Goal: Task Accomplishment & Management: Manage account settings

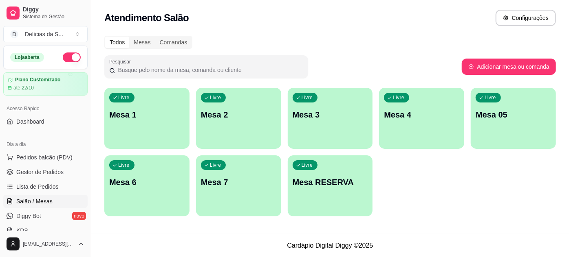
click at [495, 114] on p "Mesa 05" at bounding box center [512, 114] width 75 height 11
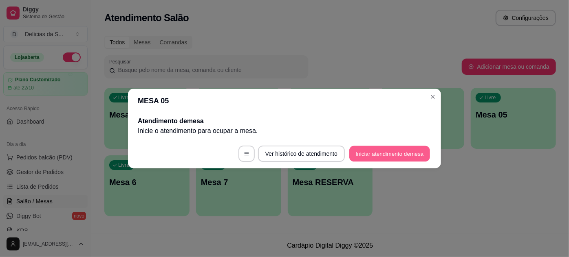
click at [374, 157] on button "Iniciar atendimento de mesa" at bounding box center [389, 154] width 81 height 16
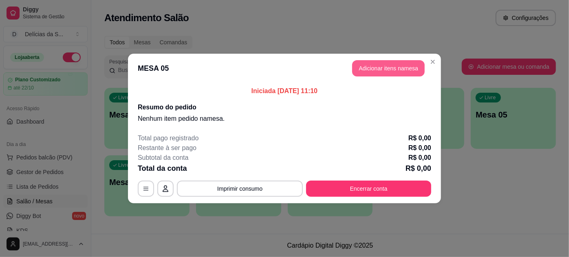
click at [395, 69] on button "Adicionar itens na mesa" at bounding box center [388, 68] width 72 height 16
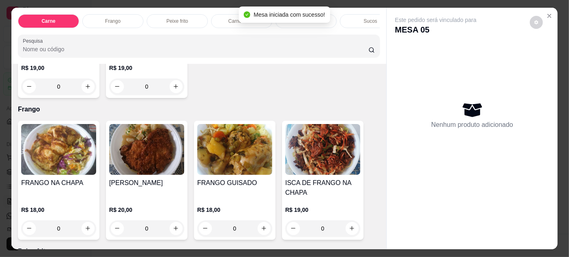
scroll to position [444, 0]
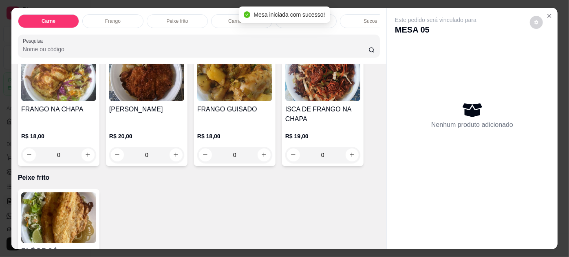
click at [235, 103] on div "FRANGO GUISADO R$ 18,00 0" at bounding box center [234, 106] width 81 height 119
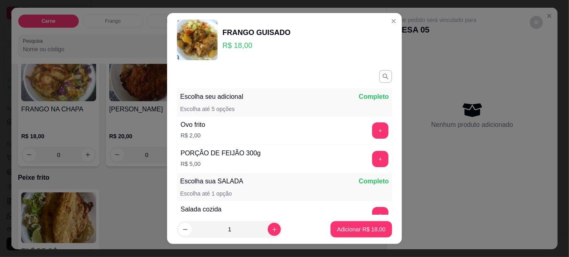
scroll to position [94, 0]
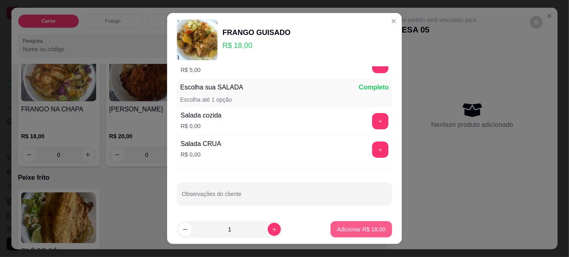
click at [349, 231] on p "Adicionar R$ 18,00" at bounding box center [361, 230] width 48 height 8
type input "1"
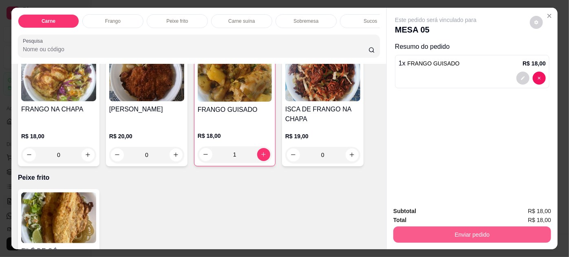
click at [466, 231] on button "Enviar pedido" at bounding box center [472, 235] width 158 height 16
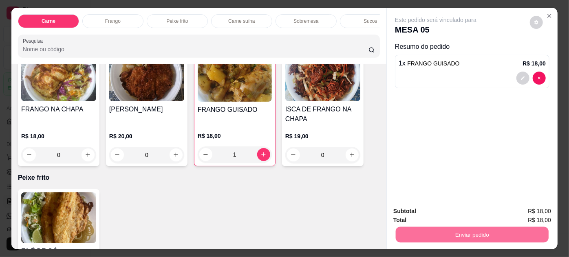
click at [528, 209] on button "Enviar pedido" at bounding box center [529, 211] width 45 height 15
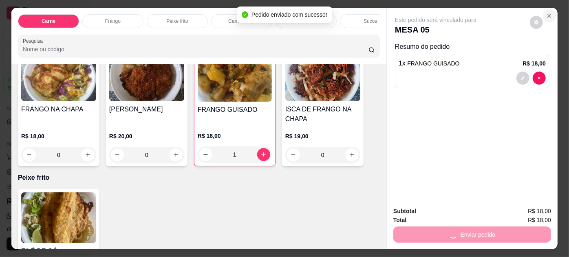
click at [548, 13] on icon "Close" at bounding box center [549, 16] width 7 height 7
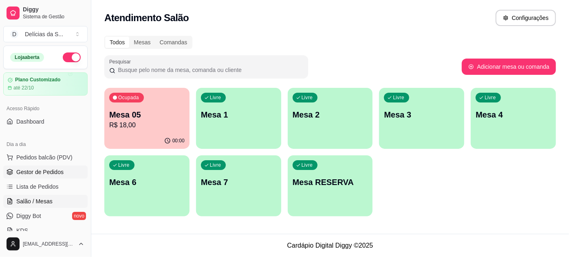
click at [53, 172] on span "Gestor de Pedidos" at bounding box center [39, 172] width 47 height 8
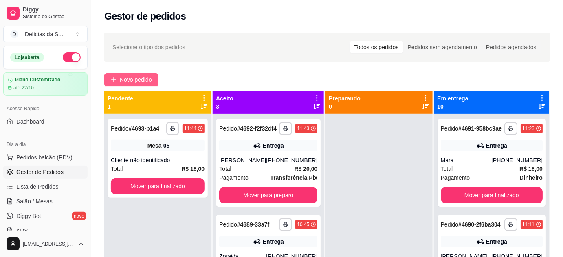
click at [134, 81] on span "Novo pedido" at bounding box center [136, 79] width 32 height 9
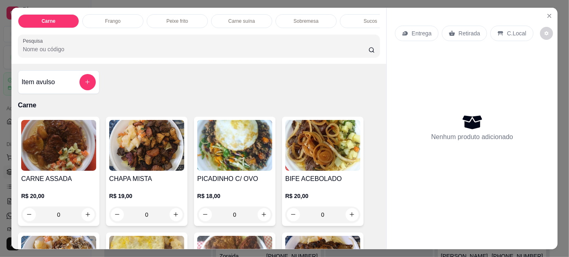
click at [51, 157] on img at bounding box center [58, 145] width 75 height 51
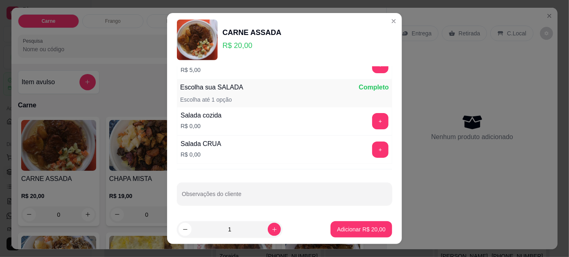
scroll to position [13, 0]
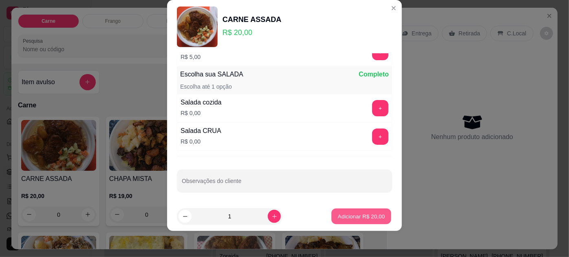
click at [371, 207] on footer "1 Adicionar R$ 20,00" at bounding box center [284, 216] width 235 height 29
click at [355, 215] on p "Adicionar R$ 20,00" at bounding box center [361, 217] width 48 height 8
type input "1"
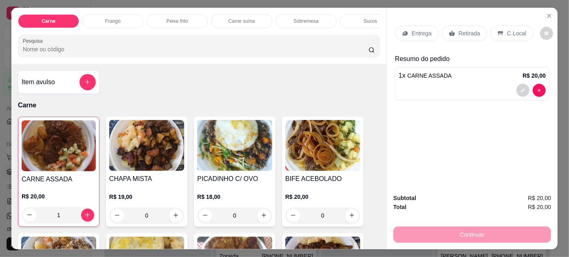
click at [398, 19] on div "Entrega Retirada C.Local" at bounding box center [472, 33] width 154 height 29
click at [406, 31] on div "Entrega" at bounding box center [417, 33] width 44 height 15
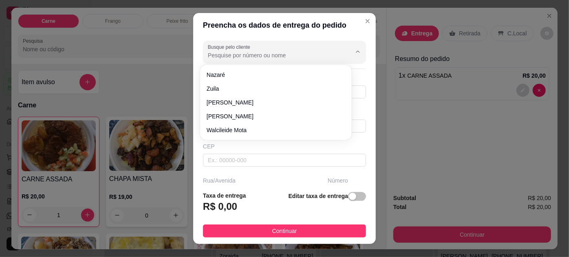
click at [223, 53] on input "Busque pelo cliente" at bounding box center [273, 55] width 130 height 8
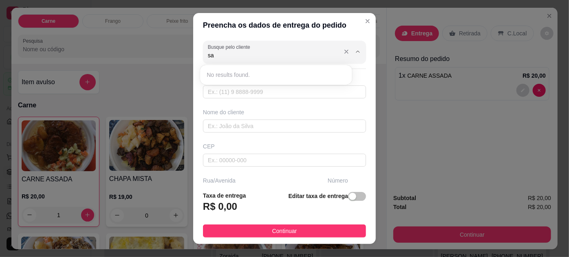
type input "s"
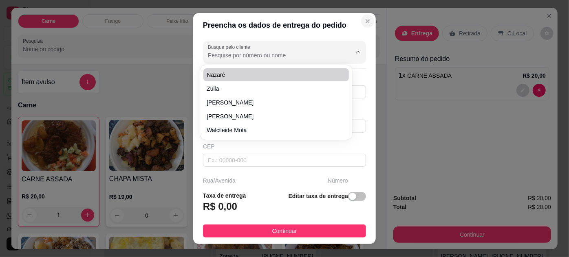
click at [364, 23] on icon "Close" at bounding box center [367, 21] width 7 height 7
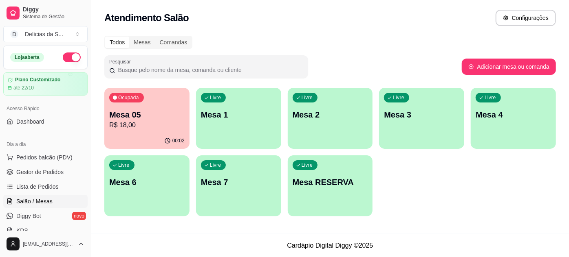
click at [247, 108] on div "Livre Mesa 1" at bounding box center [238, 113] width 85 height 51
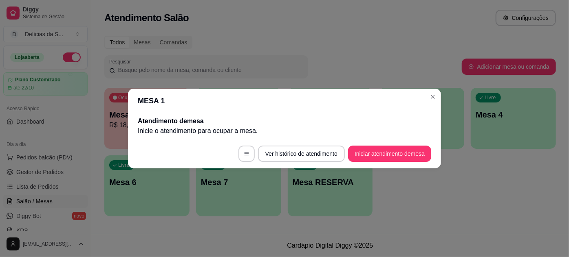
click at [377, 145] on footer "Ver histórico de atendimento Iniciar atendimento de mesa" at bounding box center [284, 153] width 313 height 29
click at [379, 151] on button "Iniciar atendimento de mesa" at bounding box center [389, 154] width 81 height 16
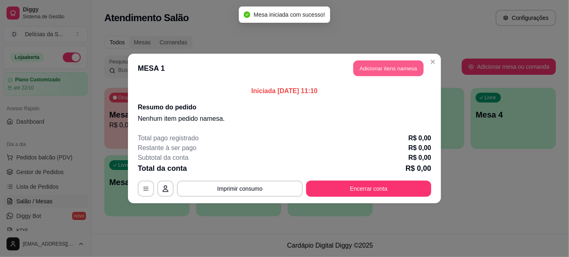
click at [404, 71] on button "Adicionar itens na mesa" at bounding box center [388, 69] width 70 height 16
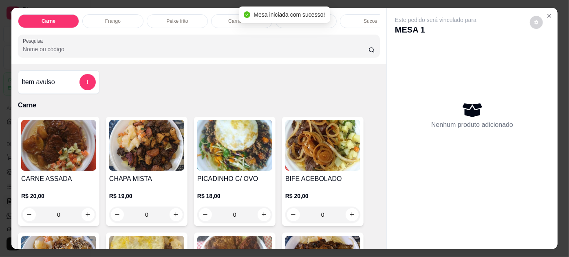
click at [46, 150] on img at bounding box center [58, 145] width 75 height 51
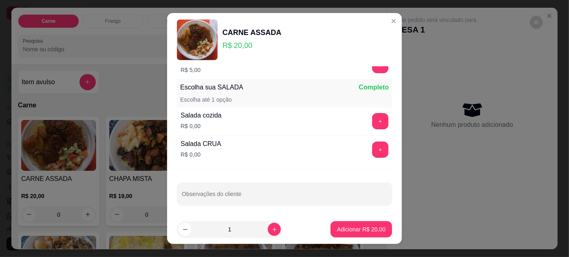
scroll to position [13, 0]
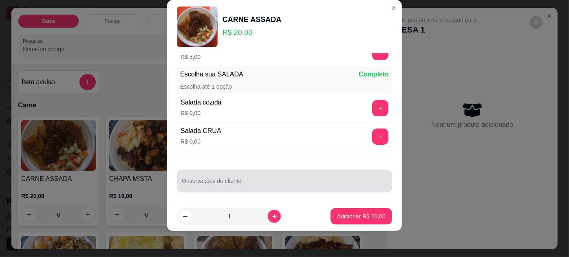
click at [250, 186] on input "Observações do cliente" at bounding box center [284, 184] width 205 height 8
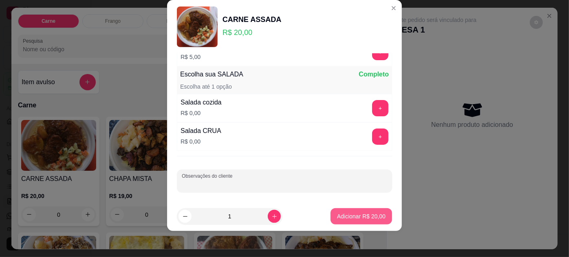
click at [365, 217] on p "Adicionar R$ 20,00" at bounding box center [361, 217] width 48 height 8
type input "1"
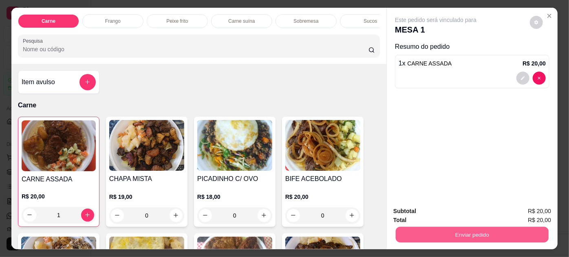
click at [470, 232] on button "Enviar pedido" at bounding box center [471, 235] width 153 height 16
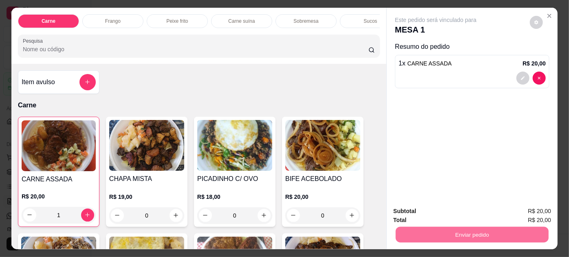
click at [535, 214] on button "Enviar pedido" at bounding box center [529, 211] width 45 height 15
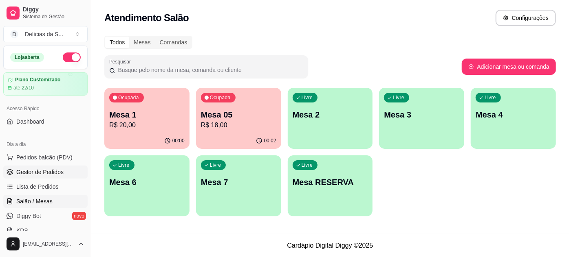
click at [48, 173] on span "Gestor de Pedidos" at bounding box center [39, 172] width 47 height 8
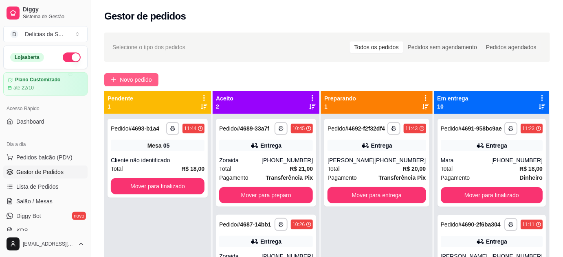
drag, startPoint x: 132, startPoint y: 68, endPoint x: 130, endPoint y: 74, distance: 6.2
click at [130, 69] on div "**********" at bounding box center [327, 193] width 472 height 331
click at [130, 81] on span "Novo pedido" at bounding box center [136, 79] width 32 height 9
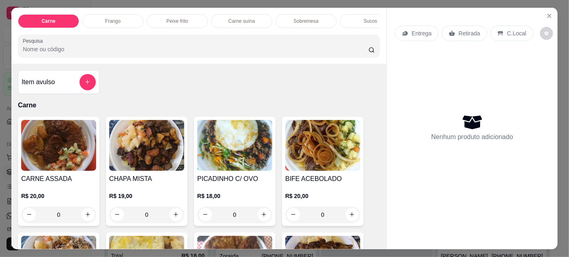
click at [59, 159] on img at bounding box center [58, 145] width 75 height 51
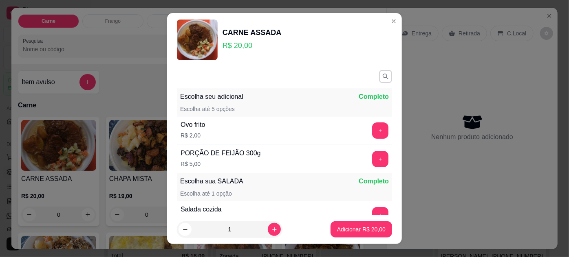
scroll to position [94, 0]
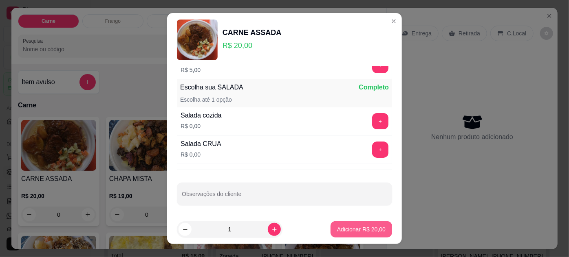
click at [354, 230] on p "Adicionar R$ 20,00" at bounding box center [361, 230] width 48 height 8
type input "1"
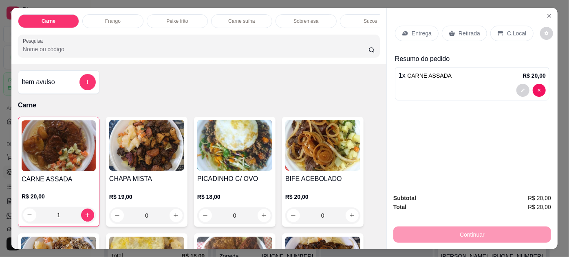
click at [416, 33] on p "Entrega" at bounding box center [421, 33] width 20 height 8
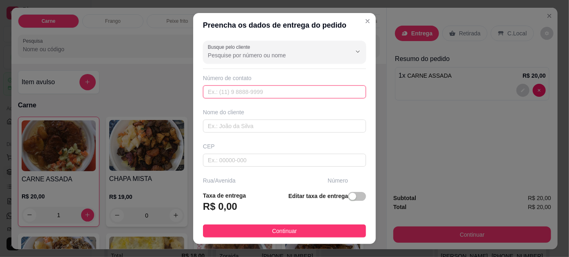
click at [215, 91] on input "text" at bounding box center [284, 92] width 163 height 13
click at [232, 97] on input "text" at bounding box center [284, 92] width 163 height 13
type input "[PHONE_NUMBER]"
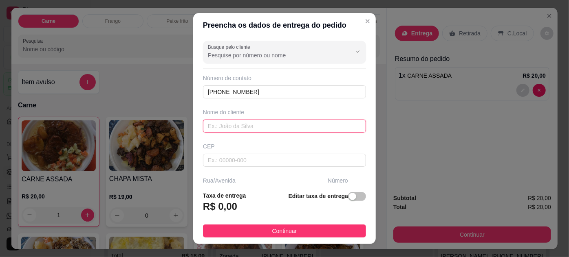
click at [221, 126] on input "text" at bounding box center [284, 126] width 163 height 13
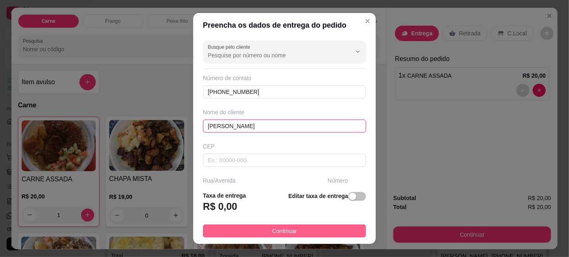
type input "[PERSON_NAME]"
click at [322, 230] on button "Continuar" at bounding box center [284, 231] width 163 height 13
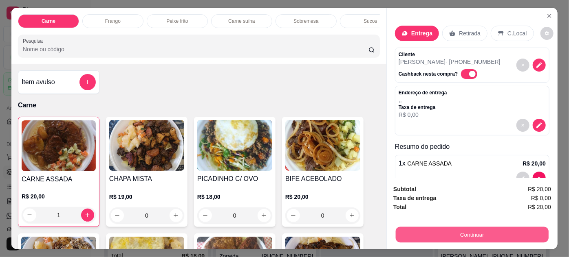
click at [468, 234] on button "Continuar" at bounding box center [471, 235] width 153 height 16
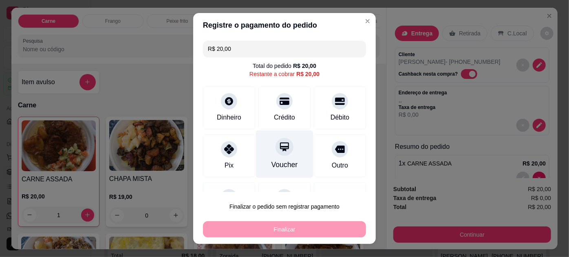
scroll to position [35, 0]
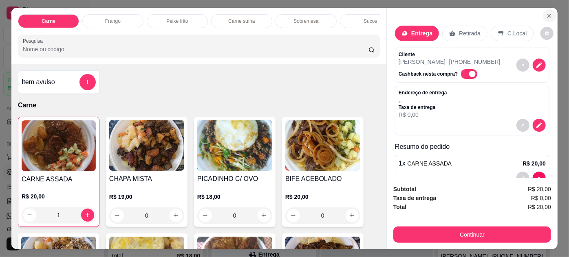
click at [546, 13] on icon "Close" at bounding box center [549, 16] width 7 height 7
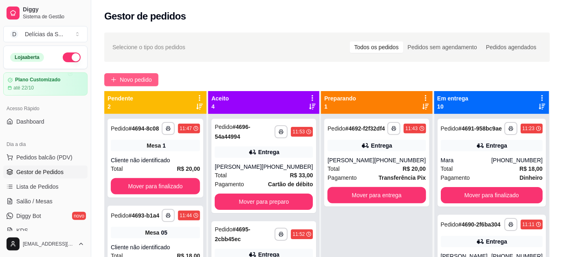
click at [134, 81] on span "Novo pedido" at bounding box center [136, 79] width 32 height 9
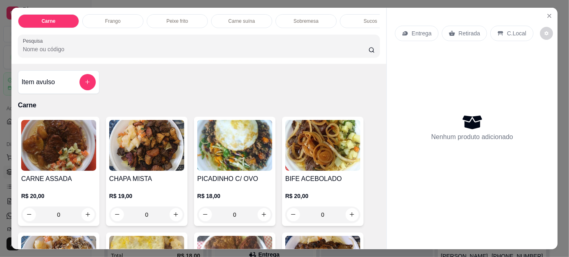
scroll to position [148, 0]
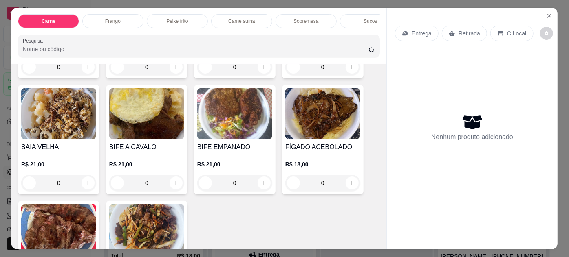
click at [141, 110] on img at bounding box center [146, 113] width 75 height 51
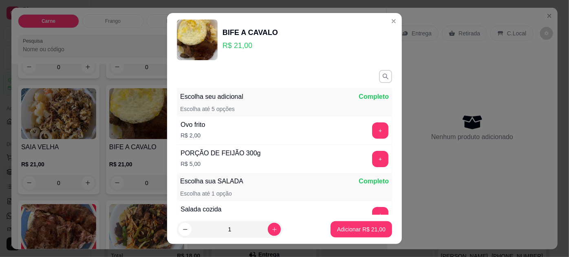
scroll to position [94, 0]
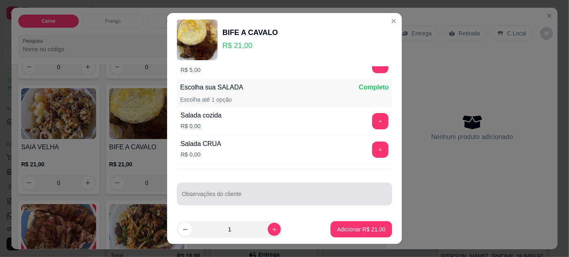
drag, startPoint x: 257, startPoint y: 203, endPoint x: 255, endPoint y: 200, distance: 4.6
click at [257, 203] on div "Observações do cliente" at bounding box center [284, 194] width 215 height 23
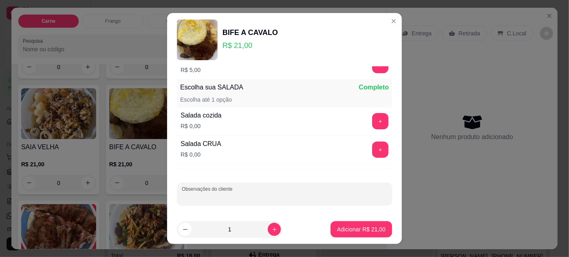
type input "r"
type input "[PERSON_NAME]"
click at [342, 226] on button "Adicionar R$ 21,00" at bounding box center [360, 230] width 61 height 16
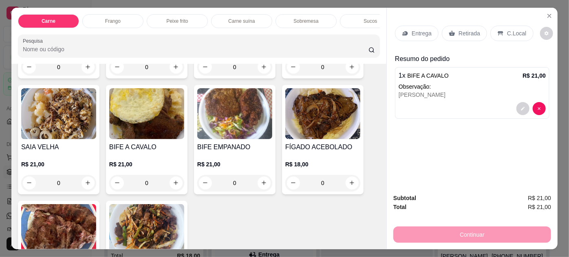
click at [458, 31] on p "Retirada" at bounding box center [469, 33] width 22 height 8
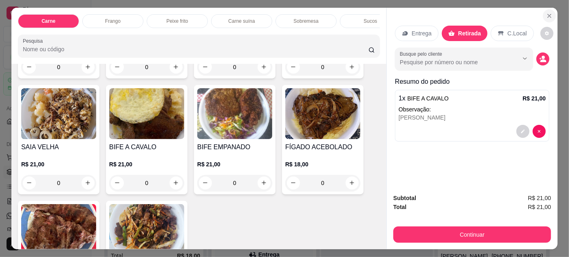
click at [549, 13] on button "Close" at bounding box center [548, 15] width 13 height 13
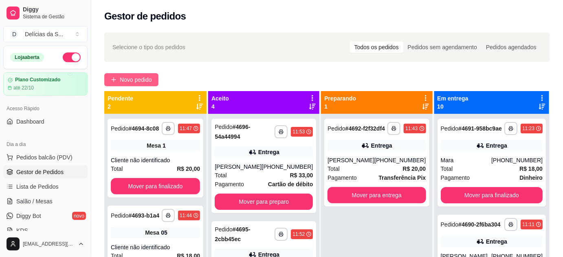
click at [131, 77] on span "Novo pedido" at bounding box center [136, 79] width 32 height 9
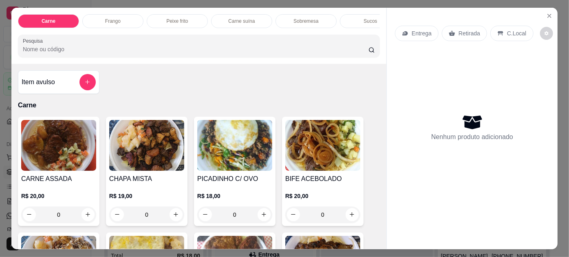
click at [317, 144] on img at bounding box center [322, 145] width 75 height 51
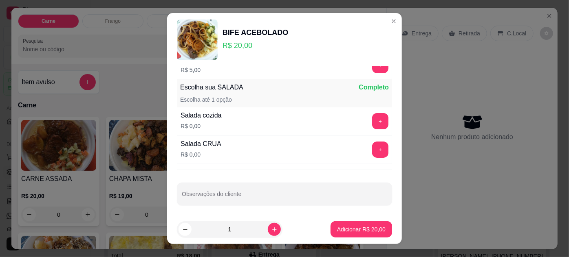
scroll to position [13, 0]
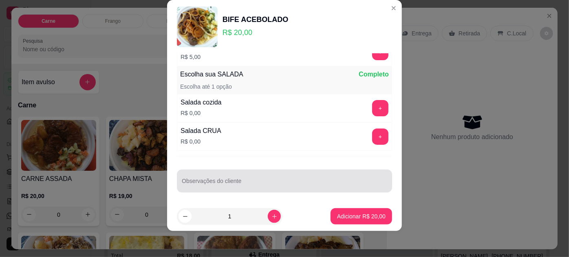
click at [222, 180] on input "Observações do cliente" at bounding box center [284, 184] width 205 height 8
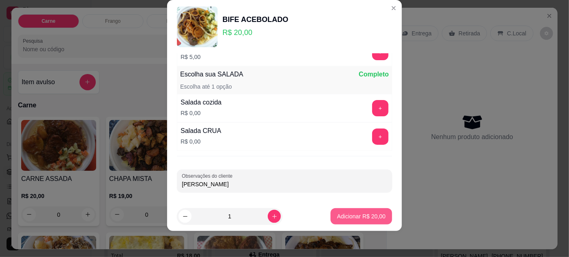
type input "[PERSON_NAME]"
click at [340, 213] on p "Adicionar R$ 20,00" at bounding box center [361, 217] width 48 height 8
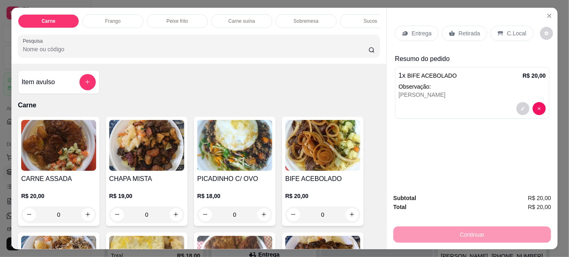
drag, startPoint x: 459, startPoint y: 29, endPoint x: 459, endPoint y: 33, distance: 4.5
click at [459, 33] on p "Retirada" at bounding box center [469, 33] width 22 height 8
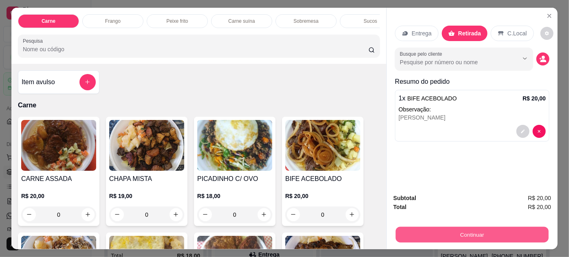
click at [490, 233] on button "Continuar" at bounding box center [471, 235] width 153 height 16
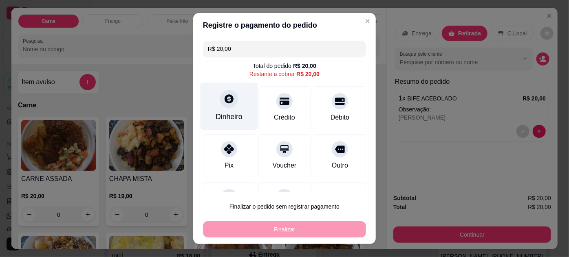
click at [231, 119] on div "Dinheiro" at bounding box center [228, 117] width 27 height 11
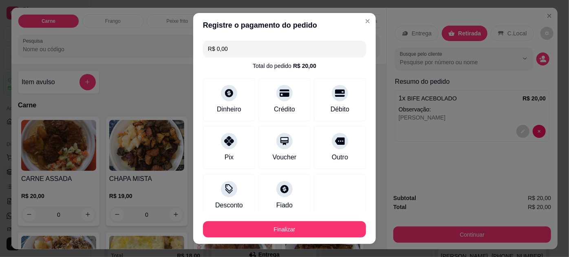
click at [327, 221] on div "Finalizar" at bounding box center [284, 228] width 163 height 20
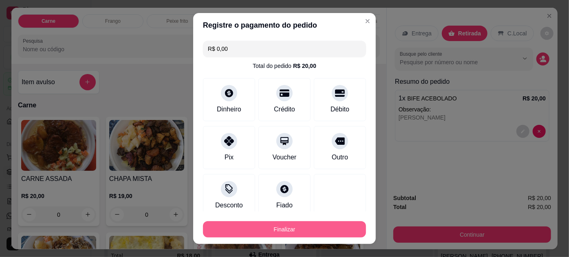
click at [334, 228] on button "Finalizar" at bounding box center [284, 230] width 163 height 16
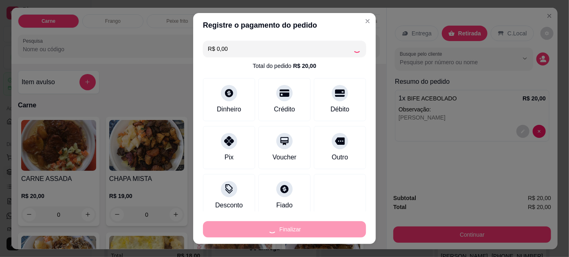
type input "-R$ 20,00"
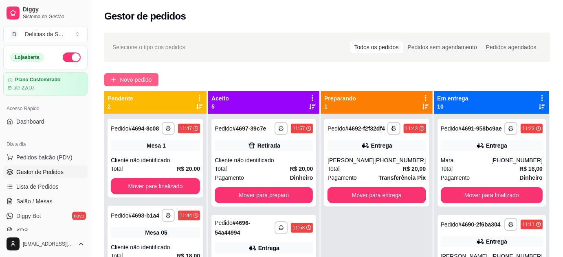
click at [133, 75] on span "Novo pedido" at bounding box center [136, 79] width 32 height 9
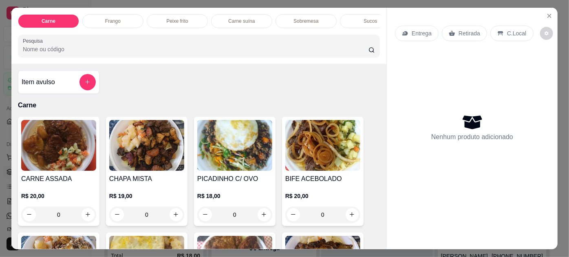
scroll to position [74, 0]
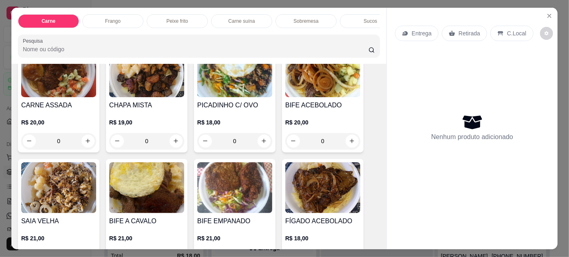
click at [81, 99] on div "CARNE ASSADA R$ 20,00 0" at bounding box center [58, 98] width 81 height 110
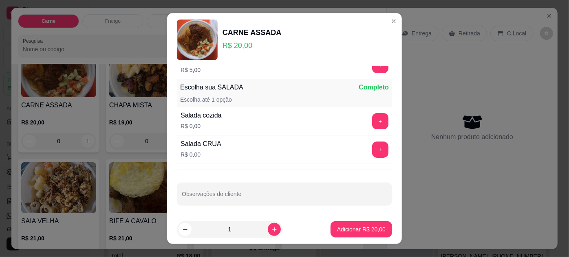
scroll to position [13, 0]
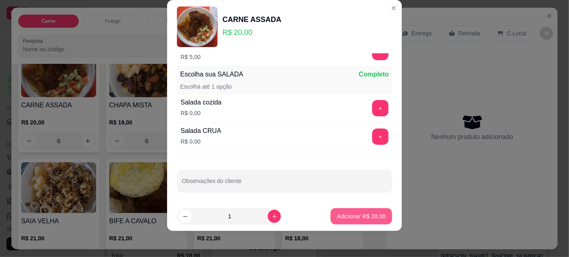
click at [349, 217] on p "Adicionar R$ 20,00" at bounding box center [361, 217] width 48 height 8
type input "1"
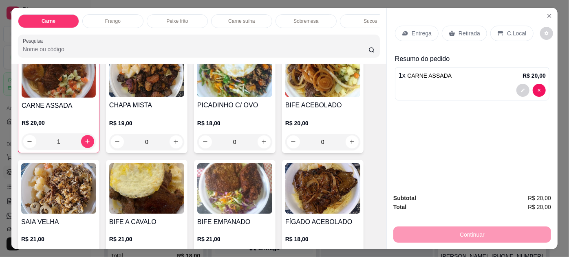
scroll to position [74, 0]
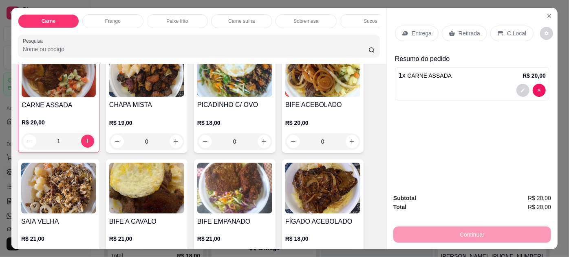
click at [415, 29] on p "Entrega" at bounding box center [421, 33] width 20 height 8
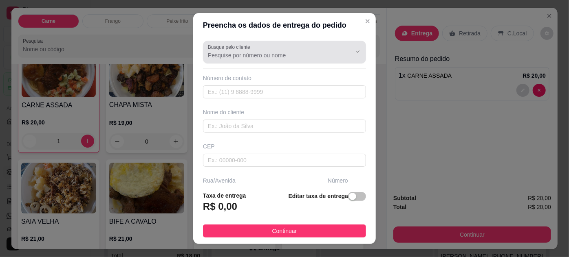
click at [273, 48] on div at bounding box center [284, 52] width 153 height 16
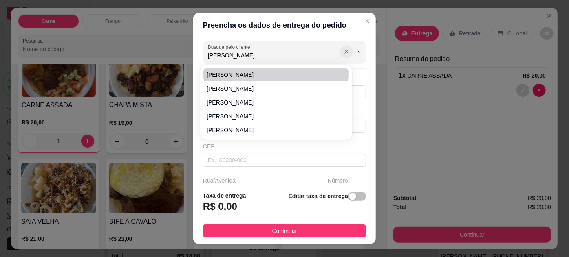
type input "SANDRA"
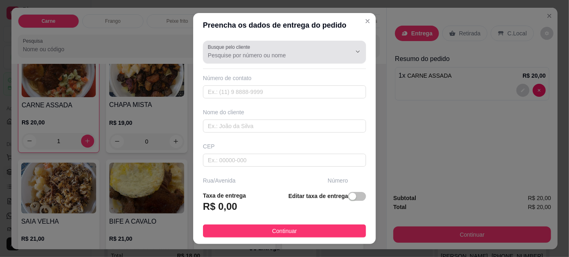
click at [343, 48] on icon "Show suggestions" at bounding box center [346, 51] width 7 height 7
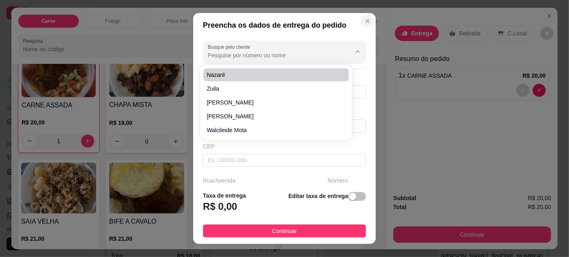
click at [361, 17] on button "Close" at bounding box center [367, 21] width 13 height 13
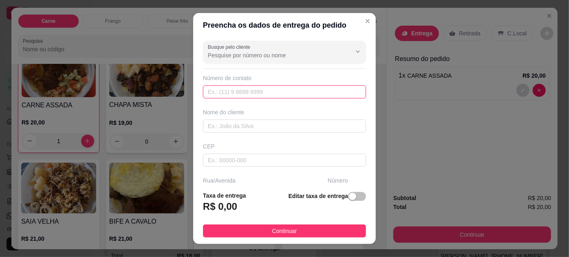
click at [226, 90] on input "text" at bounding box center [284, 92] width 163 height 13
type input "[PHONE_NUMBER]"
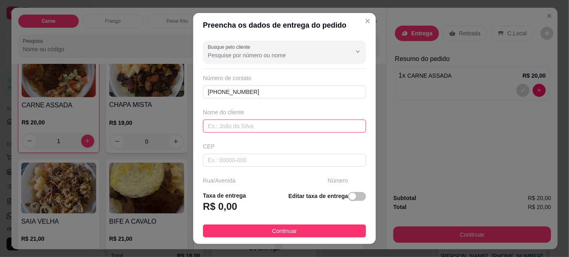
click at [221, 128] on input "text" at bounding box center [284, 126] width 163 height 13
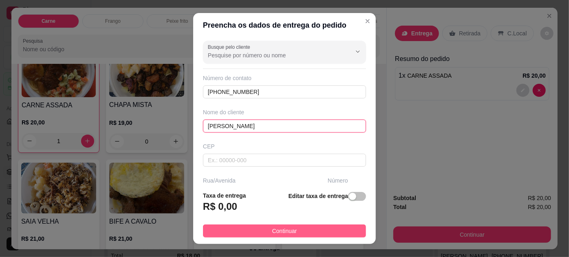
type input "[PERSON_NAME]"
click at [294, 233] on button "Continuar" at bounding box center [284, 231] width 163 height 13
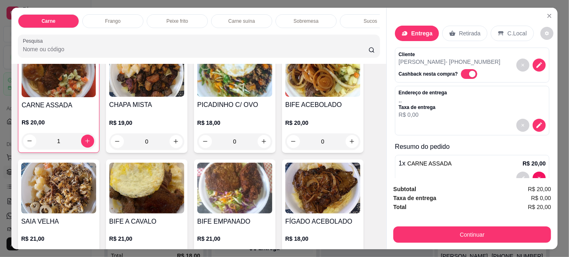
scroll to position [20, 0]
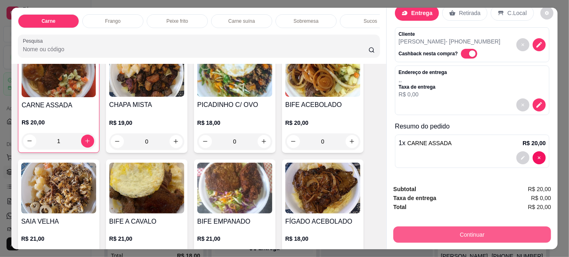
click at [469, 233] on button "Continuar" at bounding box center [472, 235] width 158 height 16
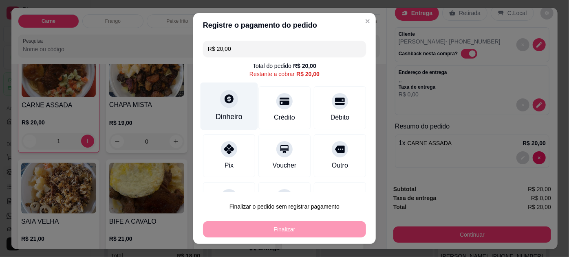
click at [215, 104] on div "Dinheiro" at bounding box center [228, 106] width 57 height 48
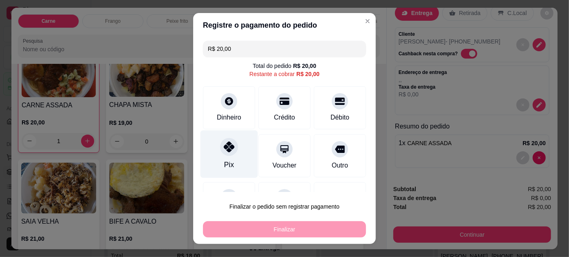
click at [235, 160] on div "Pix" at bounding box center [228, 154] width 57 height 48
type input "R$ 0,00"
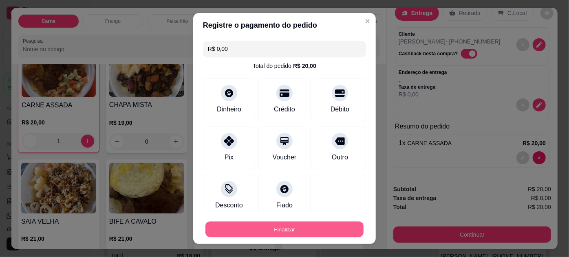
click at [291, 230] on button "Finalizar" at bounding box center [284, 230] width 158 height 16
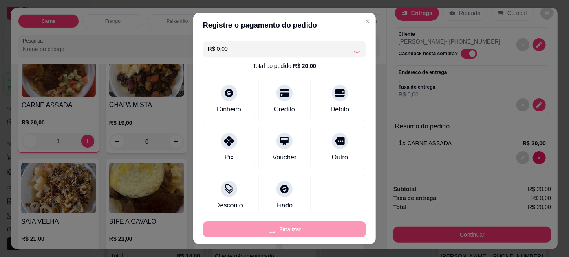
type input "0"
type input "-R$ 20,00"
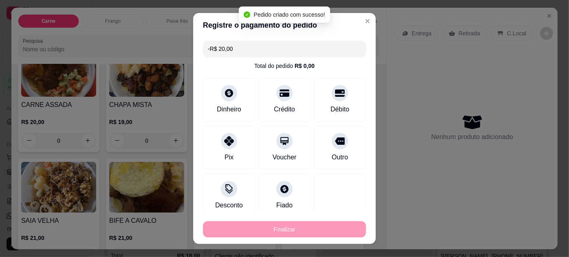
scroll to position [74, 0]
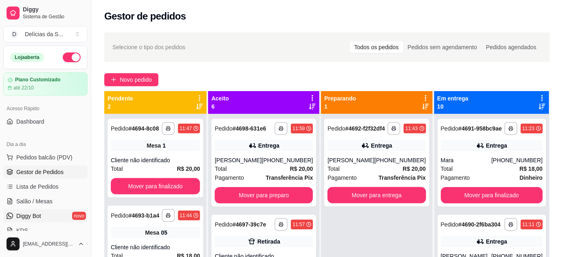
click at [36, 216] on span "Diggy Bot" at bounding box center [28, 216] width 25 height 8
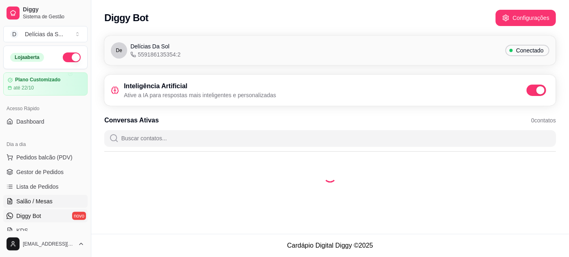
click at [42, 203] on span "Salão / Mesas" at bounding box center [34, 202] width 36 height 8
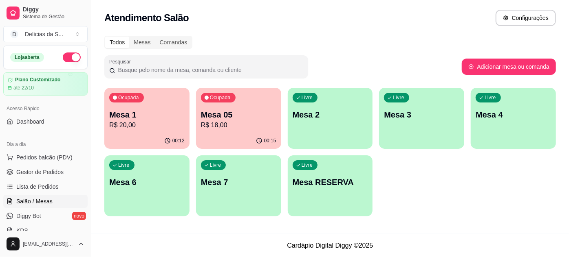
click at [150, 112] on p "Mesa 1" at bounding box center [146, 114] width 75 height 11
drag, startPoint x: 61, startPoint y: 170, endPoint x: 61, endPoint y: 166, distance: 4.6
click at [61, 170] on link "Gestor de Pedidos" at bounding box center [45, 172] width 84 height 13
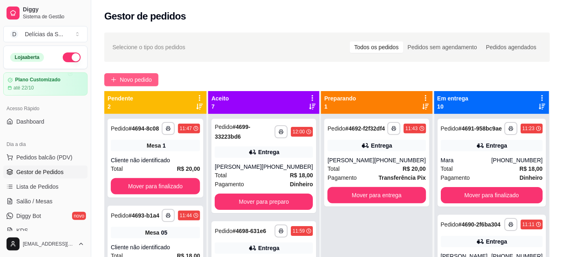
click at [130, 79] on span "Novo pedido" at bounding box center [136, 79] width 32 height 9
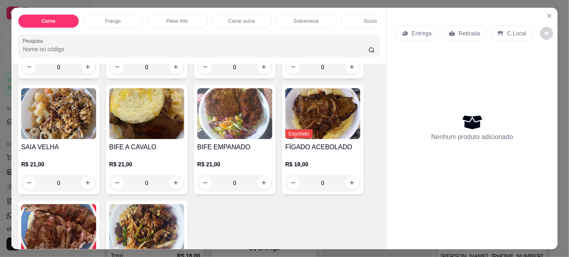
scroll to position [222, 0]
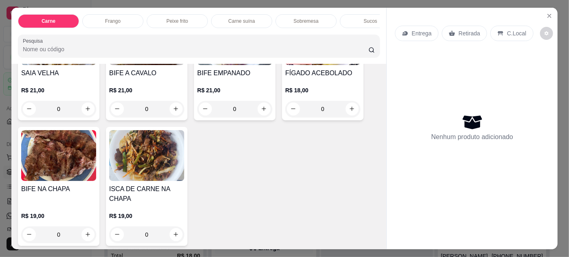
click at [75, 157] on img at bounding box center [58, 155] width 75 height 51
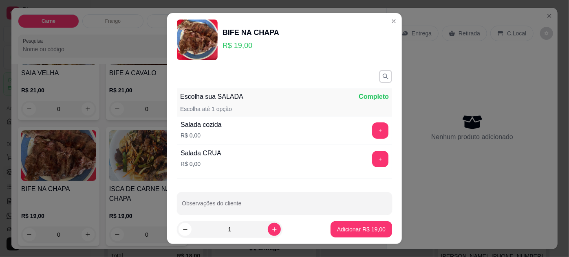
scroll to position [10, 0]
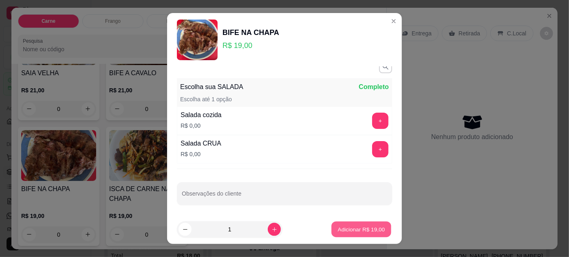
click at [359, 231] on p "Adicionar R$ 19,00" at bounding box center [361, 230] width 47 height 8
type input "1"
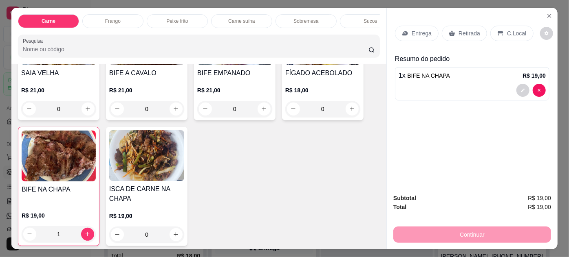
click at [417, 31] on p "Entrega" at bounding box center [421, 33] width 20 height 8
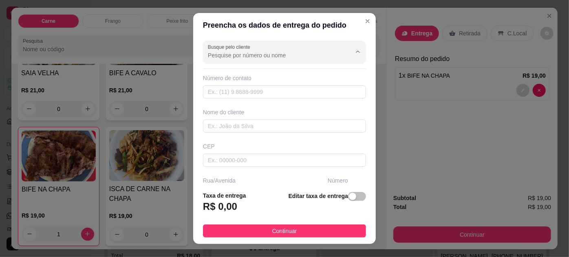
click at [253, 54] on input "Busque pelo cliente" at bounding box center [273, 55] width 130 height 8
type input "suely"
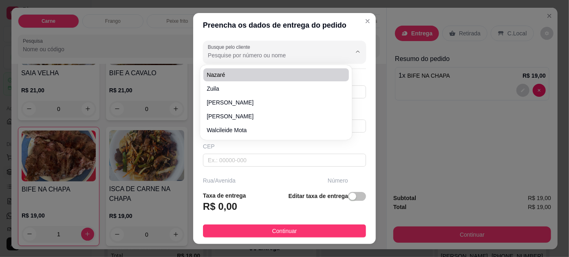
click at [246, 56] on input "Busque pelo cliente" at bounding box center [273, 55] width 130 height 8
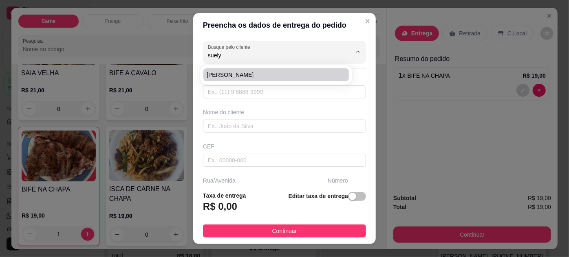
click at [250, 77] on span "[PERSON_NAME]" at bounding box center [271, 75] width 130 height 8
type input "[PERSON_NAME]"
type input "91991929365"
type input "[PERSON_NAME]"
type input "66085316"
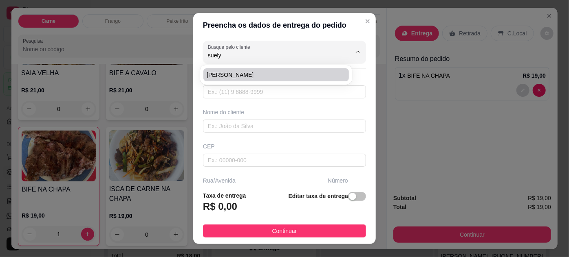
type input "[GEOGRAPHIC_DATA]"
type input "1734"
type input "Pedreira"
type input "[GEOGRAPHIC_DATA]"
type input "Entre Lomas"
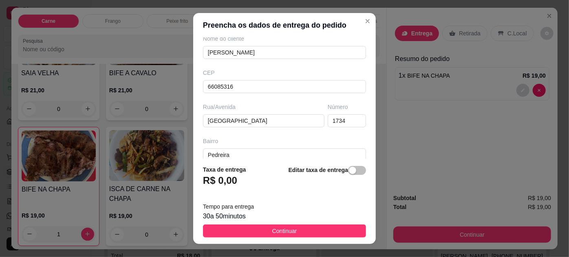
scroll to position [148, 0]
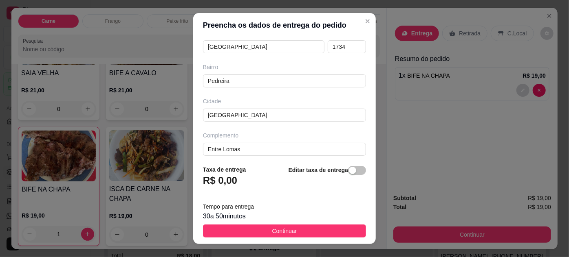
type input "[PERSON_NAME]"
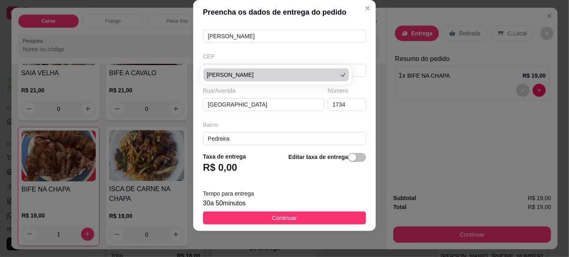
scroll to position [151, 0]
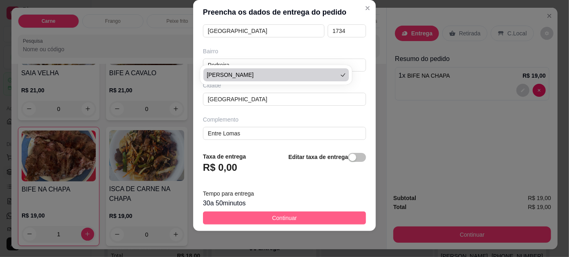
click at [293, 217] on button "Continuar" at bounding box center [284, 218] width 163 height 13
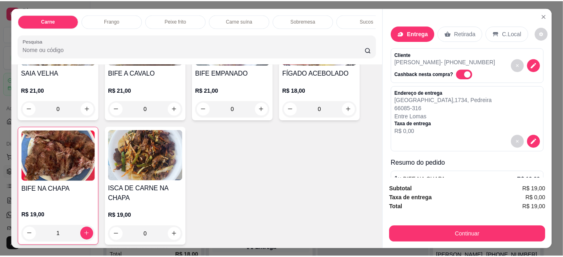
scroll to position [37, 0]
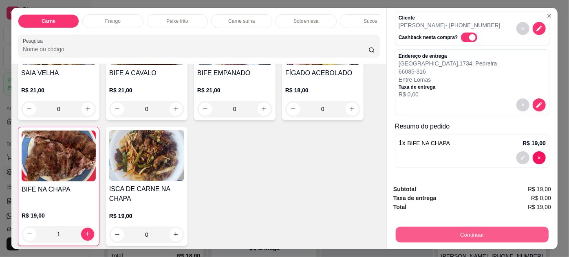
click at [468, 228] on button "Continuar" at bounding box center [471, 235] width 153 height 16
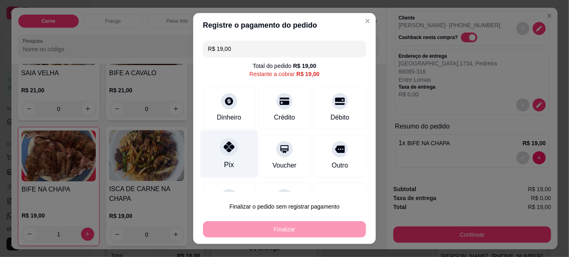
click at [234, 151] on div "Pix" at bounding box center [228, 154] width 57 height 48
type input "R$ 0,00"
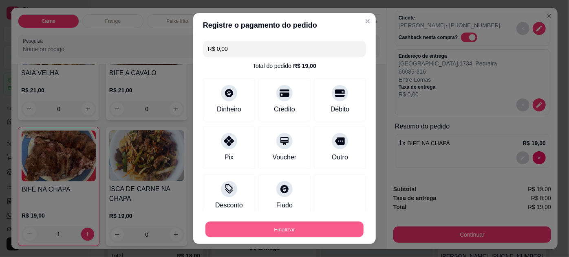
click at [300, 226] on button "Finalizar" at bounding box center [284, 230] width 158 height 16
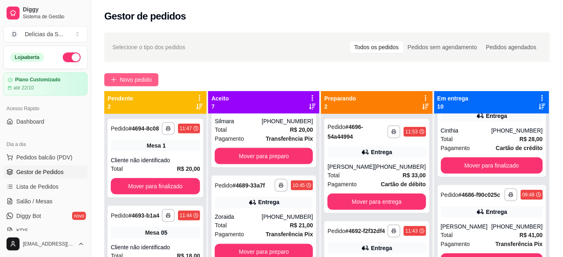
click at [128, 78] on span "Novo pedido" at bounding box center [136, 79] width 32 height 9
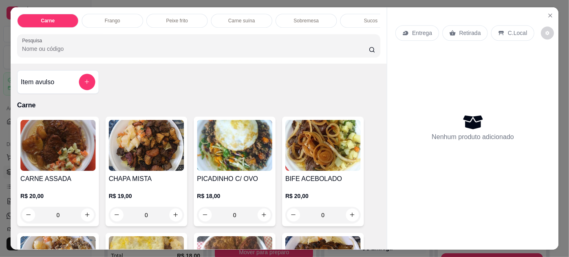
scroll to position [444, 0]
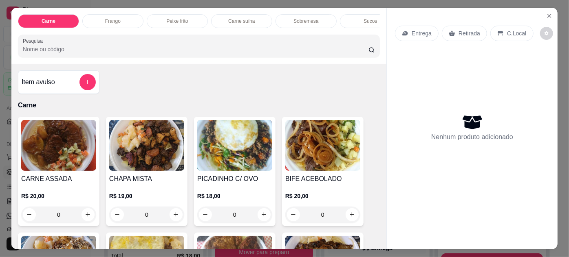
click at [235, 146] on img at bounding box center [234, 145] width 75 height 51
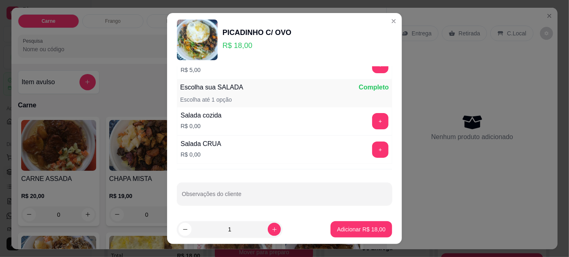
scroll to position [13, 0]
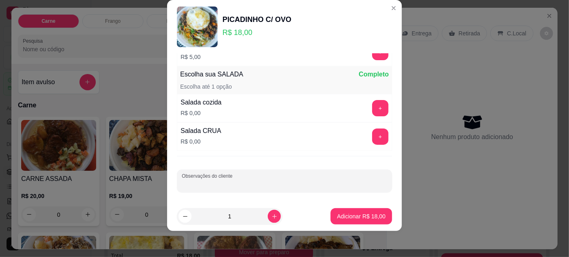
click at [246, 184] on input "Observações do cliente" at bounding box center [284, 184] width 205 height 8
type input "SEM MACARRÃO"
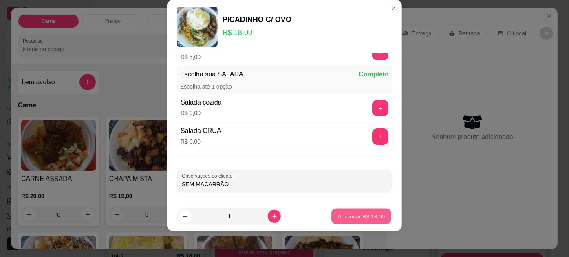
click at [346, 216] on p "Adicionar R$ 18,00" at bounding box center [361, 217] width 47 height 8
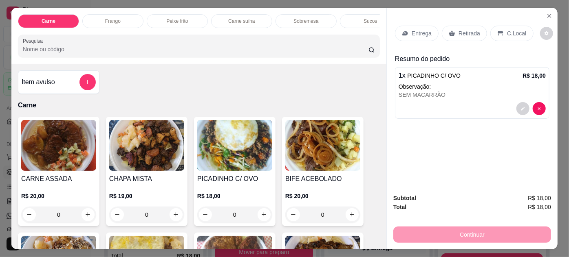
scroll to position [21, 0]
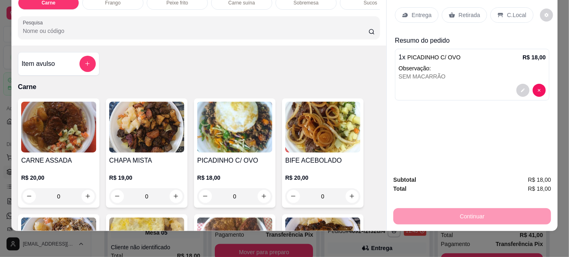
click at [474, 11] on p "Retirada" at bounding box center [469, 15] width 22 height 8
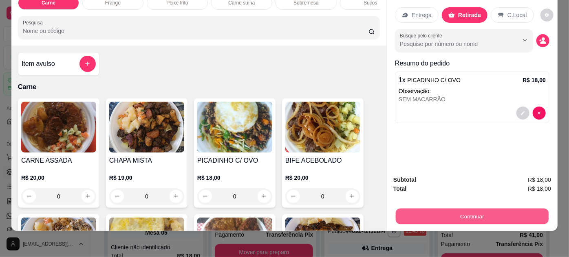
click at [451, 209] on button "Continuar" at bounding box center [471, 217] width 153 height 16
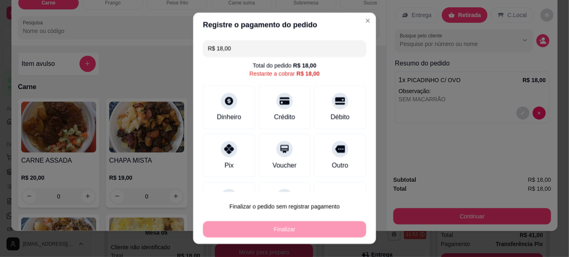
scroll to position [341, 0]
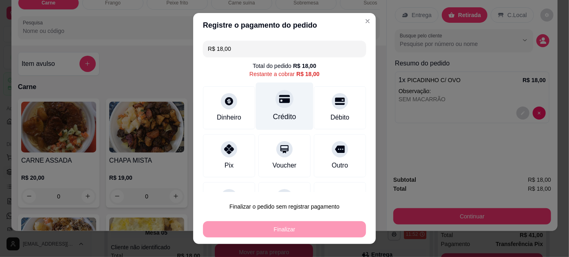
drag, startPoint x: 288, startPoint y: 102, endPoint x: 295, endPoint y: 110, distance: 11.0
click at [290, 103] on div "Crédito" at bounding box center [284, 106] width 57 height 48
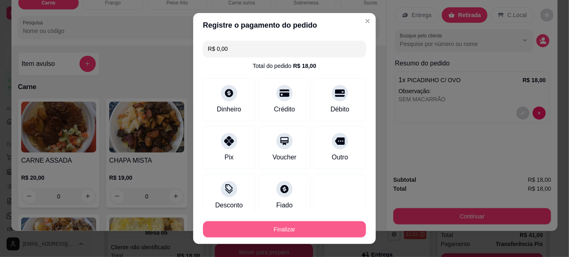
click at [301, 229] on button "Finalizar" at bounding box center [284, 230] width 163 height 16
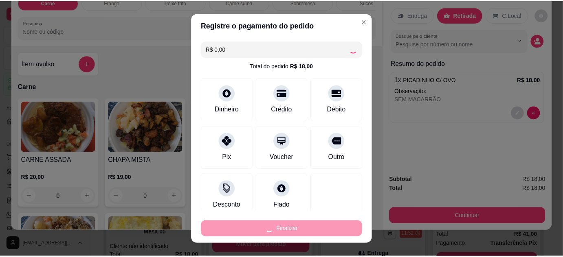
scroll to position [437, 0]
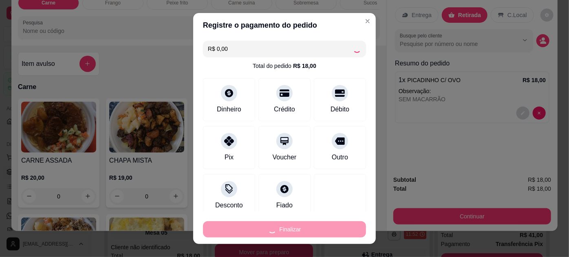
type input "-R$ 18,00"
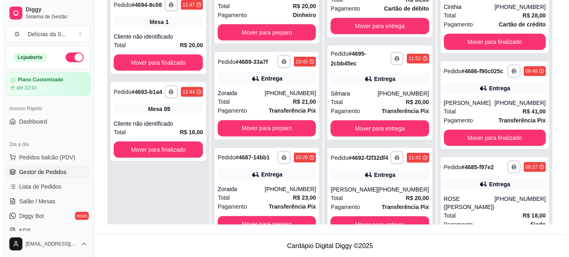
scroll to position [23, 0]
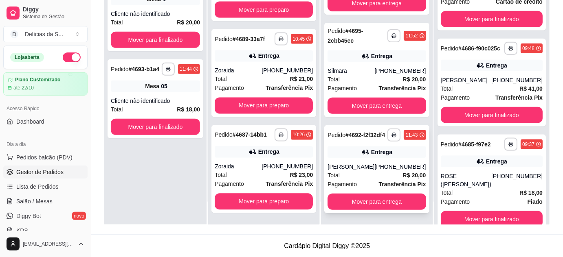
click at [374, 163] on div "[PERSON_NAME]" at bounding box center [350, 167] width 47 height 8
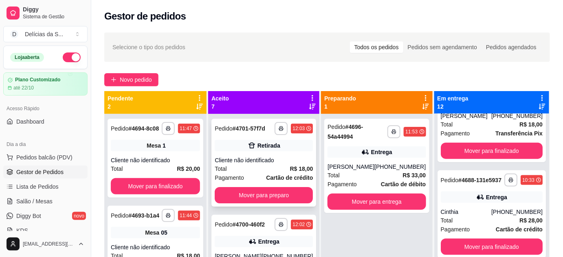
scroll to position [435, 0]
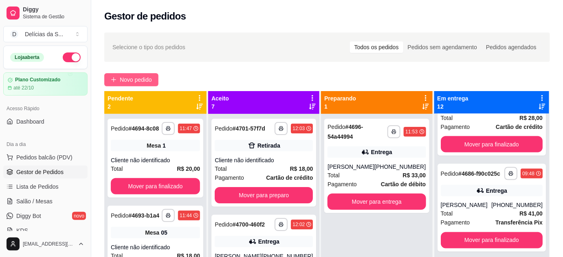
click at [121, 75] on button "Novo pedido" at bounding box center [131, 79] width 54 height 13
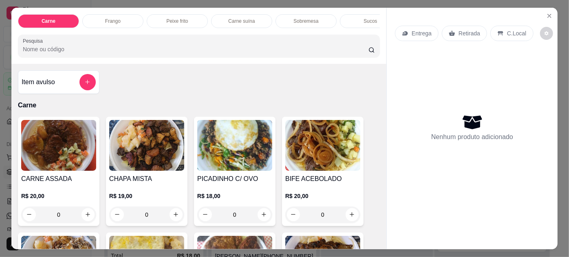
click at [147, 80] on div "Item avulso Carne CARNE ASSADA R$ 20,00 0 CHAPA MISTA R$ 19,00 0 PICADINHO C/ O…" at bounding box center [198, 157] width 375 height 186
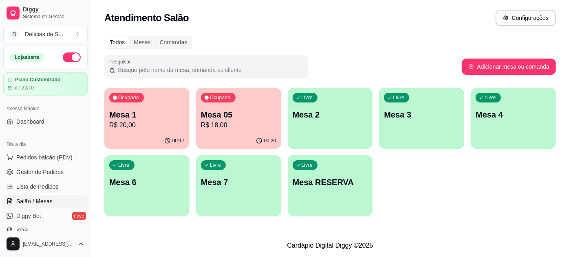
click at [44, 198] on span "Salão / Mesas" at bounding box center [34, 202] width 36 height 8
click at [300, 121] on div "Livre Mesa 2" at bounding box center [330, 114] width 83 height 50
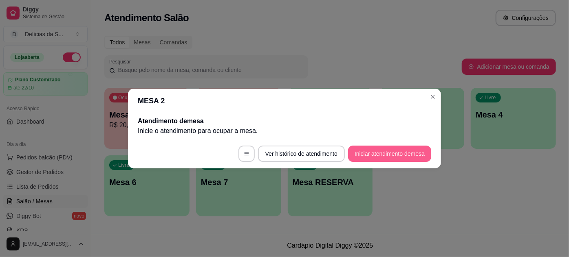
click at [387, 152] on button "Iniciar atendimento de mesa" at bounding box center [389, 154] width 83 height 16
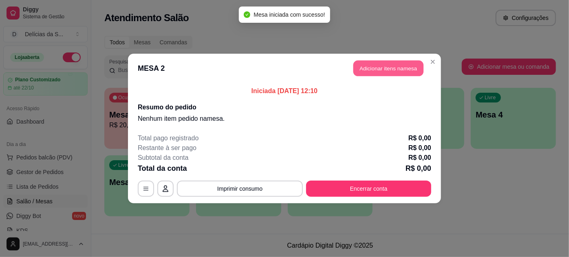
click at [386, 65] on button "Adicionar itens na mesa" at bounding box center [388, 69] width 70 height 16
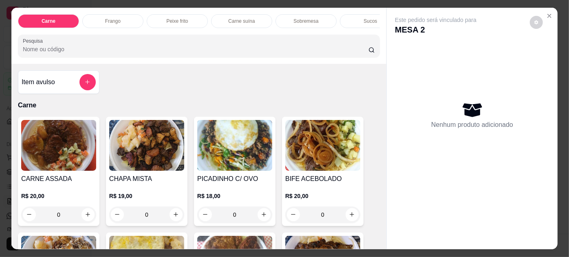
click at [143, 145] on img at bounding box center [146, 145] width 75 height 51
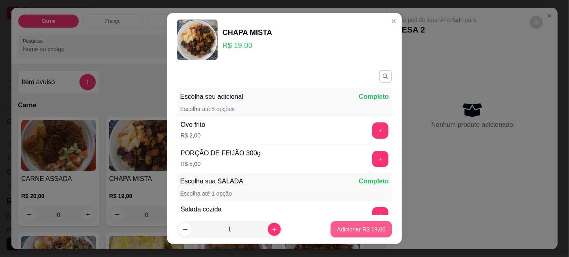
click at [348, 230] on p "Adicionar R$ 19,00" at bounding box center [361, 230] width 48 height 8
type input "1"
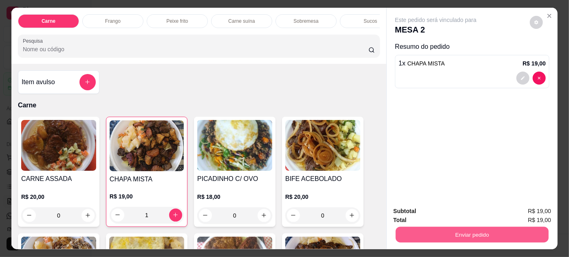
click at [439, 233] on button "Enviar pedido" at bounding box center [471, 235] width 153 height 16
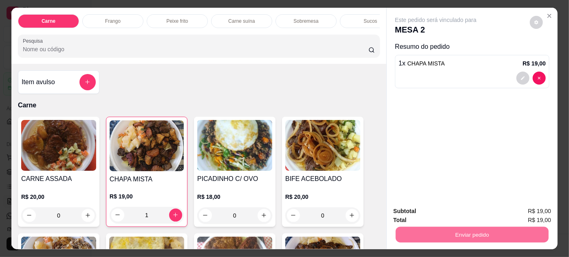
click at [516, 210] on button "Enviar pedido" at bounding box center [530, 211] width 46 height 15
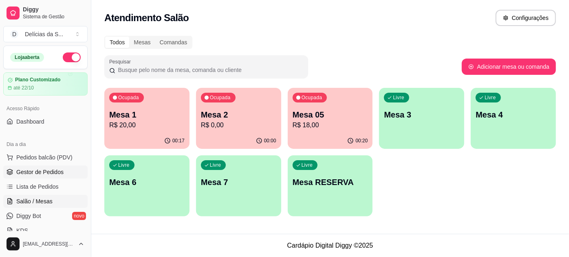
click at [38, 172] on span "Gestor de Pedidos" at bounding box center [39, 172] width 47 height 8
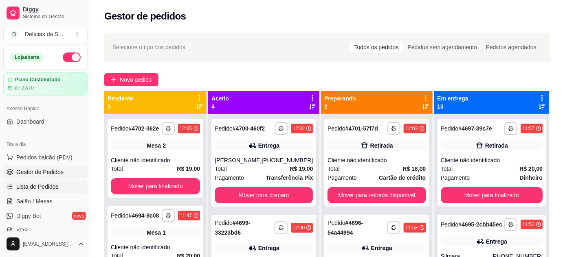
click at [38, 187] on span "Lista de Pedidos" at bounding box center [37, 187] width 42 height 8
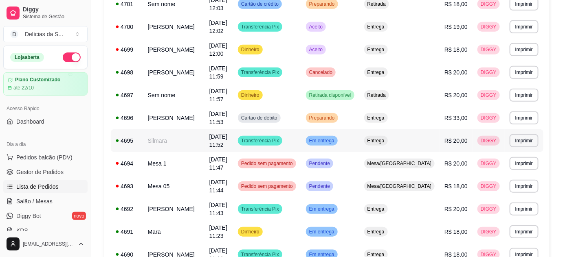
scroll to position [222, 0]
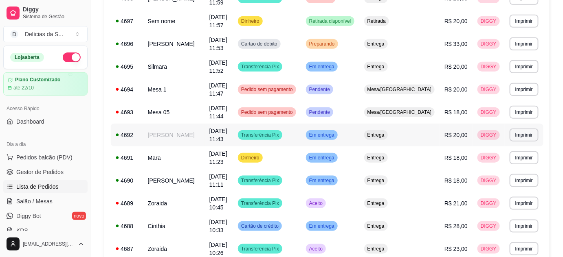
click at [191, 132] on td "[PERSON_NAME]" at bounding box center [173, 135] width 61 height 23
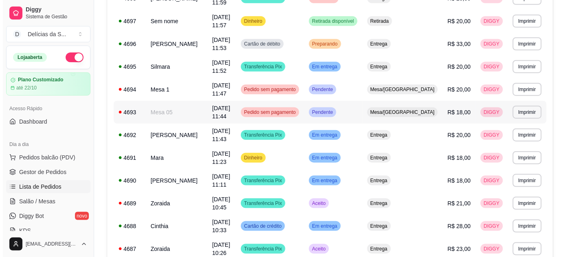
scroll to position [0, 0]
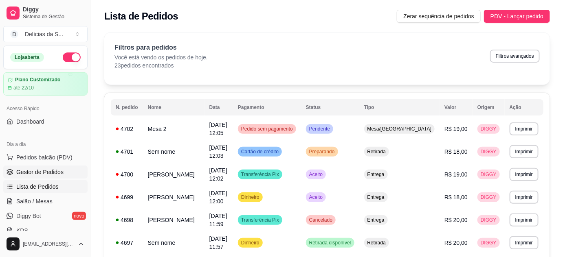
click at [61, 176] on link "Gestor de Pedidos" at bounding box center [45, 172] width 84 height 13
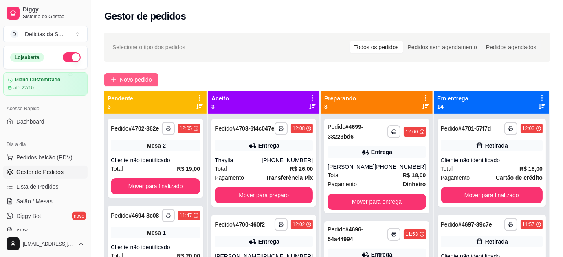
click at [128, 83] on span "Novo pedido" at bounding box center [136, 79] width 32 height 9
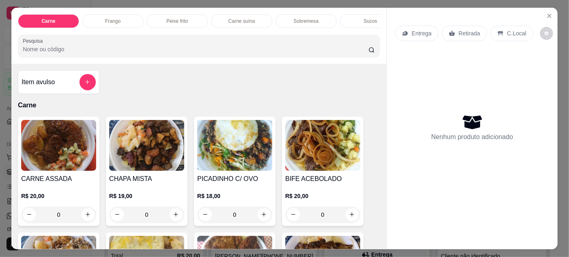
click at [75, 156] on img at bounding box center [58, 145] width 75 height 51
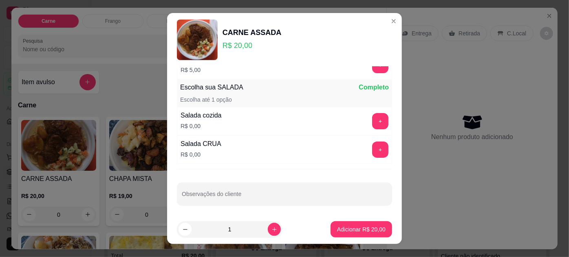
scroll to position [13, 0]
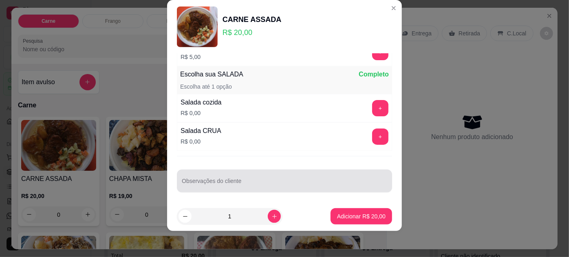
click at [239, 182] on input "Observações do cliente" at bounding box center [284, 184] width 205 height 8
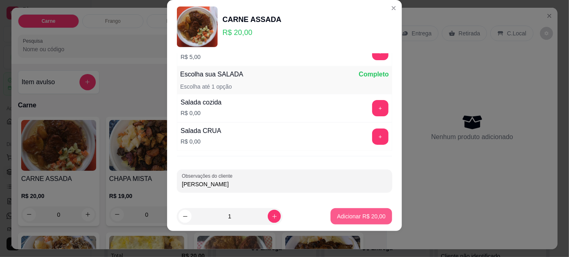
type input "[PERSON_NAME]"
click at [352, 220] on button "Adicionar R$ 20,00" at bounding box center [361, 217] width 60 height 16
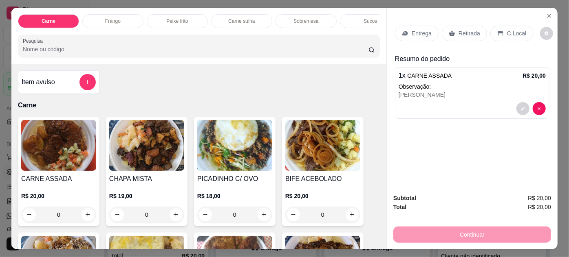
click at [465, 29] on p "Retirada" at bounding box center [469, 33] width 22 height 8
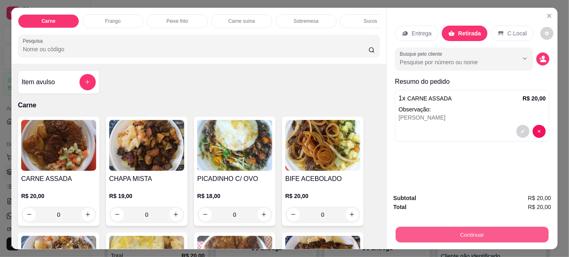
click at [478, 231] on button "Continuar" at bounding box center [471, 235] width 153 height 16
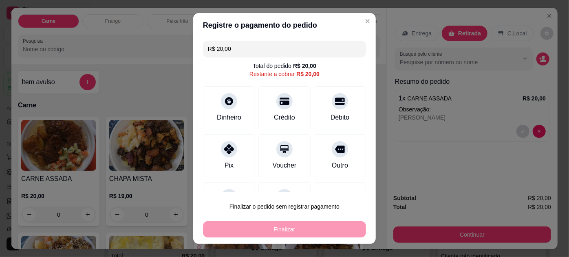
scroll to position [35, 0]
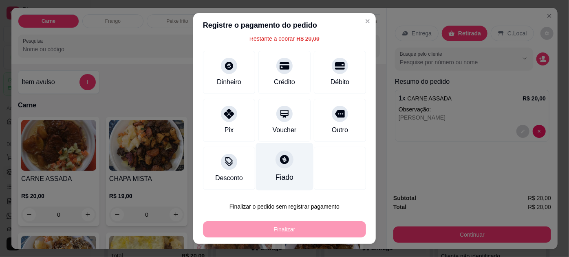
click at [282, 172] on div "Fiado" at bounding box center [284, 177] width 18 height 11
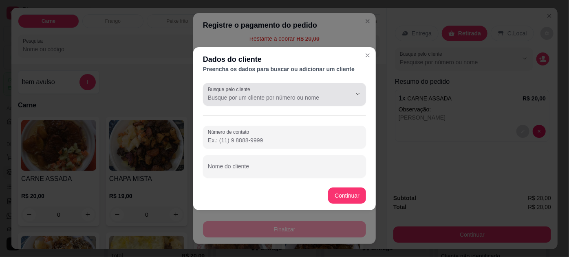
click at [233, 99] on input "Busque pelo cliente" at bounding box center [273, 98] width 130 height 8
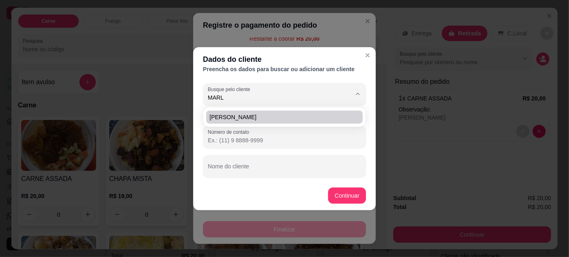
click at [248, 118] on span "[PERSON_NAME]" at bounding box center [280, 117] width 142 height 8
type input "[PERSON_NAME]"
type input "(91) 9 8026-3200"
type input "[PERSON_NAME]"
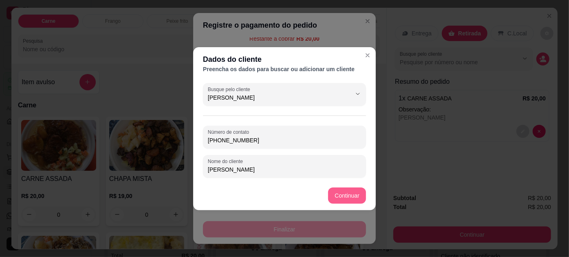
type input "[PERSON_NAME]"
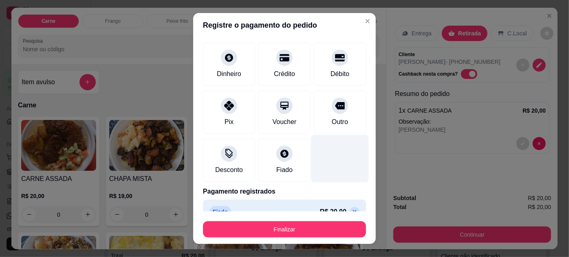
scroll to position [50, 0]
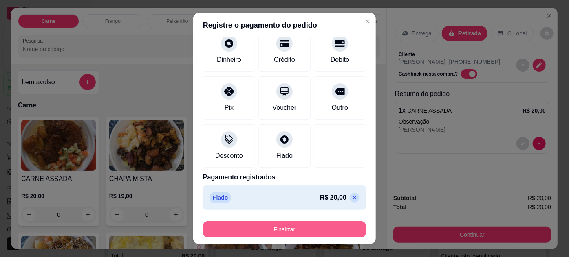
click at [297, 231] on button "Finalizar" at bounding box center [284, 230] width 163 height 16
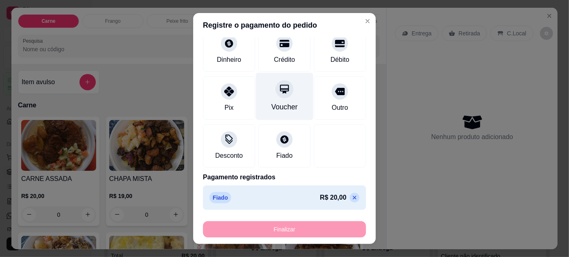
type input "-R$ 20,00"
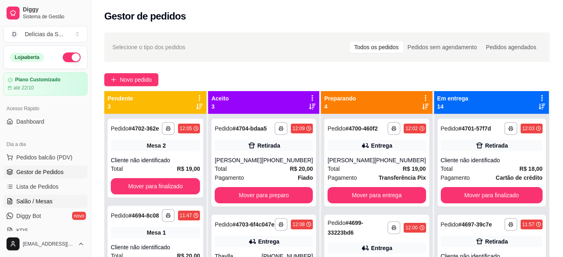
click at [39, 203] on span "Salão / Mesas" at bounding box center [34, 202] width 36 height 8
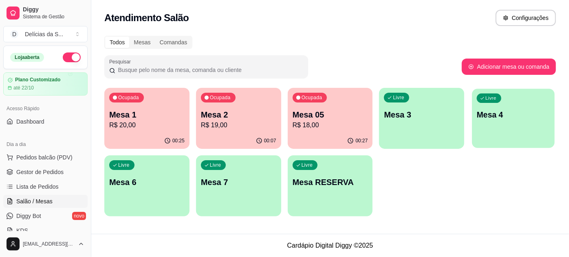
click at [499, 113] on p "Mesa 4" at bounding box center [513, 115] width 73 height 11
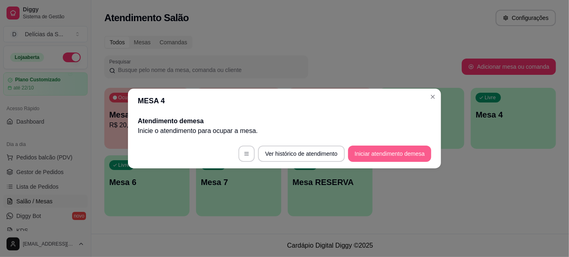
click at [368, 152] on button "Iniciar atendimento de mesa" at bounding box center [389, 154] width 83 height 16
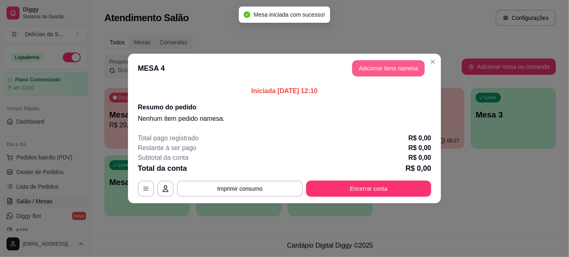
click at [380, 69] on button "Adicionar itens na mesa" at bounding box center [388, 68] width 72 height 16
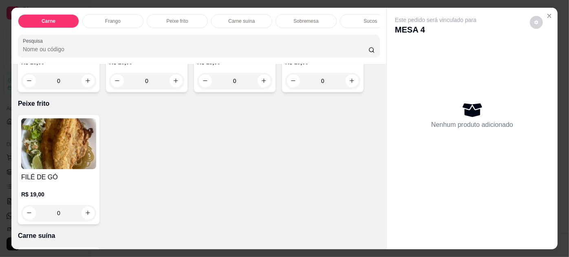
scroll to position [592, 0]
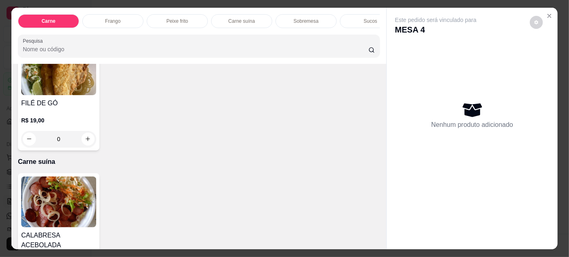
click at [46, 99] on div "FILÉ DE GÓ R$ 19,00 0" at bounding box center [58, 96] width 81 height 110
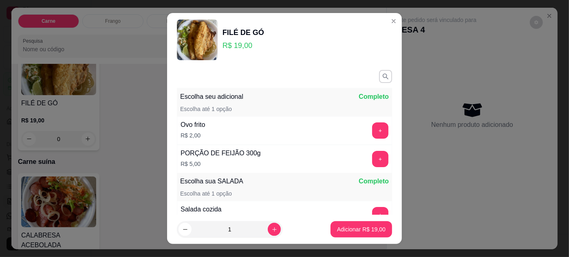
scroll to position [94, 0]
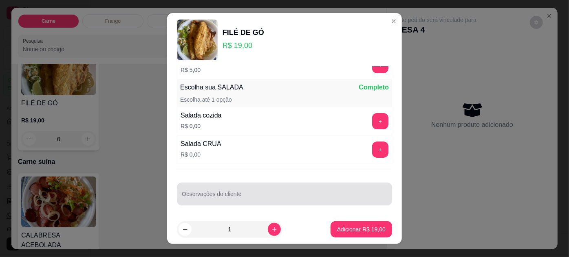
click at [252, 190] on div at bounding box center [284, 194] width 205 height 16
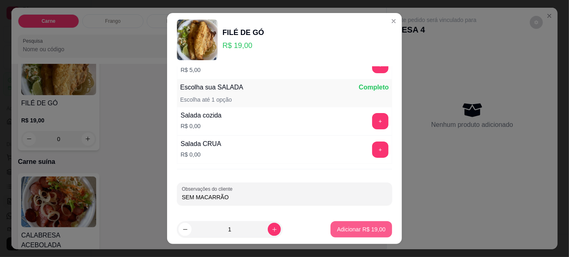
type input "SEM MACARRÃO"
click at [354, 226] on p "Adicionar R$ 19,00" at bounding box center [361, 230] width 47 height 8
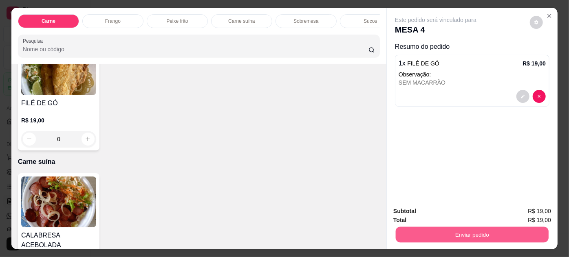
click at [462, 233] on button "Enviar pedido" at bounding box center [471, 235] width 153 height 16
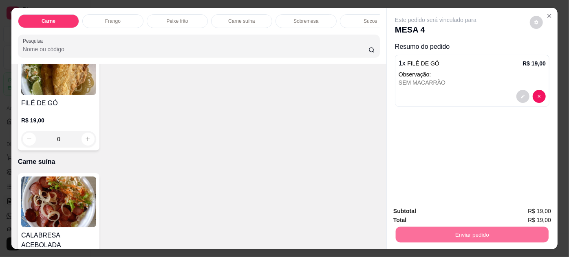
click at [524, 215] on button "Enviar pedido" at bounding box center [529, 211] width 45 height 15
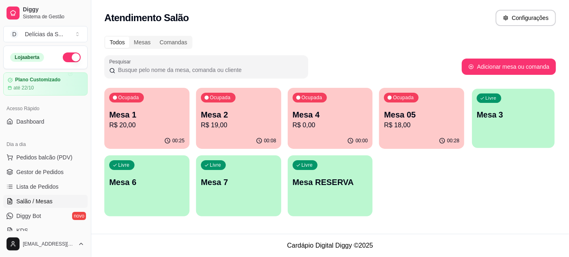
click at [549, 113] on p "Mesa 3" at bounding box center [513, 115] width 73 height 11
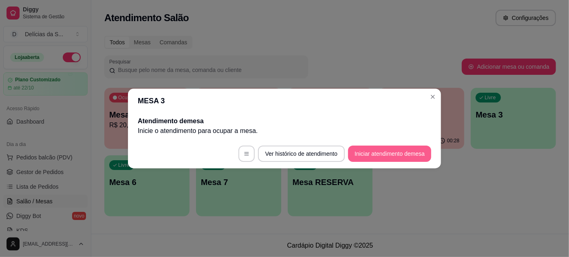
click at [382, 149] on button "Iniciar atendimento de mesa" at bounding box center [389, 154] width 83 height 16
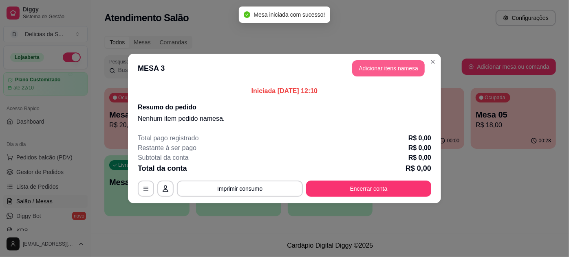
click at [389, 72] on button "Adicionar itens na mesa" at bounding box center [388, 68] width 72 height 16
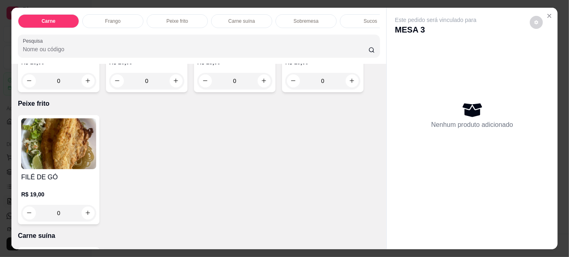
scroll to position [592, 0]
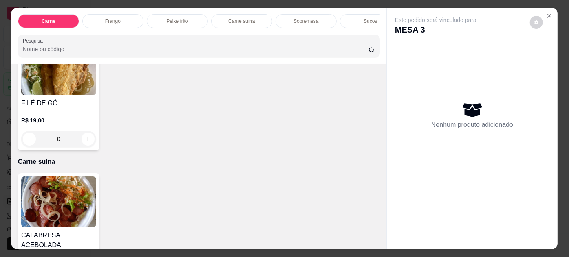
click at [77, 95] on img at bounding box center [58, 69] width 75 height 51
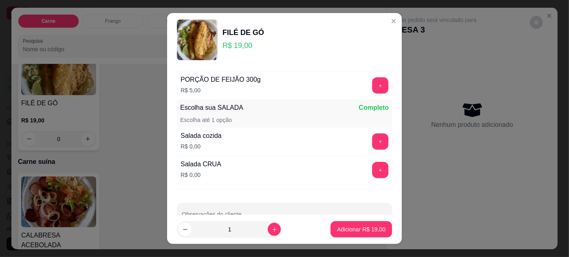
scroll to position [94, 0]
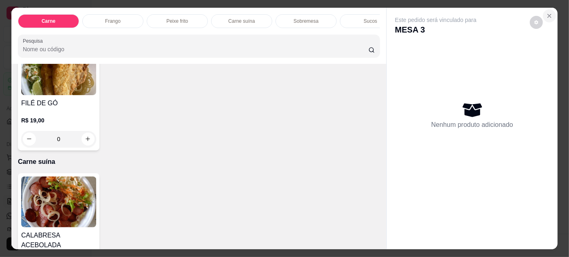
click at [546, 13] on icon "Close" at bounding box center [549, 16] width 7 height 7
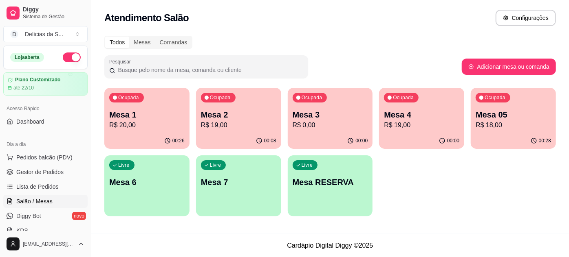
click at [141, 129] on p "R$ 20,00" at bounding box center [146, 126] width 75 height 10
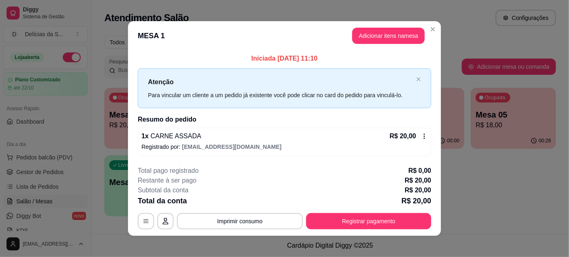
scroll to position [4, 0]
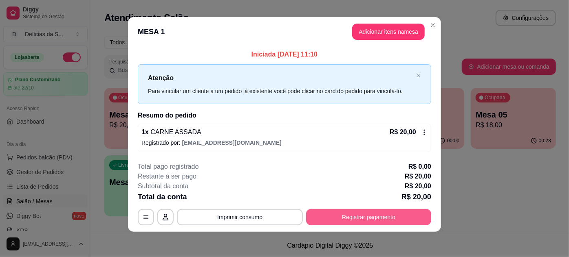
click at [375, 218] on button "Registrar pagamento" at bounding box center [368, 217] width 125 height 16
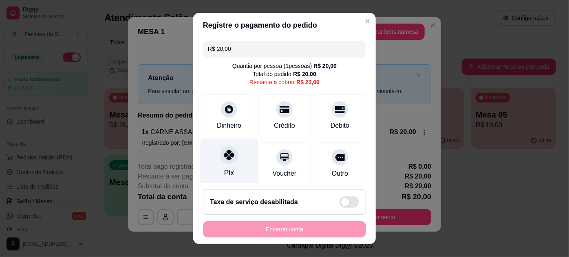
drag, startPoint x: 217, startPoint y: 167, endPoint x: 227, endPoint y: 166, distance: 9.4
click at [217, 167] on div "Pix" at bounding box center [228, 162] width 57 height 48
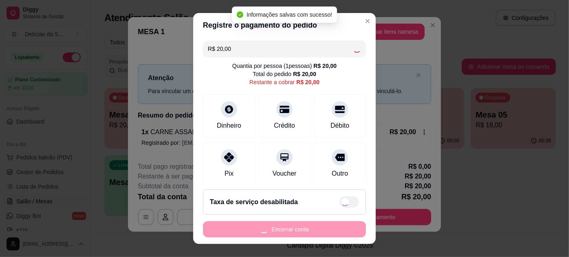
type input "R$ 0,00"
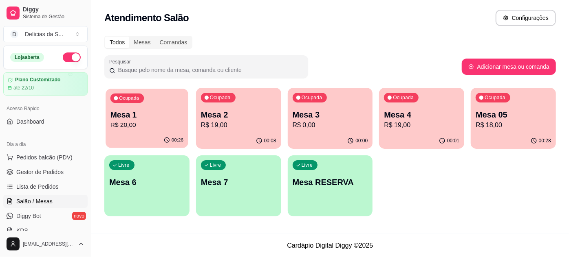
click at [145, 130] on div "Ocupada Mesa 1 R$ 20,00" at bounding box center [146, 111] width 83 height 44
click at [134, 116] on p "Mesa 1" at bounding box center [146, 115] width 73 height 11
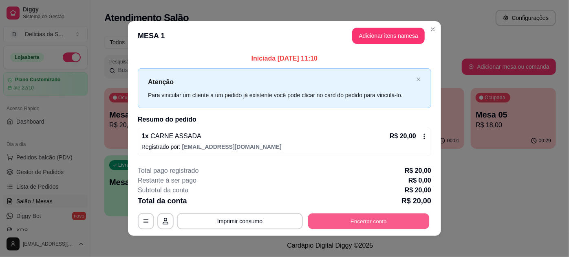
click at [402, 222] on button "Encerrar conta" at bounding box center [368, 221] width 121 height 16
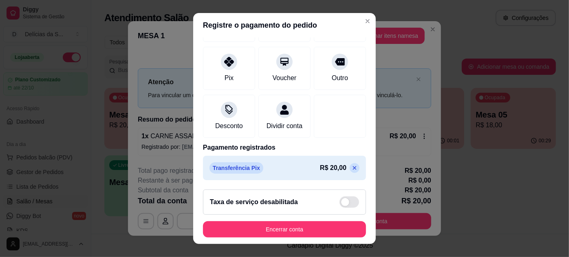
scroll to position [13, 0]
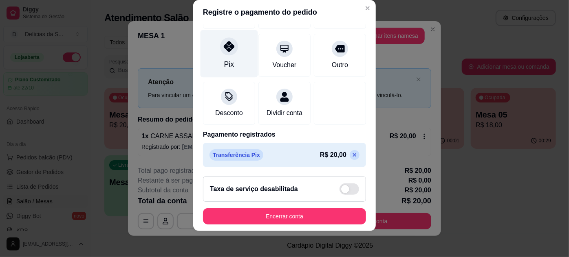
click at [227, 59] on div "Pix" at bounding box center [229, 64] width 10 height 11
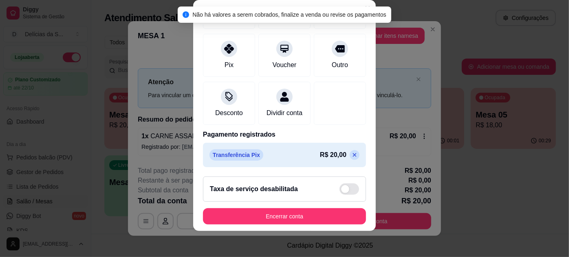
scroll to position [0, 0]
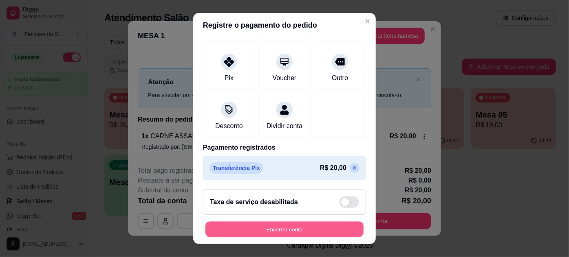
click at [289, 233] on button "Encerrar conta" at bounding box center [284, 230] width 158 height 16
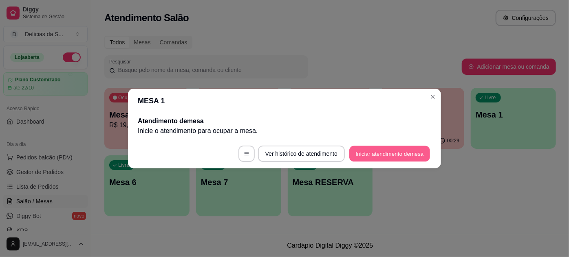
click at [391, 158] on button "Iniciar atendimento de mesa" at bounding box center [389, 154] width 81 height 16
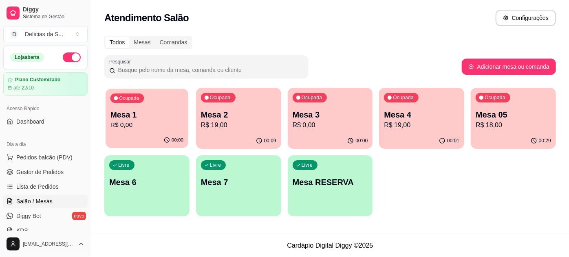
click at [166, 110] on p "Mesa 1" at bounding box center [146, 115] width 73 height 11
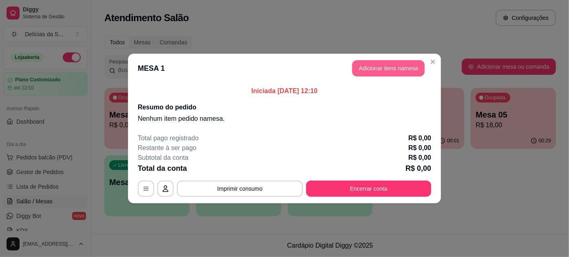
click at [382, 67] on button "Adicionar itens na mesa" at bounding box center [388, 68] width 72 height 16
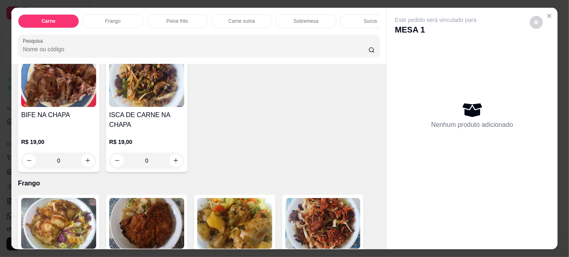
scroll to position [370, 0]
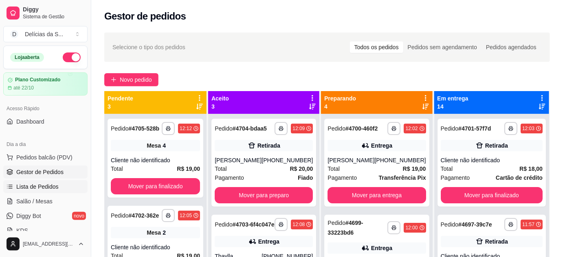
click at [34, 185] on span "Lista de Pedidos" at bounding box center [37, 187] width 42 height 8
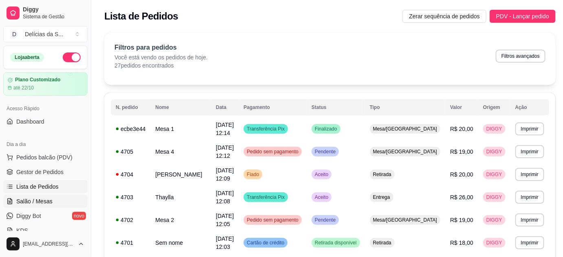
click at [37, 200] on span "Salão / Mesas" at bounding box center [34, 202] width 36 height 8
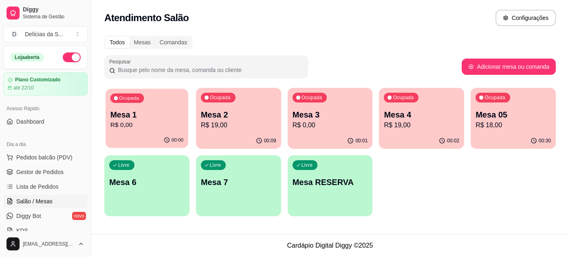
click at [152, 122] on p "R$ 0,00" at bounding box center [146, 125] width 73 height 9
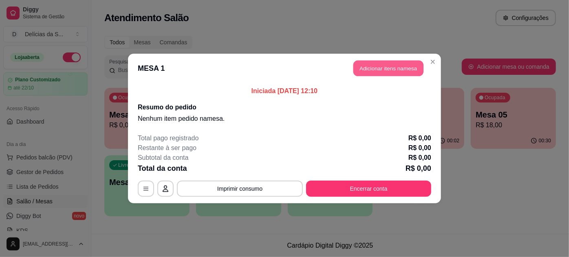
click at [385, 67] on button "Adicionar itens na mesa" at bounding box center [388, 69] width 70 height 16
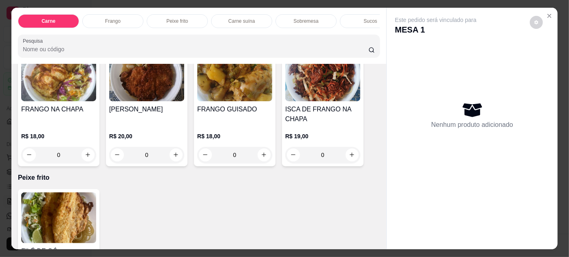
scroll to position [518, 0]
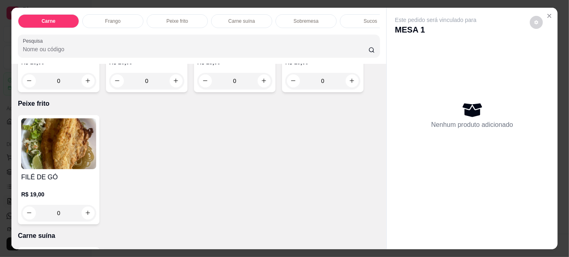
click at [64, 154] on img at bounding box center [58, 144] width 75 height 51
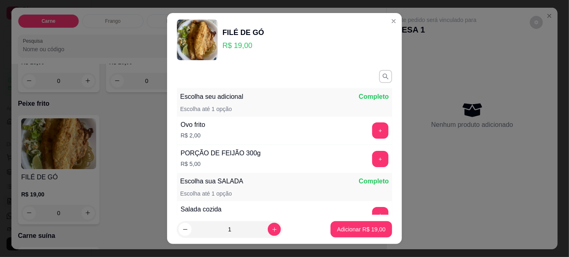
scroll to position [94, 0]
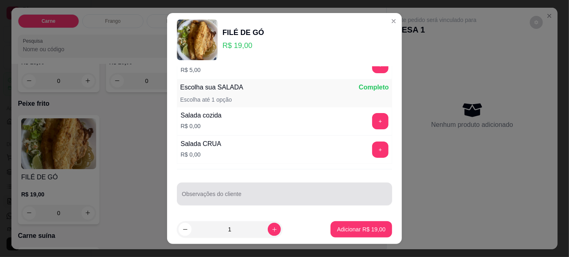
click at [255, 195] on input "Observações do cliente" at bounding box center [284, 197] width 205 height 8
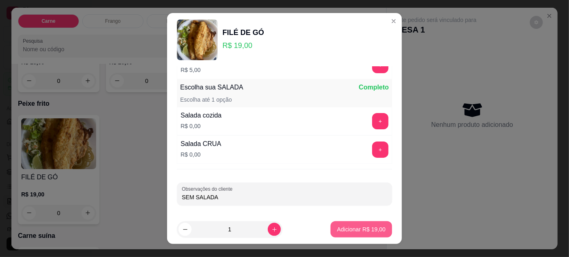
type input "SEM SALADA"
click at [353, 226] on p "Adicionar R$ 19,00" at bounding box center [361, 230] width 48 height 8
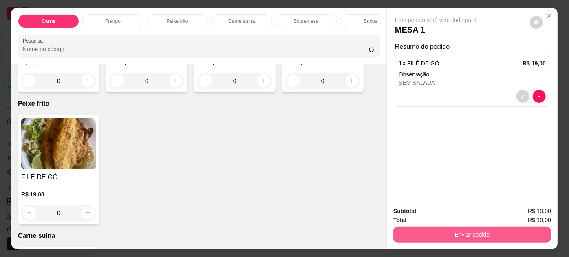
click at [455, 231] on button "Enviar pedido" at bounding box center [472, 235] width 158 height 16
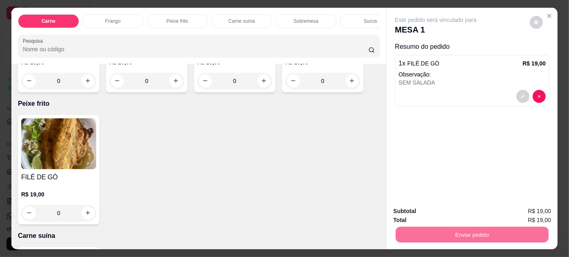
click at [534, 210] on button "Enviar pedido" at bounding box center [529, 211] width 45 height 15
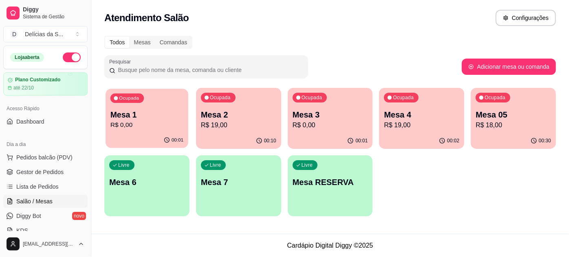
click at [154, 121] on p "R$ 0,00" at bounding box center [146, 125] width 73 height 9
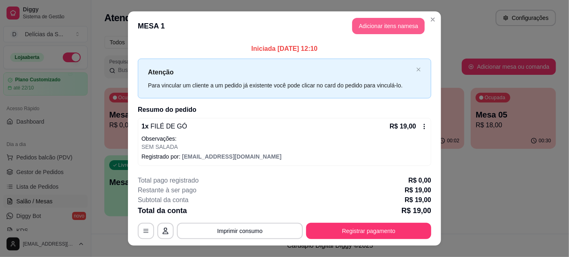
click at [376, 28] on button "Adicionar itens na mesa" at bounding box center [388, 26] width 72 height 16
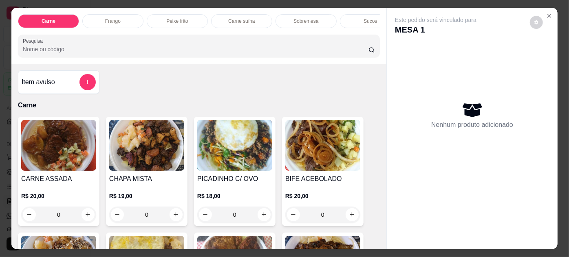
click at [227, 132] on img at bounding box center [234, 145] width 75 height 51
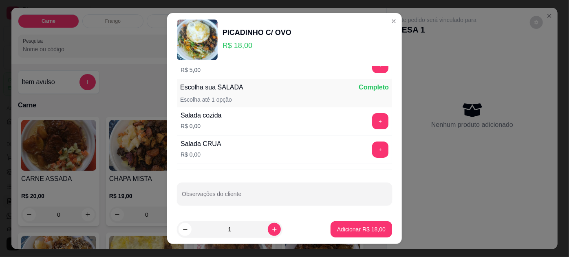
scroll to position [13, 0]
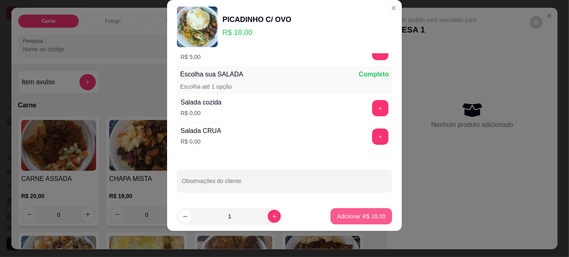
click at [358, 213] on p "Adicionar R$ 18,00" at bounding box center [361, 217] width 48 height 8
type input "1"
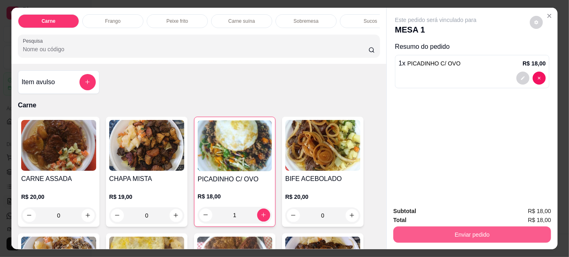
click at [445, 230] on button "Enviar pedido" at bounding box center [472, 235] width 158 height 16
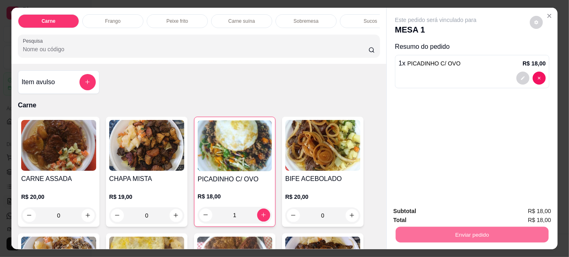
click at [544, 213] on button "Enviar pedido" at bounding box center [530, 211] width 46 height 15
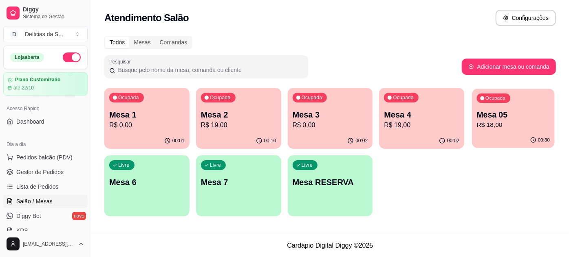
click at [520, 124] on p "R$ 18,00" at bounding box center [513, 125] width 73 height 9
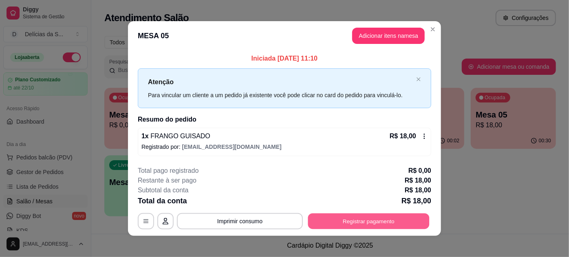
click at [364, 222] on button "Registrar pagamento" at bounding box center [368, 221] width 121 height 16
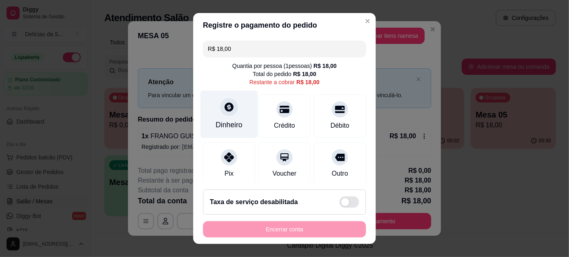
click at [227, 112] on icon at bounding box center [229, 107] width 11 height 11
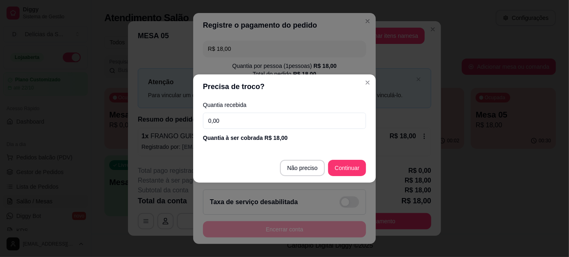
click at [252, 122] on input "0,00" at bounding box center [284, 121] width 163 height 16
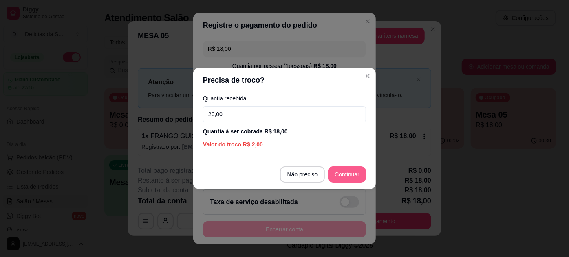
type input "20,00"
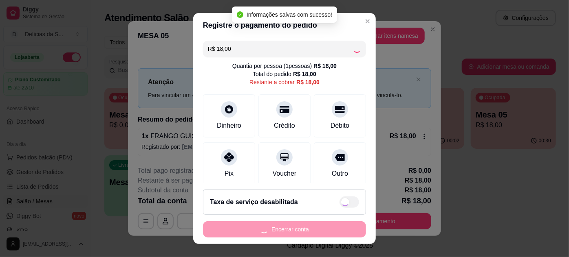
type input "R$ 0,00"
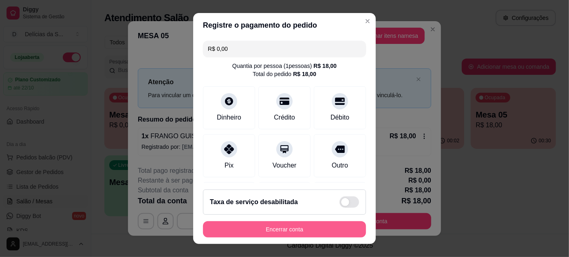
click at [292, 228] on button "Encerrar conta" at bounding box center [284, 230] width 163 height 16
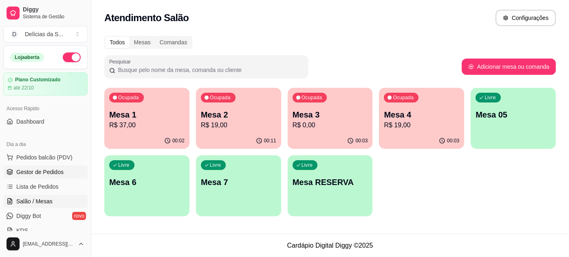
click at [26, 177] on link "Gestor de Pedidos" at bounding box center [45, 172] width 84 height 13
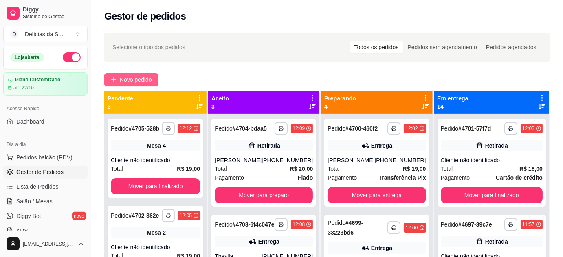
click at [136, 77] on span "Novo pedido" at bounding box center [136, 79] width 32 height 9
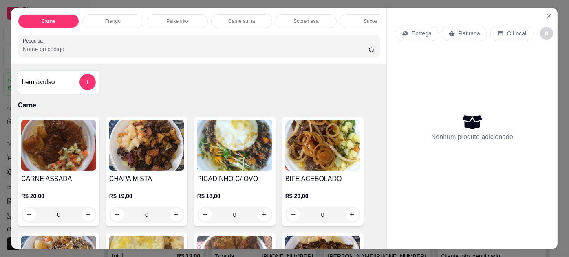
click at [223, 150] on img at bounding box center [234, 145] width 75 height 51
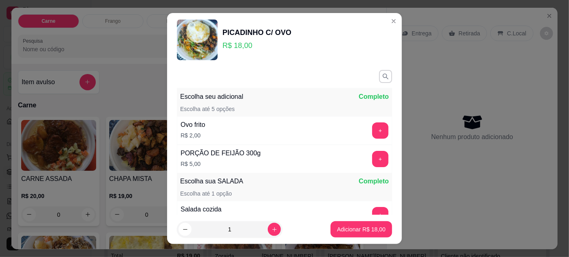
scroll to position [94, 0]
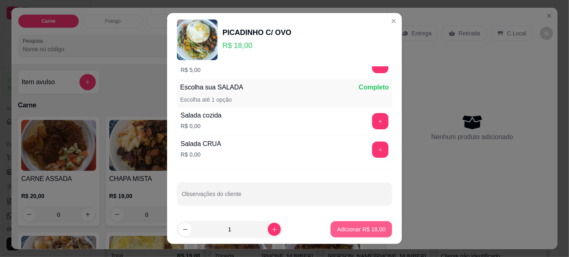
click at [354, 224] on button "Adicionar R$ 18,00" at bounding box center [360, 230] width 61 height 16
type input "1"
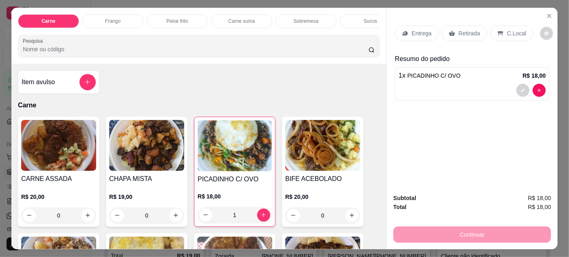
drag, startPoint x: 466, startPoint y: 29, endPoint x: 470, endPoint y: 37, distance: 8.4
click at [466, 30] on p "Retirada" at bounding box center [469, 33] width 22 height 8
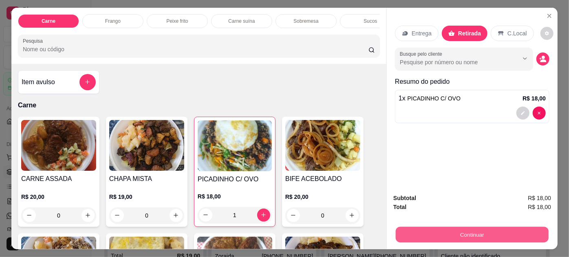
click at [472, 232] on button "Continuar" at bounding box center [471, 235] width 153 height 16
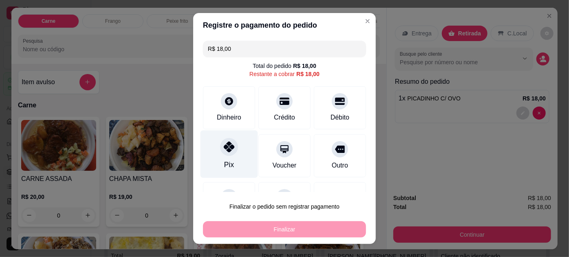
click at [224, 151] on icon at bounding box center [229, 147] width 11 height 11
type input "R$ 0,00"
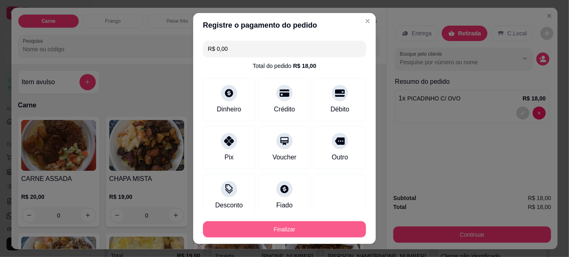
click at [297, 234] on button "Finalizar" at bounding box center [284, 230] width 163 height 16
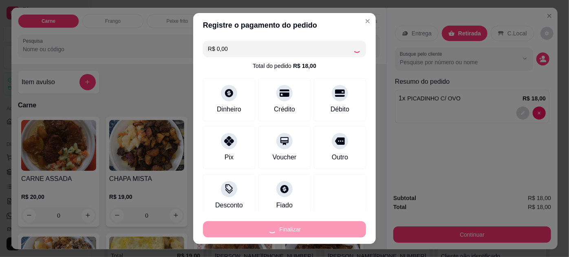
type input "0"
type input "-R$ 18,00"
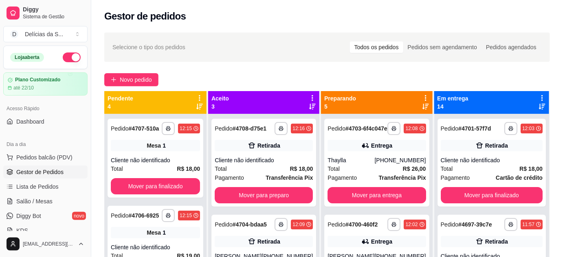
click at [358, 17] on div "Gestor de pedidos" at bounding box center [327, 16] width 446 height 13
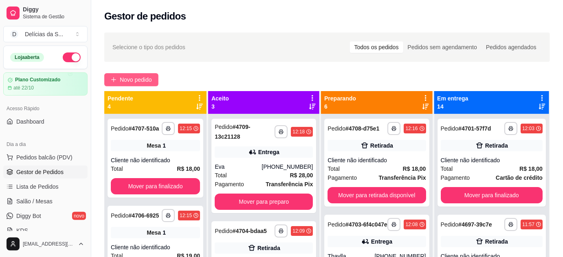
click at [136, 83] on span "Novo pedido" at bounding box center [136, 79] width 32 height 9
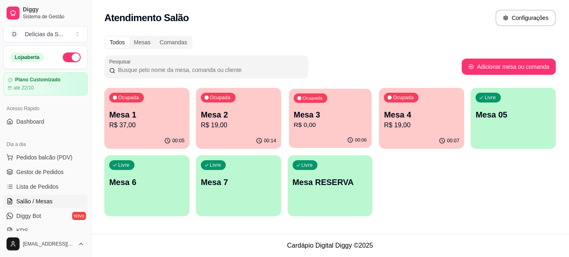
click at [323, 129] on p "R$ 0,00" at bounding box center [329, 125] width 73 height 9
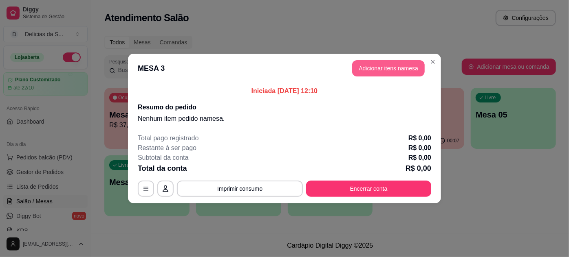
click at [382, 71] on button "Adicionar itens na mesa" at bounding box center [388, 68] width 72 height 16
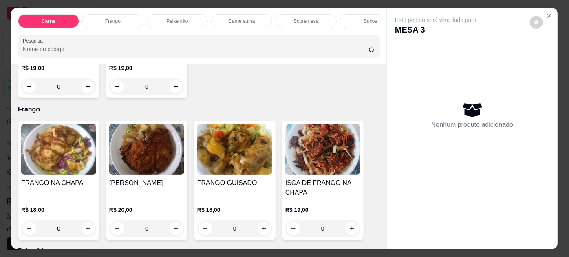
scroll to position [444, 0]
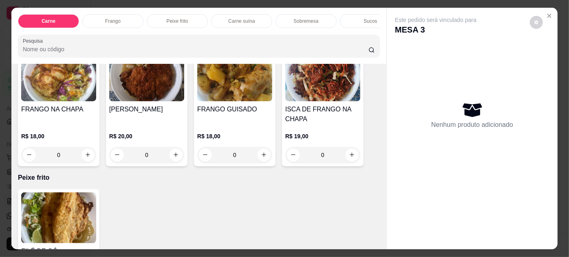
click at [160, 96] on img at bounding box center [146, 76] width 75 height 51
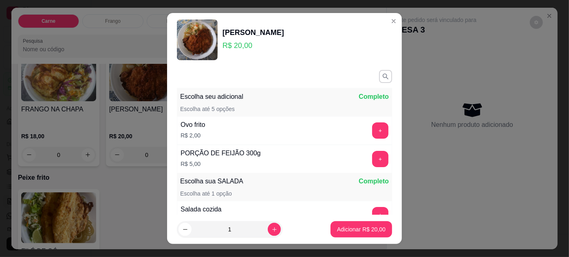
scroll to position [74, 0]
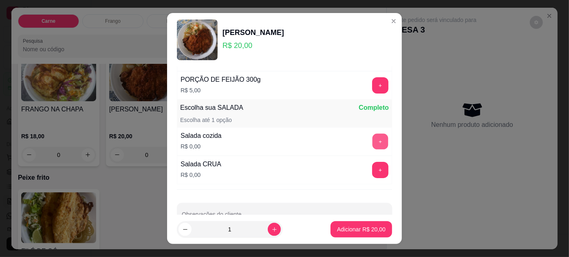
click at [372, 137] on button "+" at bounding box center [380, 142] width 16 height 16
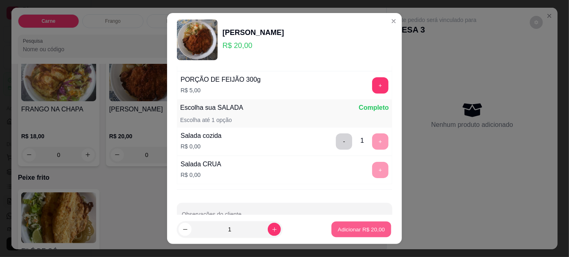
click at [359, 226] on p "Adicionar R$ 20,00" at bounding box center [361, 230] width 47 height 8
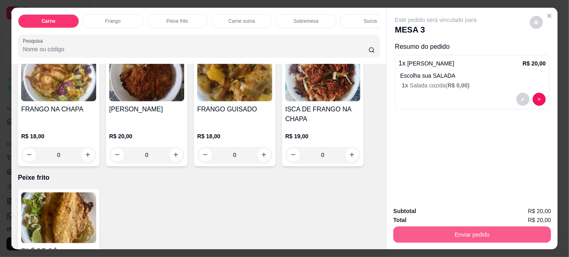
click at [458, 229] on button "Enviar pedido" at bounding box center [472, 235] width 158 height 16
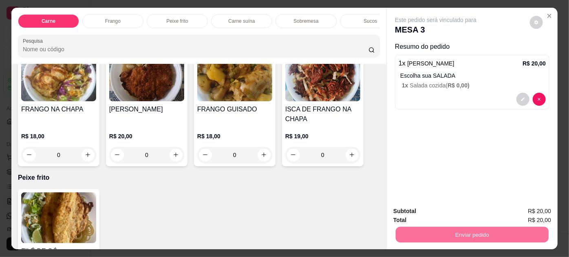
click at [525, 212] on button "Enviar pedido" at bounding box center [530, 211] width 46 height 15
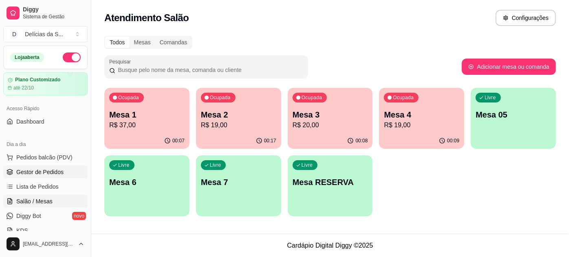
click at [50, 174] on span "Gestor de Pedidos" at bounding box center [39, 172] width 47 height 8
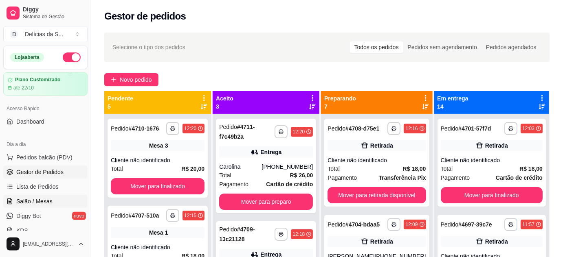
click at [27, 200] on span "Salão / Mesas" at bounding box center [34, 202] width 36 height 8
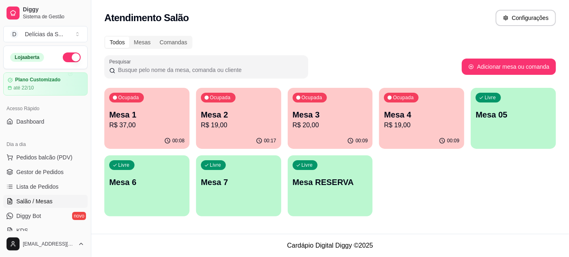
click at [147, 121] on p "R$ 37,00" at bounding box center [146, 126] width 75 height 10
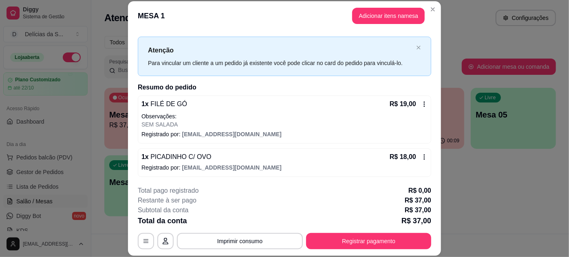
scroll to position [25, 0]
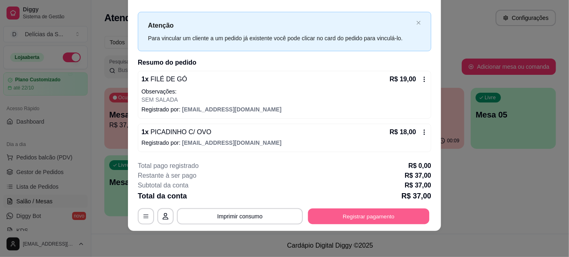
click at [360, 220] on button "Registrar pagamento" at bounding box center [368, 217] width 121 height 16
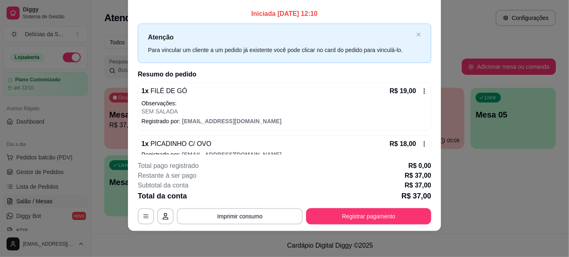
scroll to position [0, 0]
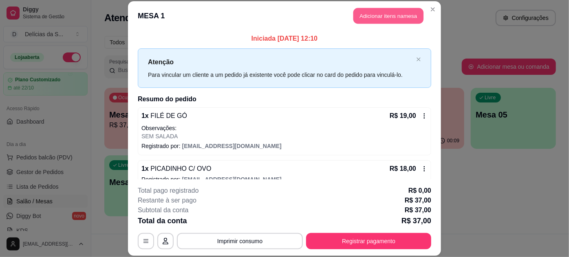
click at [378, 16] on button "Adicionar itens na mesa" at bounding box center [388, 16] width 70 height 16
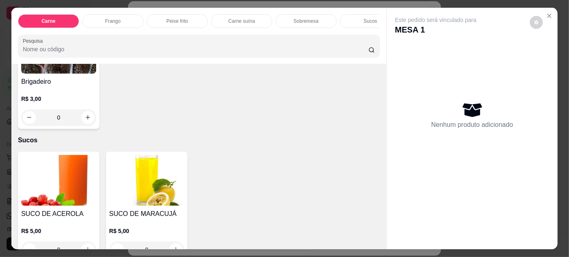
scroll to position [962, 0]
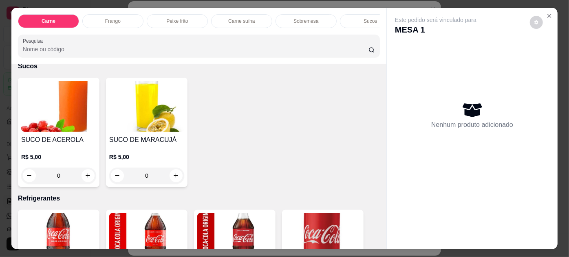
click at [126, 109] on img at bounding box center [146, 106] width 75 height 51
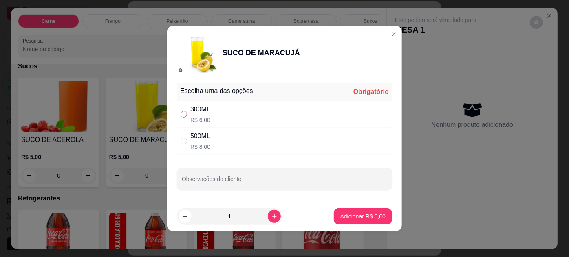
click at [180, 117] on input "" at bounding box center [183, 114] width 7 height 7
radio input "true"
click at [353, 217] on p "Adicionar R$ 6,00" at bounding box center [362, 217] width 45 height 8
type input "1"
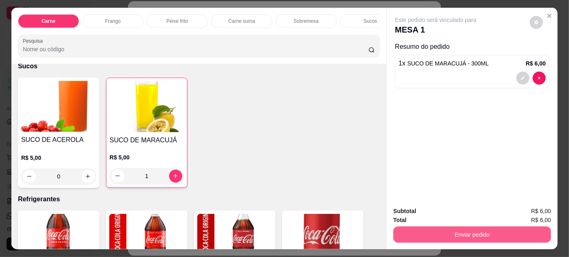
click at [452, 233] on button "Enviar pedido" at bounding box center [472, 235] width 158 height 16
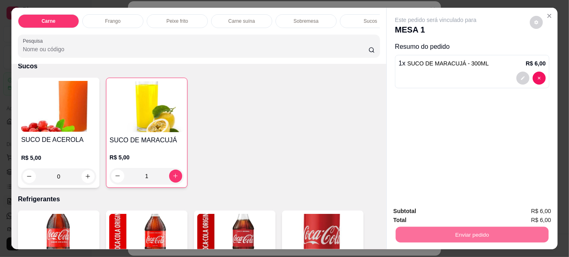
click at [532, 214] on button "Enviar pedido" at bounding box center [530, 211] width 46 height 15
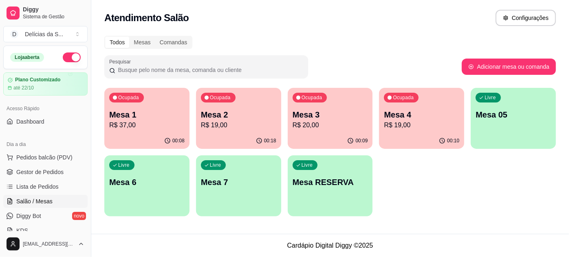
click at [147, 118] on p "Mesa 1" at bounding box center [146, 114] width 75 height 11
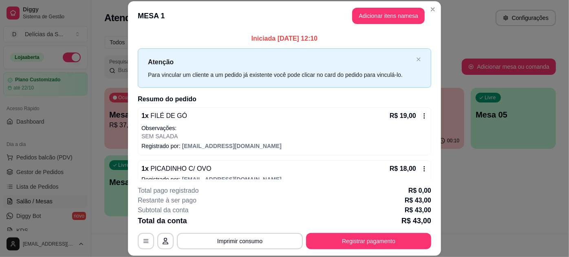
scroll to position [45, 0]
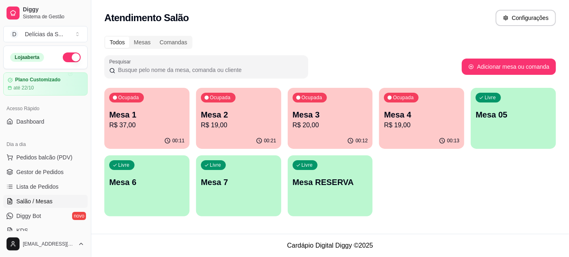
click at [210, 121] on p "R$ 19,00" at bounding box center [238, 126] width 75 height 10
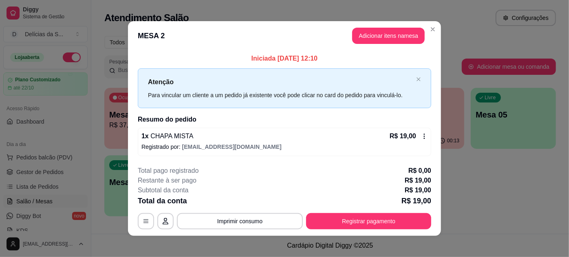
scroll to position [4, 0]
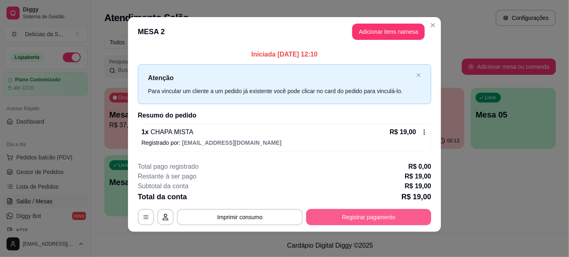
click at [384, 218] on button "Registrar pagamento" at bounding box center [368, 217] width 125 height 16
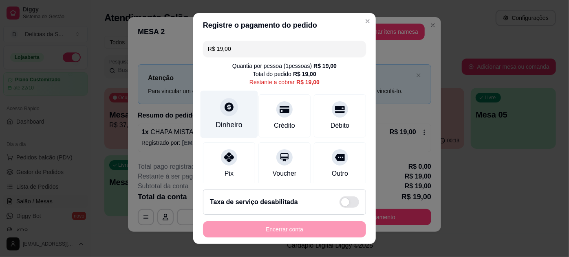
click at [220, 113] on div at bounding box center [229, 107] width 18 height 18
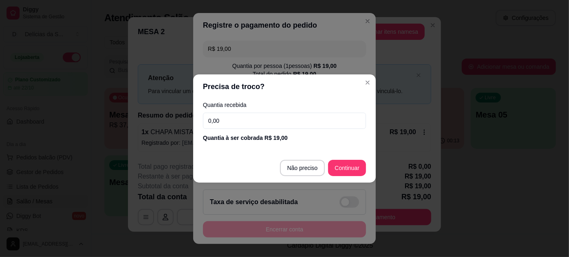
click at [241, 121] on input "0,00" at bounding box center [284, 121] width 163 height 16
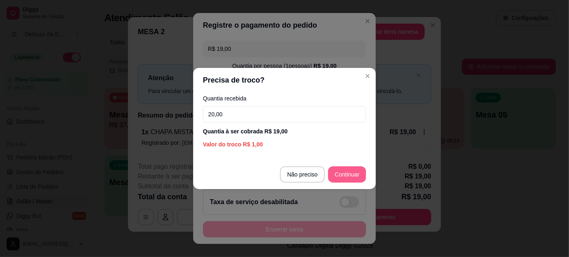
type input "20,00"
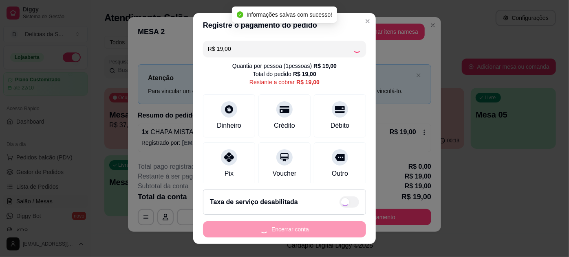
type input "R$ 0,00"
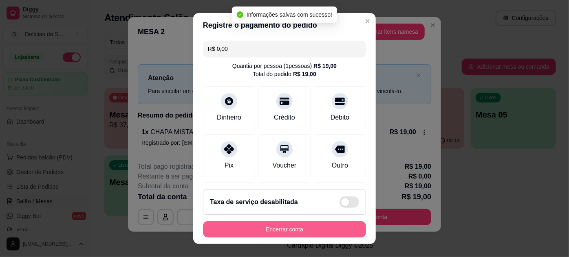
click at [289, 233] on button "Encerrar conta" at bounding box center [284, 230] width 163 height 16
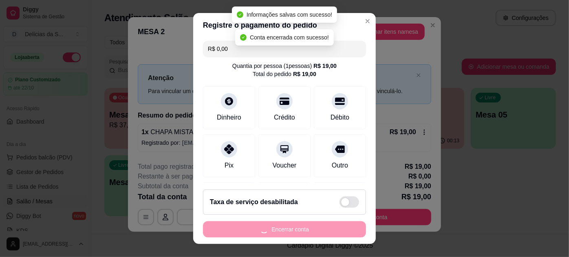
scroll to position [0, 0]
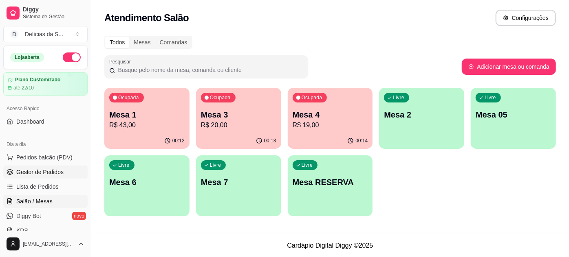
click at [39, 172] on span "Gestor de Pedidos" at bounding box center [39, 172] width 47 height 8
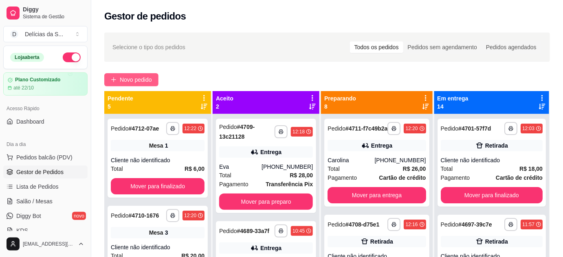
click at [147, 77] on span "Novo pedido" at bounding box center [136, 79] width 32 height 9
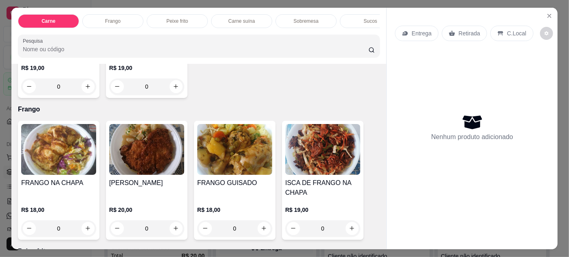
scroll to position [518, 0]
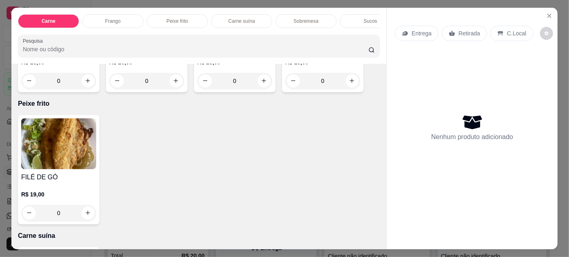
click at [23, 158] on img at bounding box center [58, 144] width 75 height 51
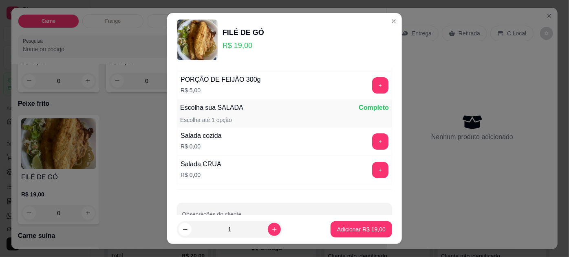
scroll to position [94, 0]
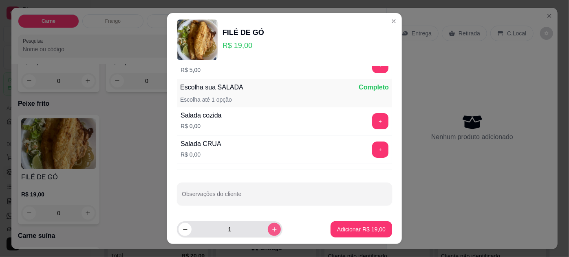
click at [271, 231] on icon "increase-product-quantity" at bounding box center [274, 230] width 6 height 6
type input "3"
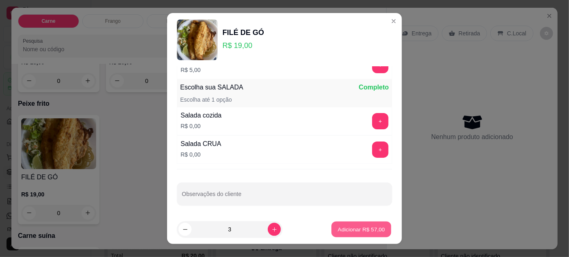
click at [364, 229] on p "Adicionar R$ 57,00" at bounding box center [361, 230] width 47 height 8
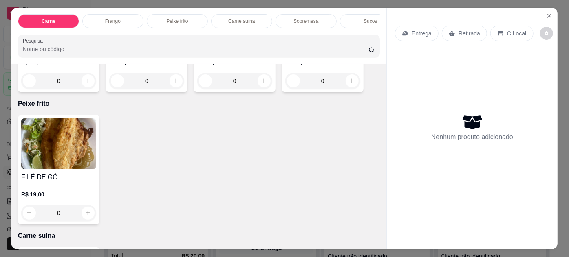
click at [35, 124] on img at bounding box center [58, 144] width 75 height 51
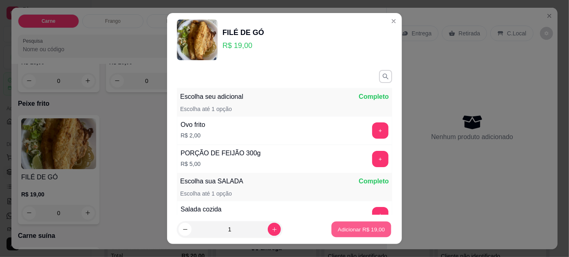
click at [359, 226] on p "Adicionar R$ 19,00" at bounding box center [361, 230] width 47 height 8
type input "1"
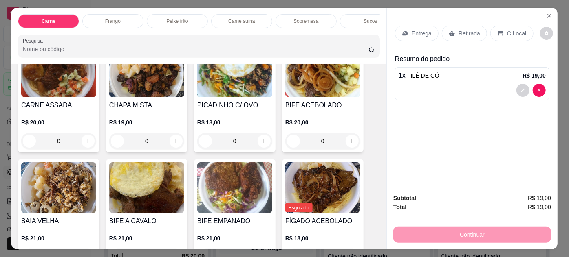
scroll to position [0, 0]
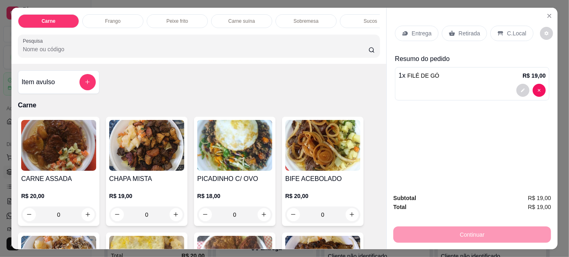
click at [57, 131] on img at bounding box center [58, 145] width 75 height 51
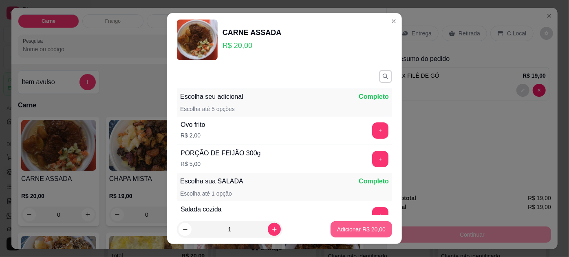
click at [356, 228] on p "Adicionar R$ 20,00" at bounding box center [361, 230] width 48 height 8
type input "1"
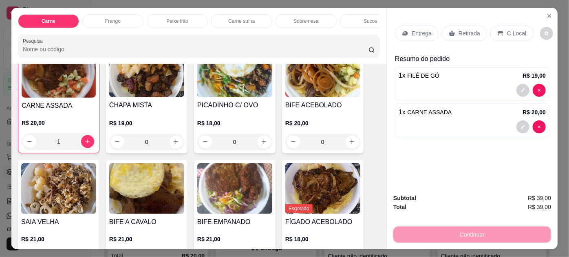
scroll to position [148, 0]
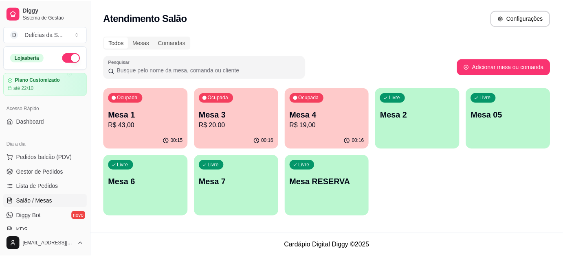
scroll to position [148, 0]
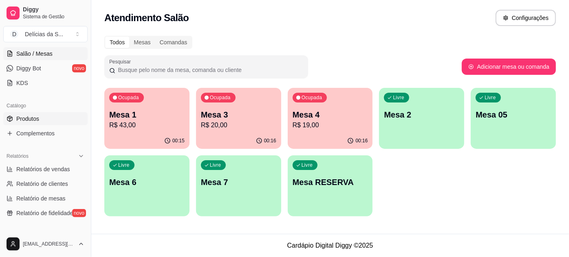
click at [33, 118] on span "Produtos" at bounding box center [27, 119] width 23 height 8
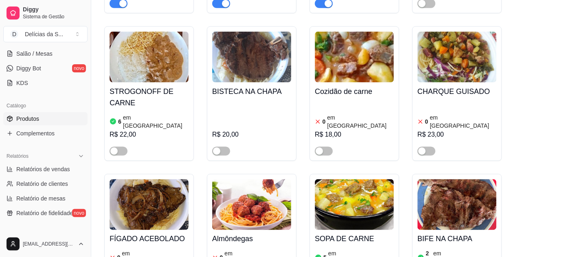
scroll to position [444, 0]
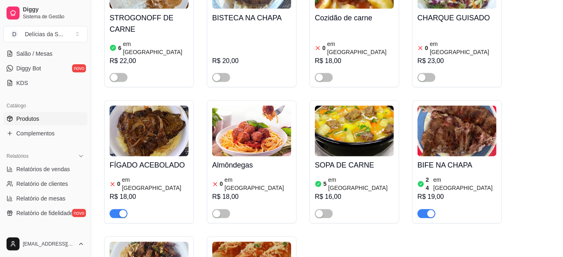
click at [167, 116] on img at bounding box center [149, 131] width 79 height 51
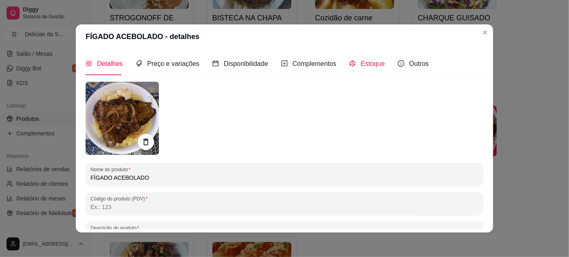
click at [371, 67] on span "Estoque" at bounding box center [372, 63] width 24 height 7
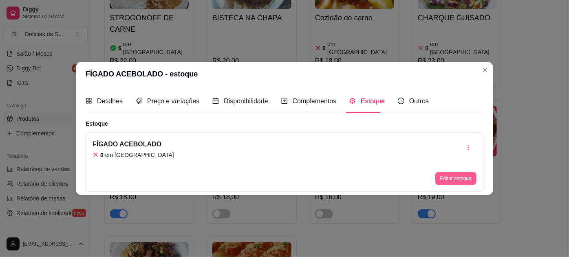
click at [444, 177] on button "Editar estoque" at bounding box center [455, 178] width 41 height 13
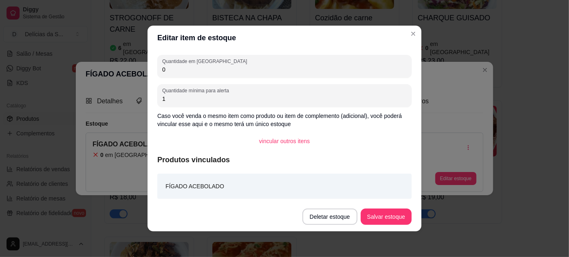
click at [228, 70] on input "0" at bounding box center [284, 70] width 244 height 8
type input "1"
click at [392, 220] on button "Salvar estoque" at bounding box center [385, 217] width 51 height 16
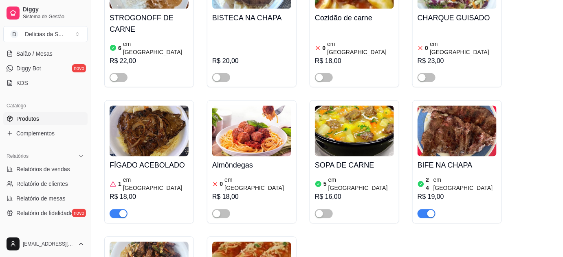
scroll to position [0, 0]
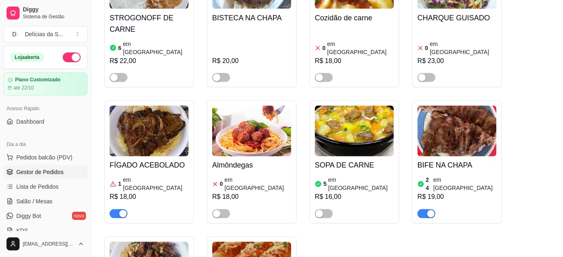
drag, startPoint x: 43, startPoint y: 172, endPoint x: 51, endPoint y: 165, distance: 10.1
click at [43, 172] on span "Gestor de Pedidos" at bounding box center [39, 172] width 47 height 8
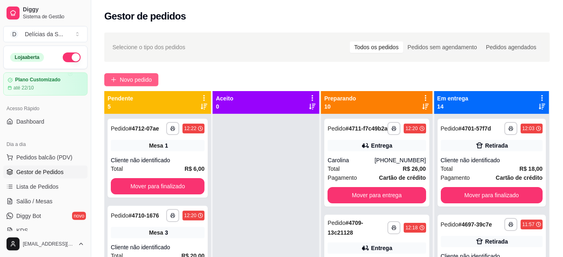
click at [118, 77] on button "Novo pedido" at bounding box center [131, 79] width 54 height 13
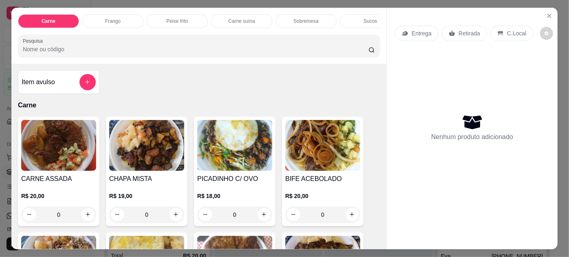
scroll to position [74, 0]
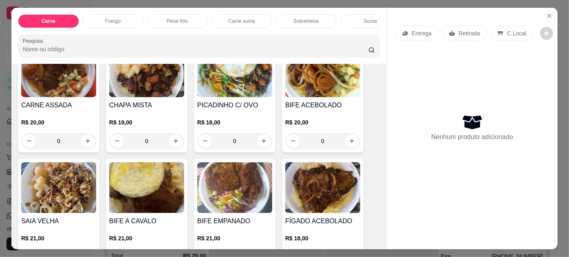
click at [48, 99] on div "CARNE ASSADA R$ 20,00 0" at bounding box center [58, 98] width 81 height 110
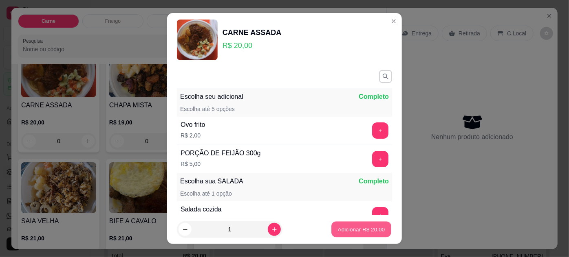
click at [353, 224] on button "Adicionar R$ 20,00" at bounding box center [361, 230] width 60 height 16
type input "1"
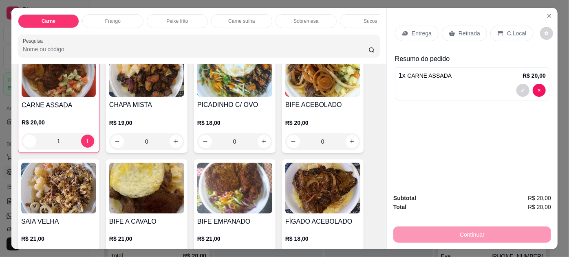
scroll to position [148, 0]
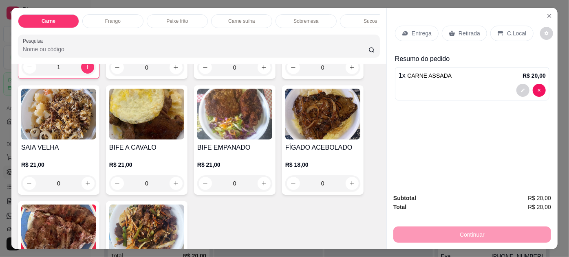
click at [296, 127] on img at bounding box center [322, 114] width 75 height 51
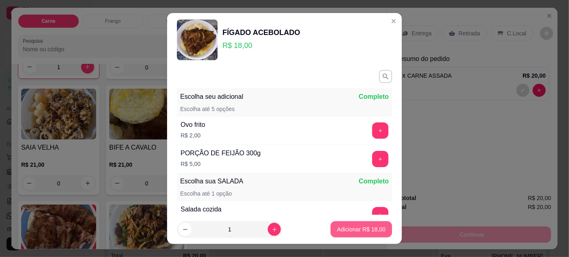
click at [352, 233] on p "Adicionar R$ 18,00" at bounding box center [361, 230] width 48 height 8
type input "1"
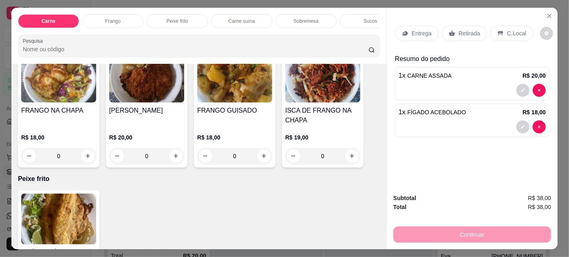
scroll to position [518, 0]
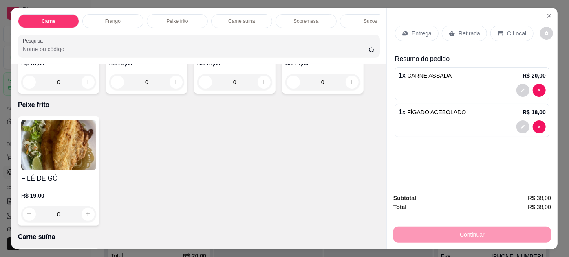
click at [46, 153] on img at bounding box center [58, 145] width 75 height 51
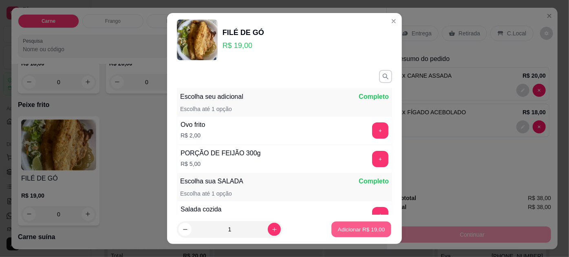
click at [338, 232] on p "Adicionar R$ 19,00" at bounding box center [361, 230] width 47 height 8
type input "1"
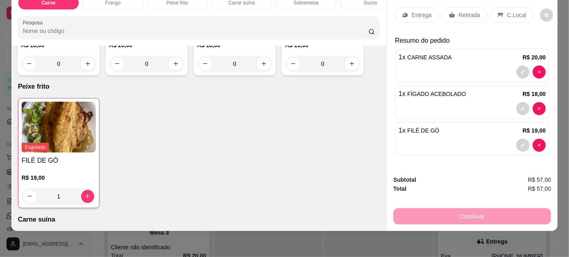
scroll to position [0, 0]
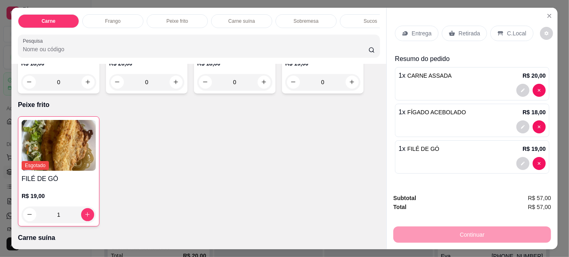
click at [458, 29] on p "Retirada" at bounding box center [469, 33] width 22 height 8
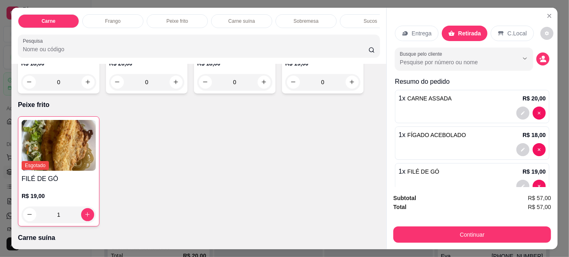
scroll to position [20, 0]
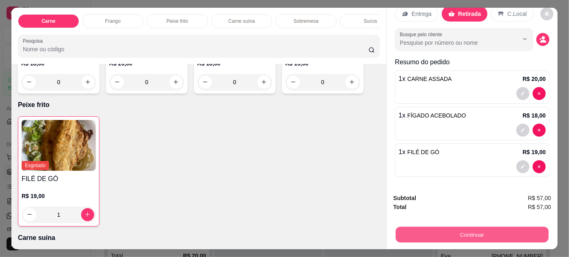
click at [447, 227] on button "Continuar" at bounding box center [471, 235] width 153 height 16
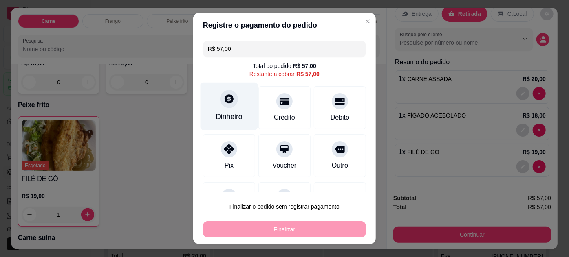
scroll to position [35, 0]
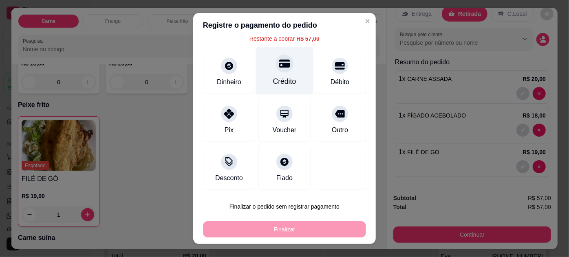
click at [278, 70] on div at bounding box center [284, 64] width 18 height 18
type input "R$ 0,00"
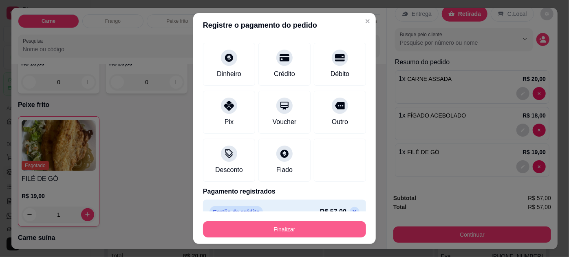
click at [274, 228] on button "Finalizar" at bounding box center [284, 230] width 163 height 16
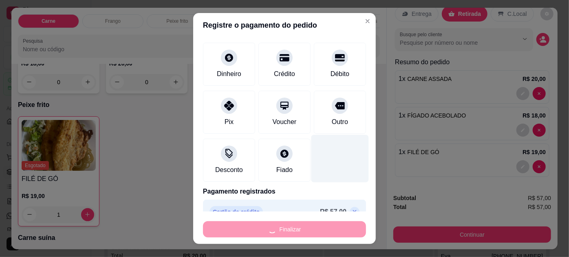
type input "0"
type input "-R$ 57,00"
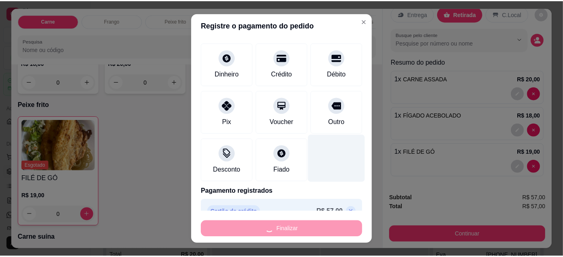
scroll to position [517, 0]
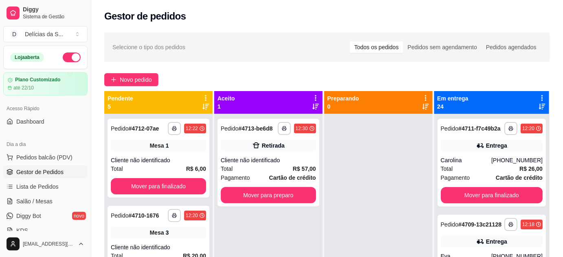
scroll to position [74, 0]
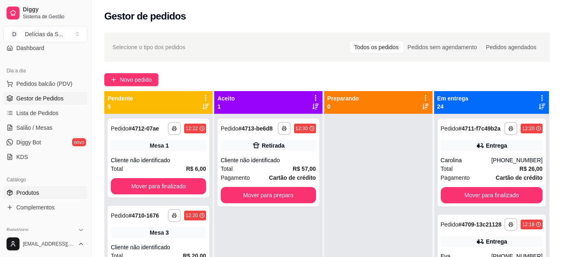
click at [47, 191] on link "Produtos" at bounding box center [45, 193] width 84 height 13
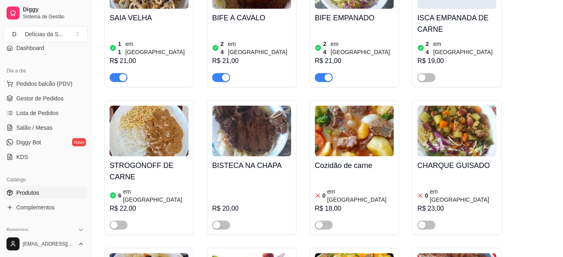
scroll to position [370, 0]
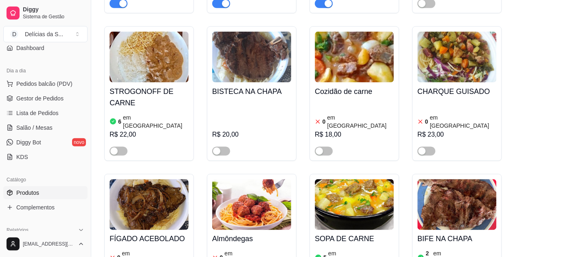
click at [455, 56] on img at bounding box center [456, 57] width 79 height 51
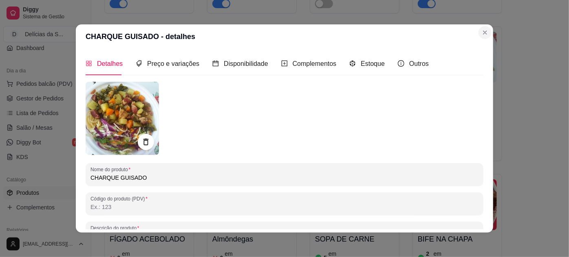
click at [485, 33] on img at bounding box center [456, 57] width 79 height 51
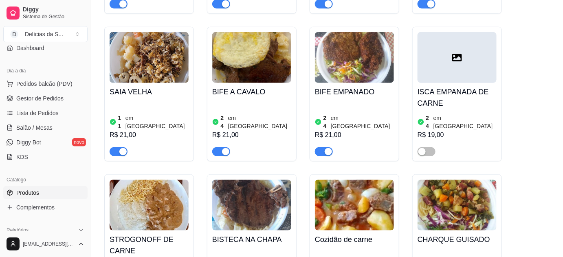
scroll to position [74, 0]
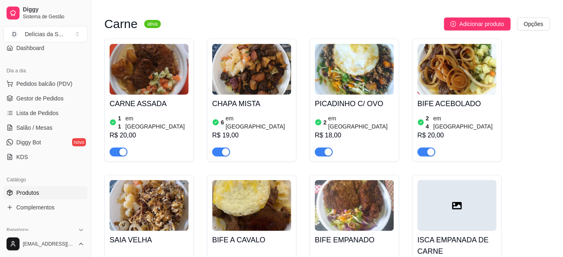
click at [338, 63] on img at bounding box center [354, 69] width 79 height 51
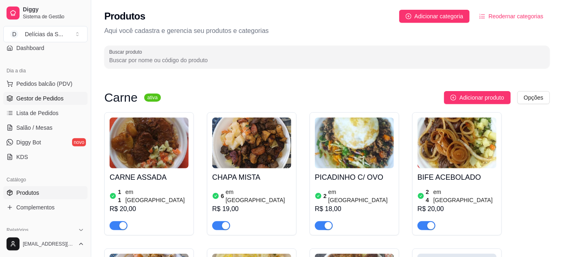
click at [40, 94] on span "Gestor de Pedidos" at bounding box center [39, 98] width 47 height 8
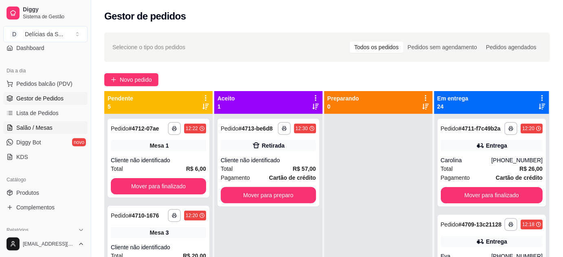
click at [36, 130] on span "Salão / Mesas" at bounding box center [34, 128] width 36 height 8
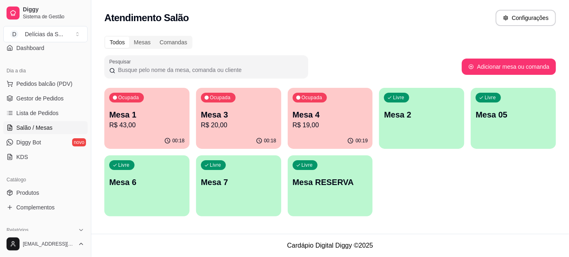
click at [331, 136] on div "00:19" at bounding box center [330, 141] width 85 height 16
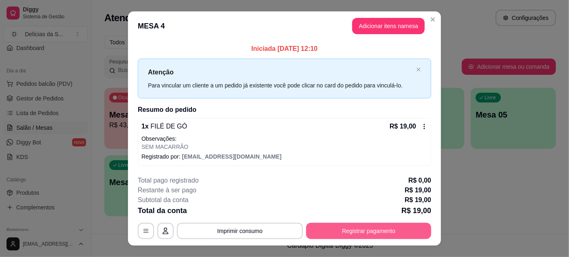
click at [379, 230] on button "Registrar pagamento" at bounding box center [368, 231] width 125 height 16
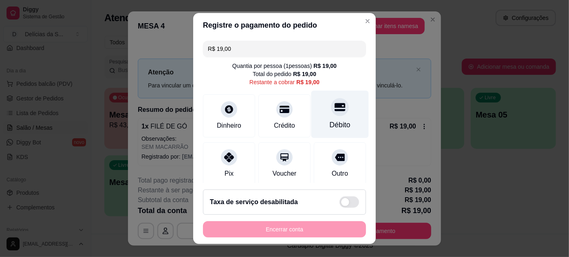
click at [320, 116] on div "Débito" at bounding box center [339, 114] width 57 height 48
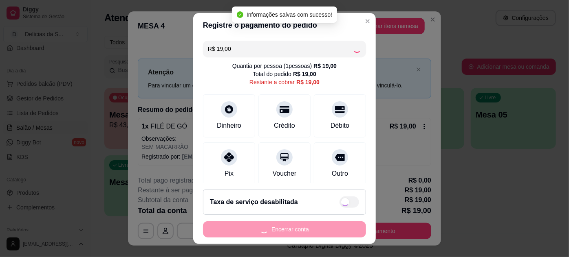
type input "R$ 0,00"
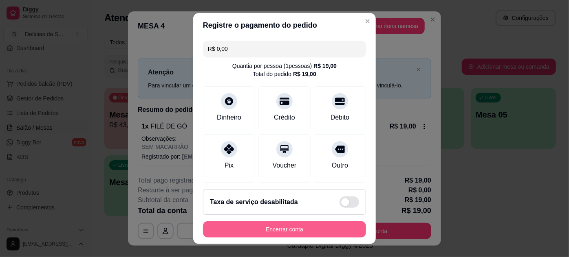
click at [285, 224] on button "Encerrar conta" at bounding box center [284, 230] width 163 height 16
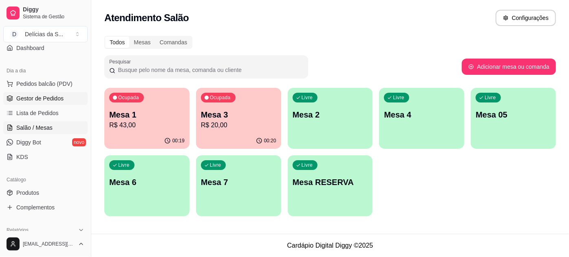
click at [55, 93] on link "Gestor de Pedidos" at bounding box center [45, 98] width 84 height 13
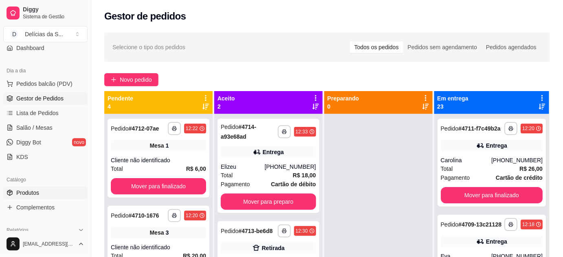
click at [38, 189] on span "Produtos" at bounding box center [27, 193] width 23 height 8
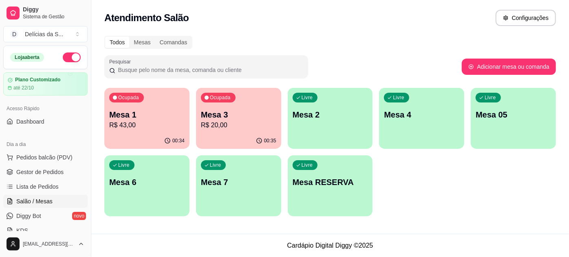
click at [174, 135] on div "00:34" at bounding box center [146, 141] width 85 height 16
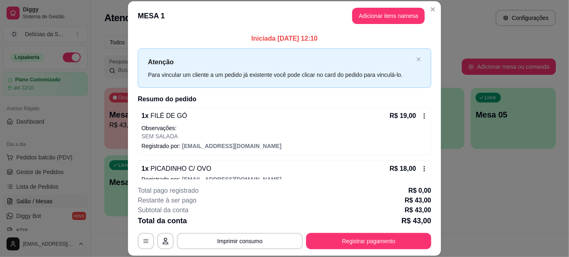
scroll to position [45, 0]
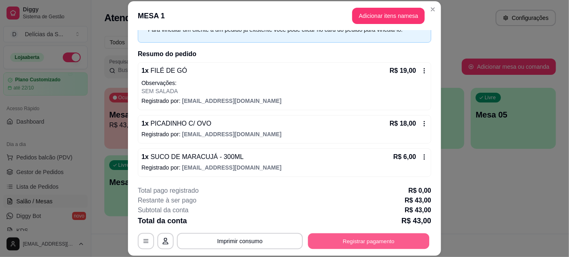
click at [359, 244] on button "Registrar pagamento" at bounding box center [368, 241] width 121 height 16
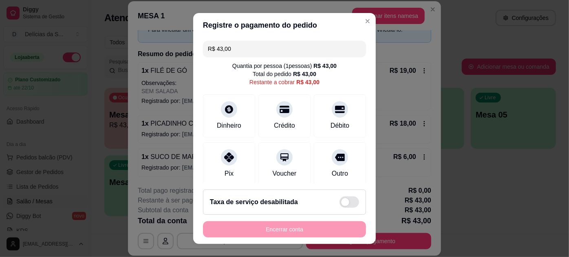
click at [234, 51] on input "R$ 43,00" at bounding box center [284, 49] width 153 height 16
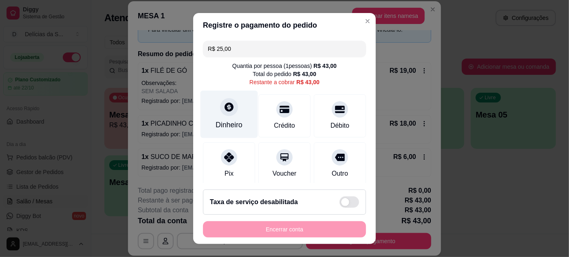
type input "R$ 25,00"
click at [220, 105] on div at bounding box center [229, 107] width 18 height 18
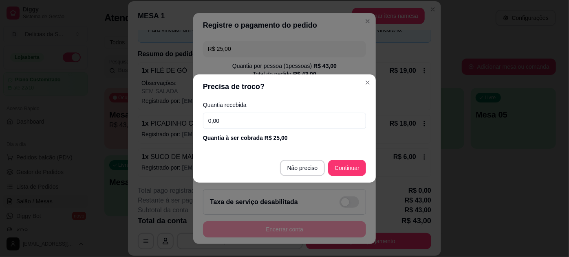
click at [246, 118] on input "0,00" at bounding box center [284, 121] width 163 height 16
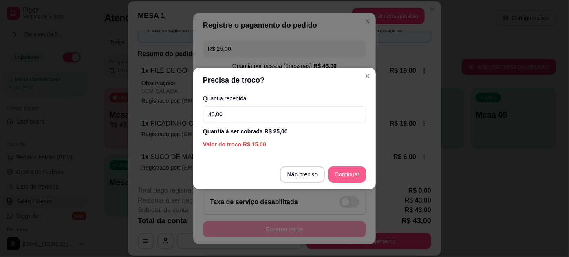
type input "40,00"
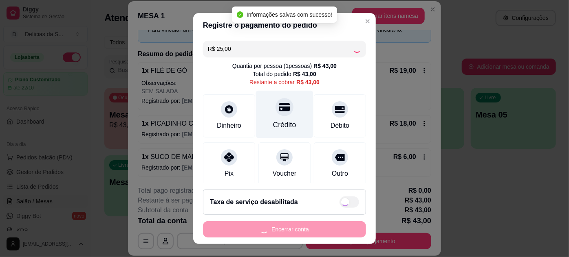
type input "R$ 18,00"
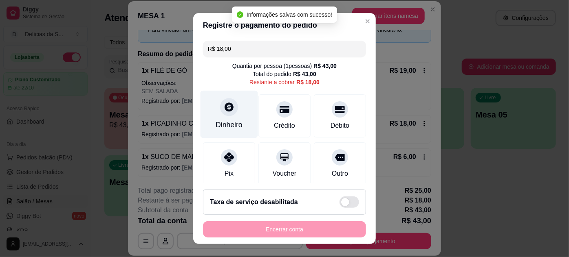
click at [224, 115] on div at bounding box center [229, 107] width 18 height 18
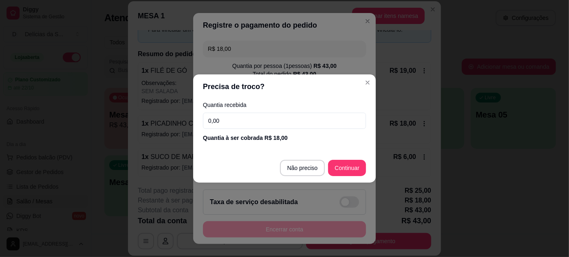
click at [233, 122] on input "0,00" at bounding box center [284, 121] width 163 height 16
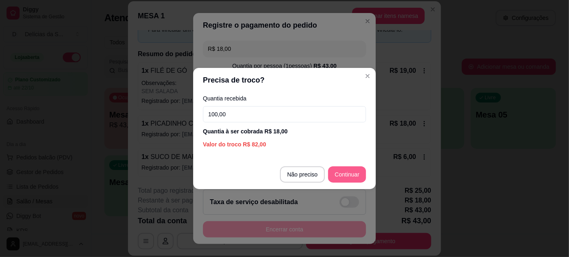
type input "100,00"
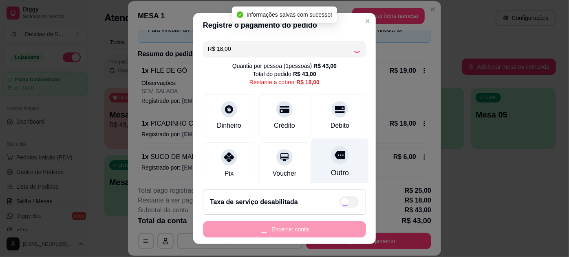
type input "R$ 0,00"
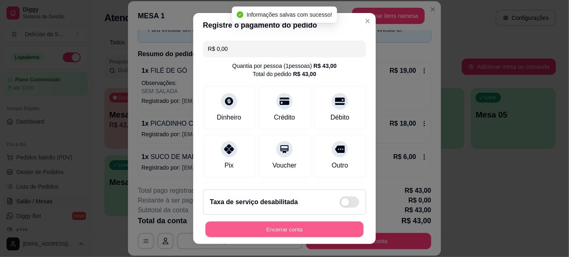
click at [299, 233] on button "Encerrar conta" at bounding box center [284, 230] width 158 height 16
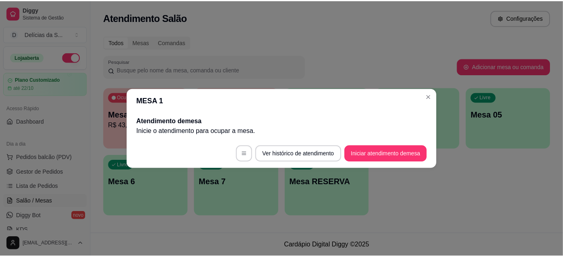
scroll to position [0, 0]
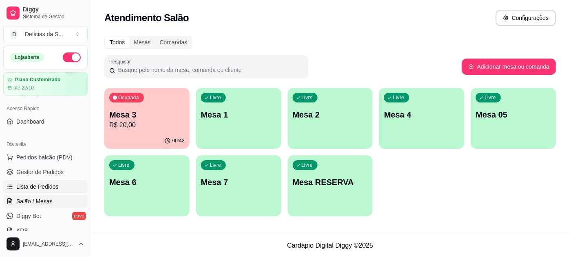
click at [26, 185] on span "Lista de Pedidos" at bounding box center [37, 187] width 42 height 8
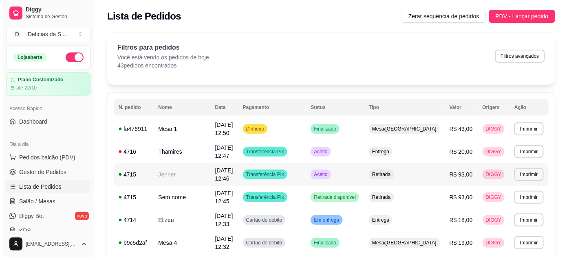
scroll to position [74, 0]
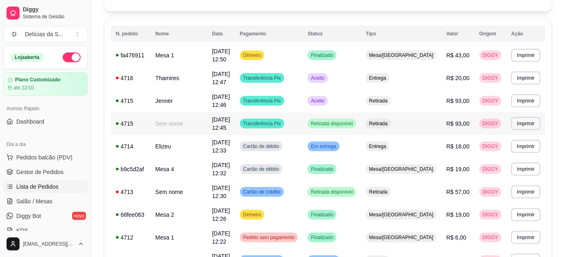
click at [178, 112] on td "Sem nome" at bounding box center [179, 123] width 57 height 23
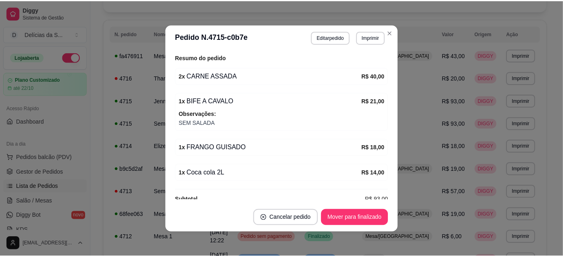
scroll to position [159, 0]
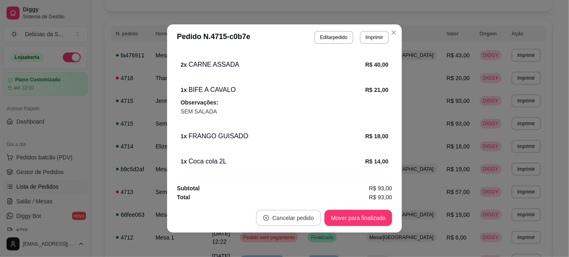
click at [289, 219] on button "Cancelar pedido" at bounding box center [288, 218] width 65 height 16
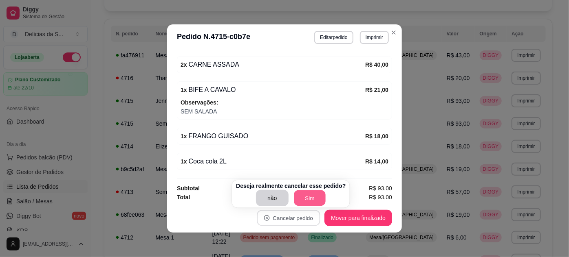
click at [310, 195] on button "Sim" at bounding box center [310, 199] width 32 height 16
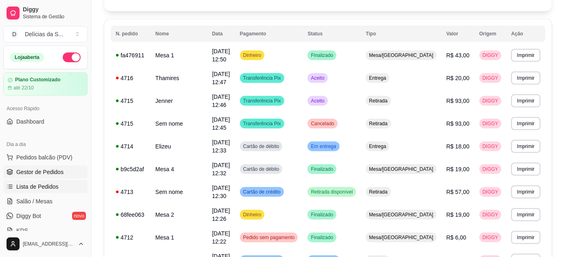
click at [55, 170] on span "Gestor de Pedidos" at bounding box center [39, 172] width 47 height 8
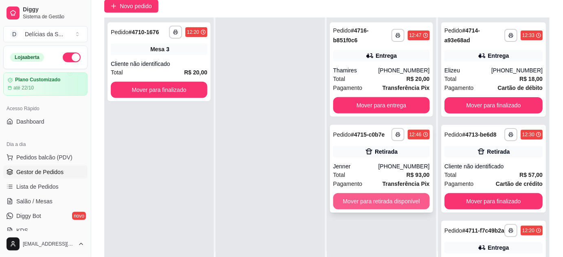
scroll to position [124, 0]
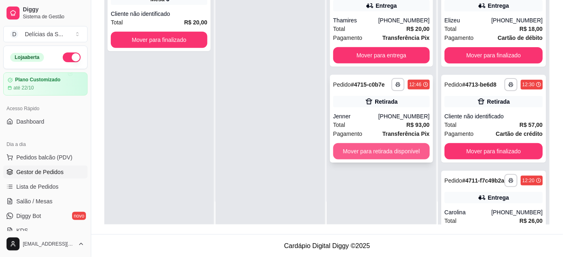
click at [372, 151] on button "Mover para retirada disponível" at bounding box center [381, 151] width 97 height 16
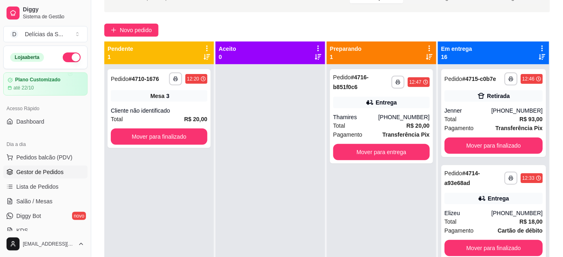
scroll to position [0, 0]
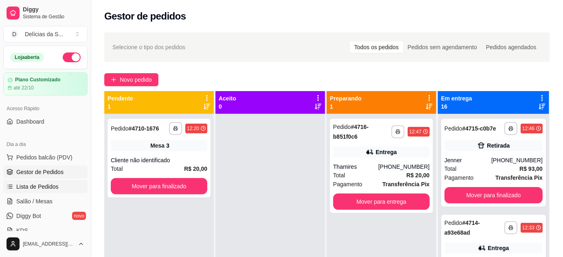
click at [23, 189] on span "Lista de Pedidos" at bounding box center [37, 187] width 42 height 8
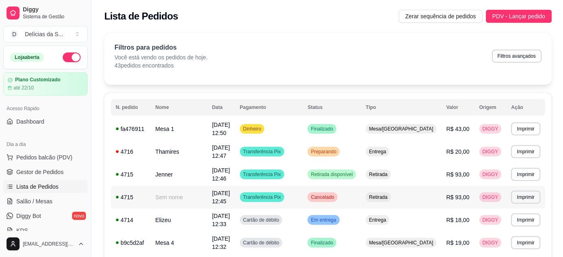
scroll to position [74, 0]
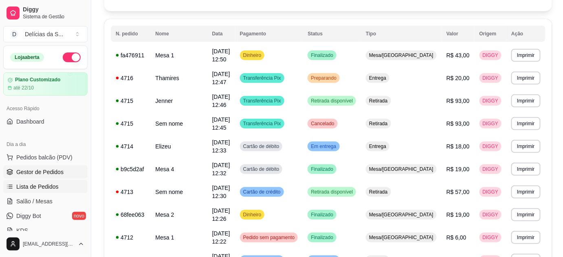
click at [49, 174] on span "Gestor de Pedidos" at bounding box center [39, 172] width 47 height 8
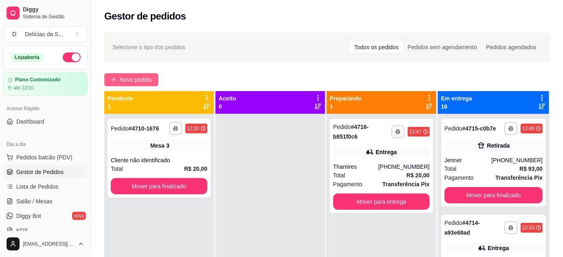
click at [134, 75] on button "Novo pedido" at bounding box center [131, 79] width 54 height 13
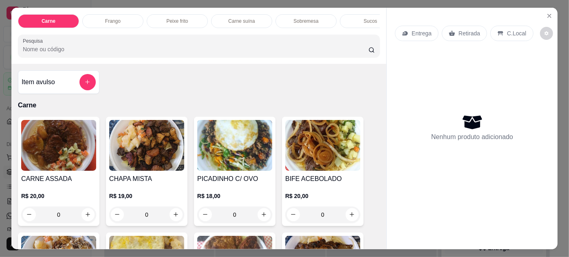
scroll to position [74, 0]
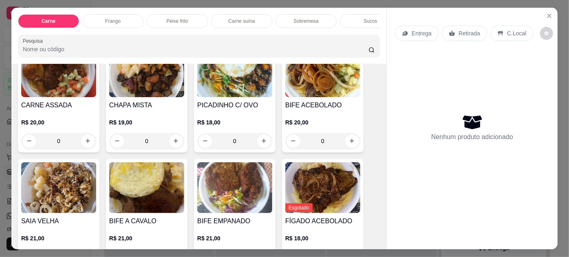
click at [124, 192] on img at bounding box center [146, 188] width 75 height 51
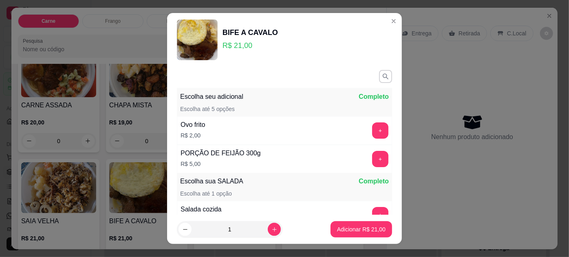
scroll to position [94, 0]
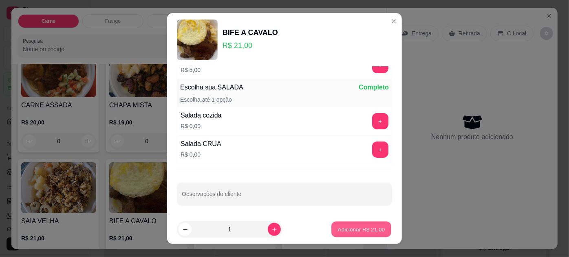
click at [361, 228] on p "Adicionar R$ 21,00" at bounding box center [361, 230] width 47 height 8
type input "1"
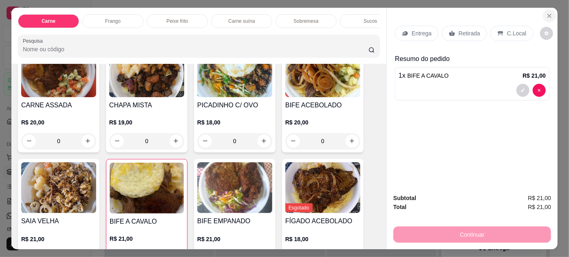
click at [548, 15] on icon "Close" at bounding box center [549, 16] width 7 height 7
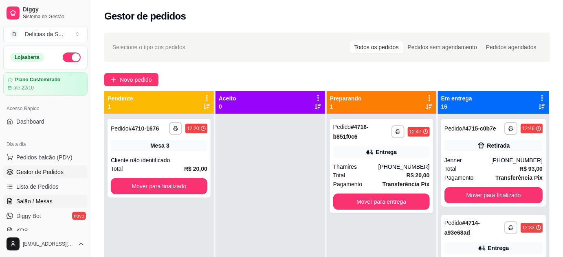
click at [33, 201] on span "Salão / Mesas" at bounding box center [34, 202] width 36 height 8
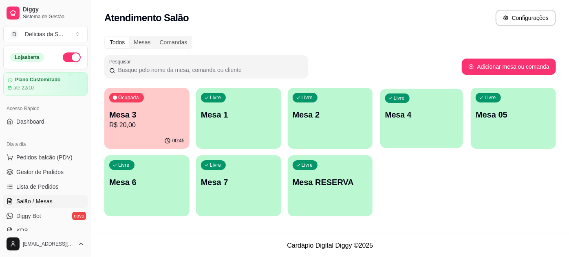
click at [392, 120] on p "Mesa 4" at bounding box center [421, 115] width 73 height 11
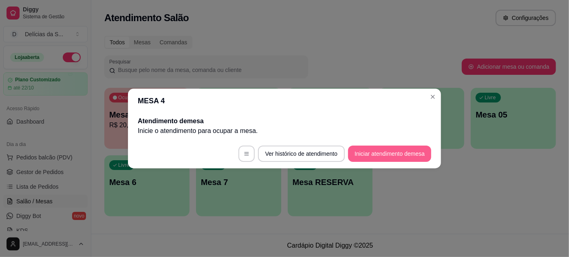
click at [390, 153] on button "Iniciar atendimento de mesa" at bounding box center [389, 154] width 83 height 16
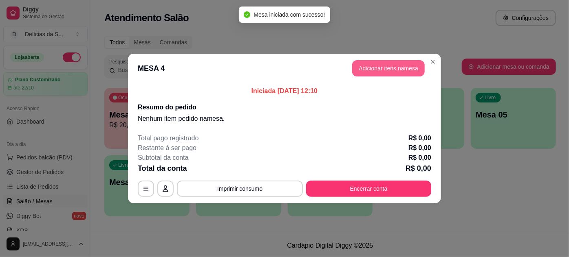
click at [402, 72] on button "Adicionar itens na mesa" at bounding box center [388, 68] width 72 height 16
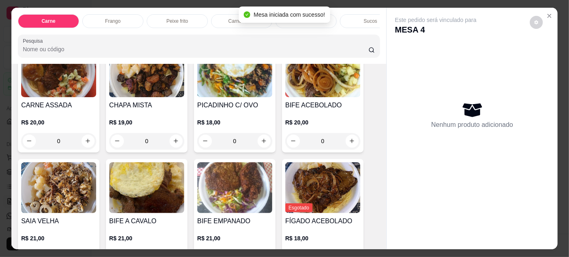
scroll to position [148, 0]
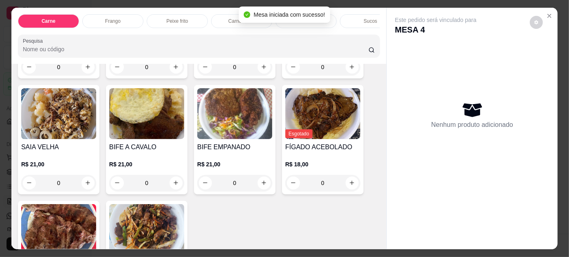
click at [156, 167] on p "R$ 21,00" at bounding box center [146, 164] width 75 height 8
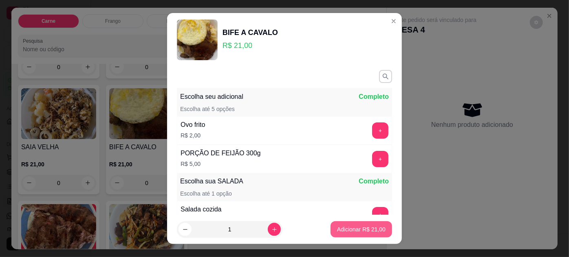
click at [369, 224] on button "Adicionar R$ 21,00" at bounding box center [360, 230] width 61 height 16
type input "1"
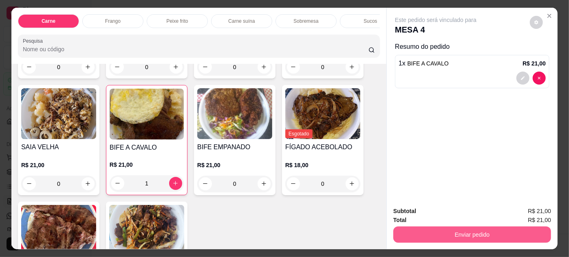
click at [481, 233] on button "Enviar pedido" at bounding box center [472, 235] width 158 height 16
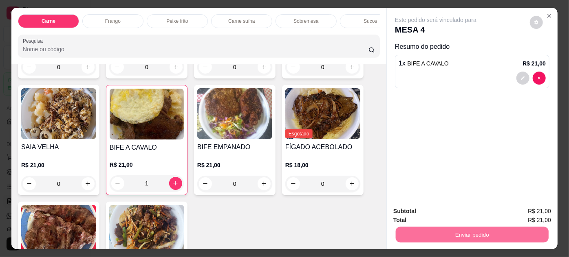
click at [524, 207] on button "Enviar pedido" at bounding box center [530, 211] width 46 height 15
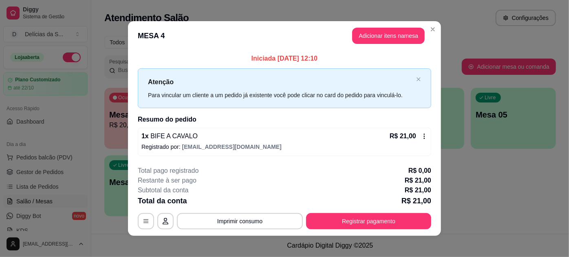
click at [436, 30] on header "MESA 4 Adicionar itens na mesa" at bounding box center [284, 35] width 313 height 29
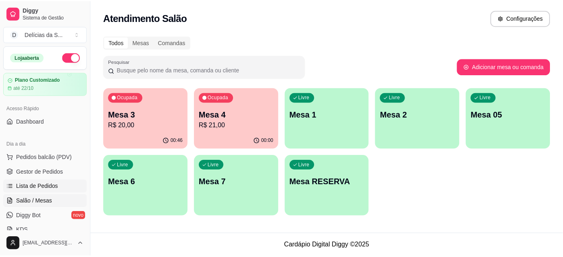
scroll to position [74, 0]
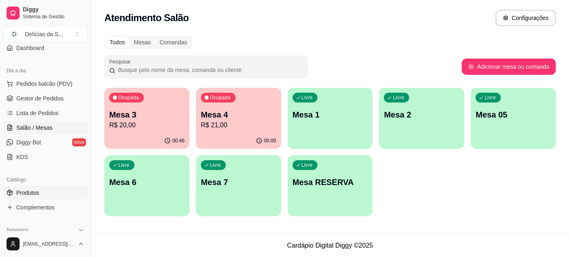
click at [52, 190] on link "Produtos" at bounding box center [45, 193] width 84 height 13
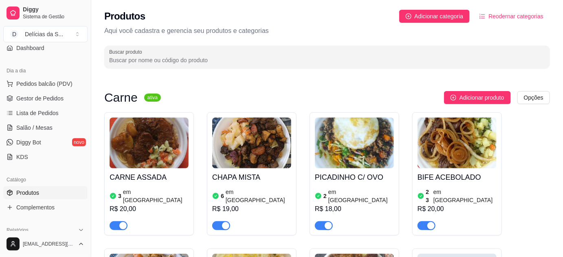
drag, startPoint x: 112, startPoint y: 217, endPoint x: 147, endPoint y: 205, distance: 36.2
click at [113, 222] on span "button" at bounding box center [119, 226] width 18 height 9
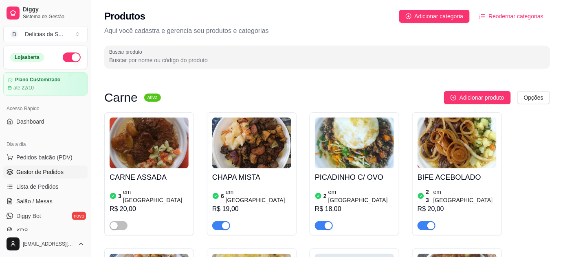
click at [40, 175] on span "Gestor de Pedidos" at bounding box center [39, 172] width 47 height 8
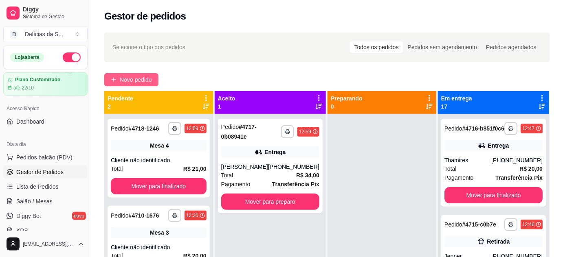
click at [135, 79] on span "Novo pedido" at bounding box center [136, 79] width 32 height 9
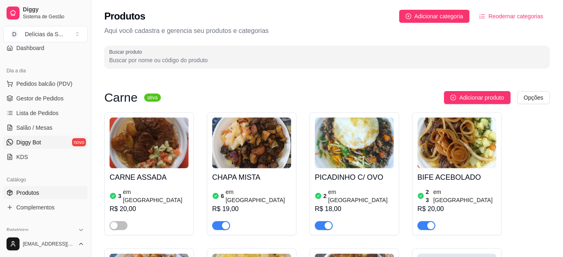
scroll to position [148, 0]
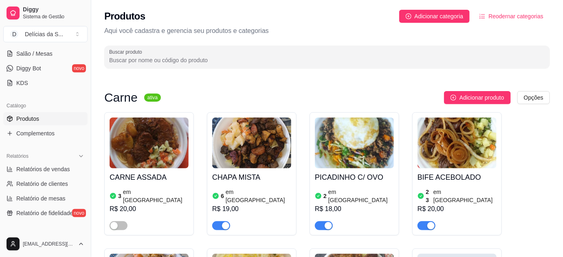
click at [41, 124] on link "Produtos" at bounding box center [45, 118] width 84 height 13
click at [123, 222] on span "button" at bounding box center [119, 226] width 18 height 9
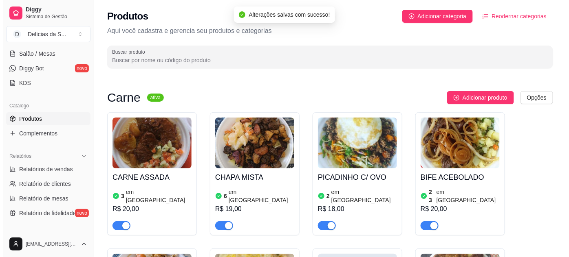
scroll to position [0, 0]
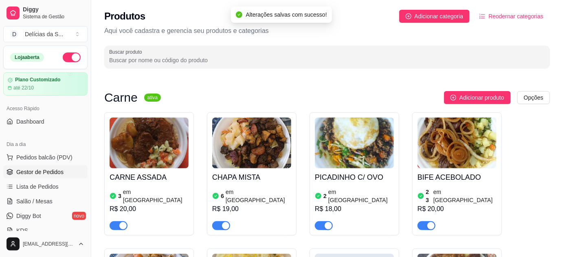
click at [44, 170] on span "Gestor de Pedidos" at bounding box center [39, 172] width 47 height 8
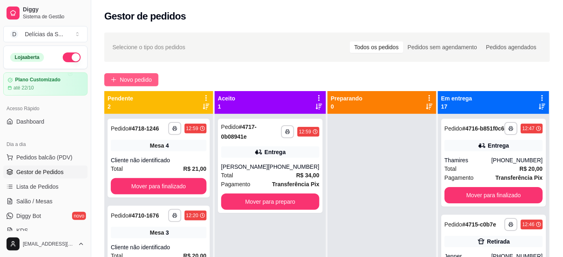
click at [142, 81] on span "Novo pedido" at bounding box center [136, 79] width 32 height 9
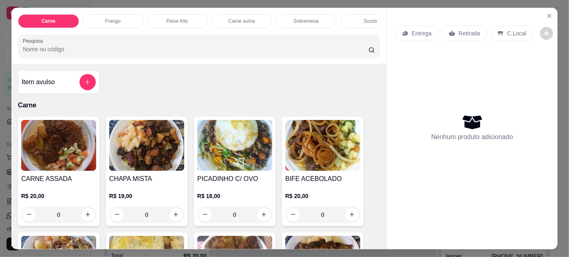
click at [63, 154] on img at bounding box center [58, 145] width 75 height 51
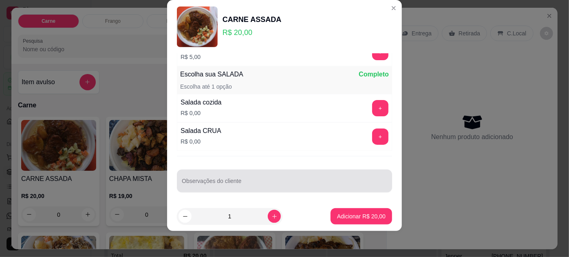
click at [211, 180] on input "Observações do cliente" at bounding box center [284, 184] width 205 height 8
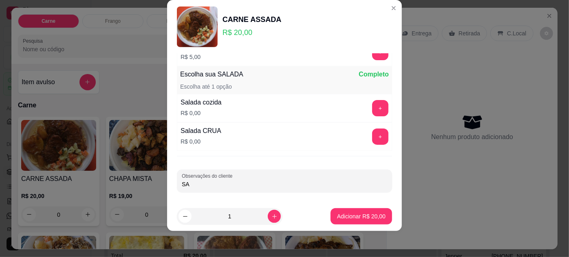
type input "S"
click at [372, 108] on button "+" at bounding box center [380, 108] width 16 height 16
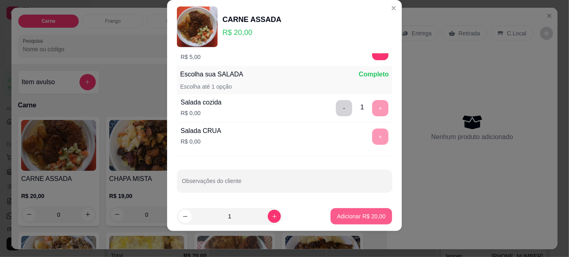
click at [352, 215] on p "Adicionar R$ 20,00" at bounding box center [361, 217] width 48 height 8
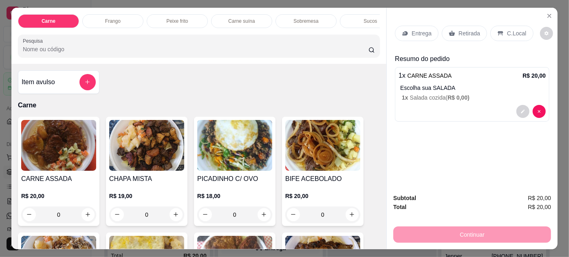
click at [453, 33] on div "Retirada" at bounding box center [463, 33] width 45 height 15
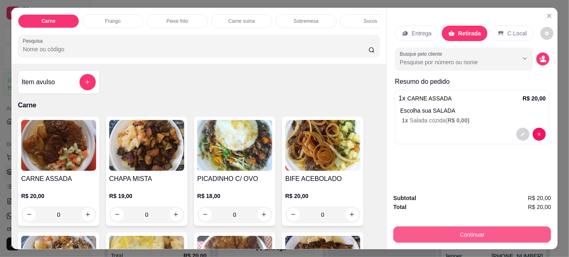
click at [461, 230] on button "Continuar" at bounding box center [472, 235] width 158 height 16
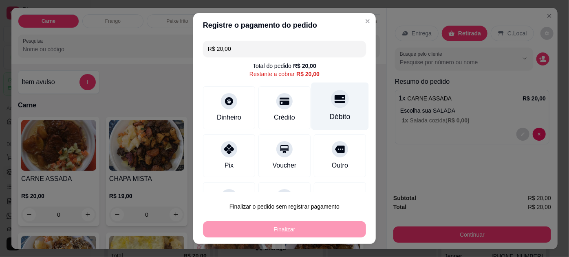
click at [334, 102] on icon at bounding box center [339, 99] width 11 height 11
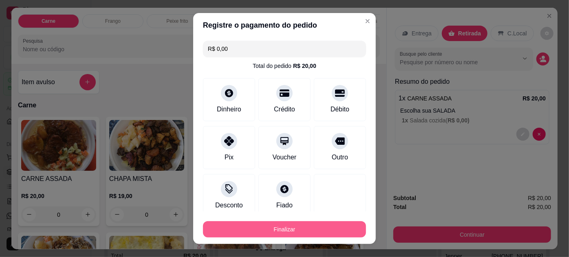
click at [307, 227] on button "Finalizar" at bounding box center [284, 230] width 163 height 16
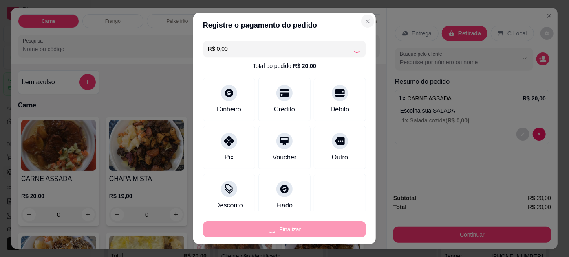
type input "-R$ 20,00"
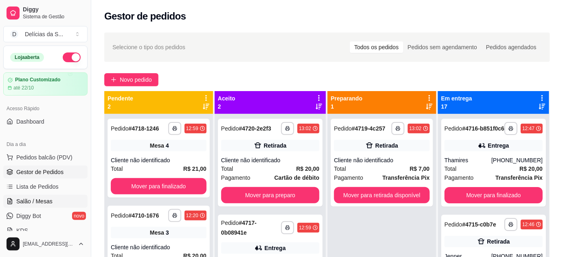
click at [31, 202] on span "Salão / Mesas" at bounding box center [34, 202] width 36 height 8
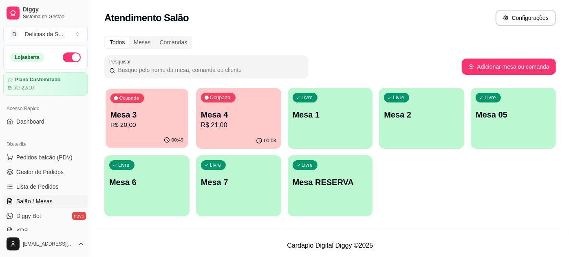
click at [144, 118] on p "Mesa 3" at bounding box center [146, 115] width 73 height 11
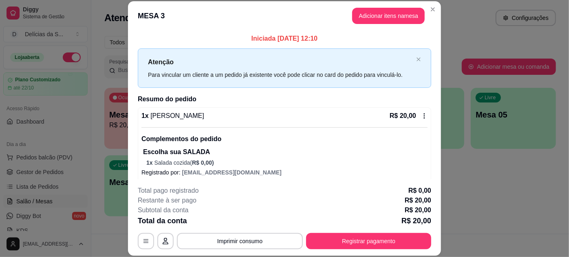
scroll to position [5, 0]
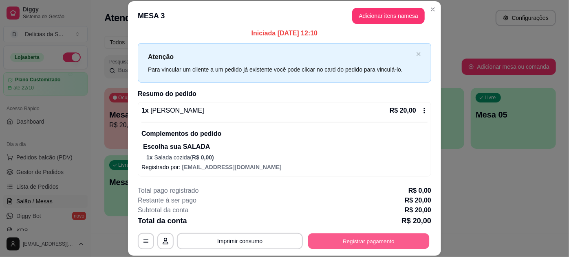
click at [349, 239] on button "Registrar pagamento" at bounding box center [368, 241] width 121 height 16
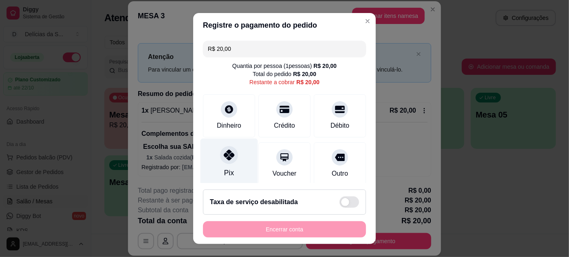
click at [228, 157] on icon at bounding box center [229, 155] width 11 height 11
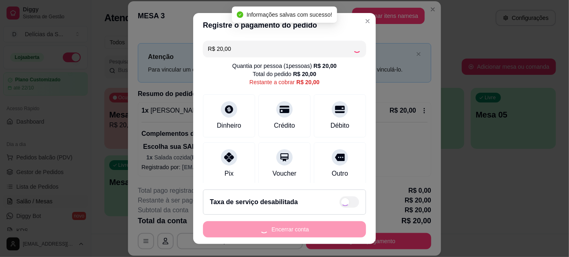
type input "R$ 0,00"
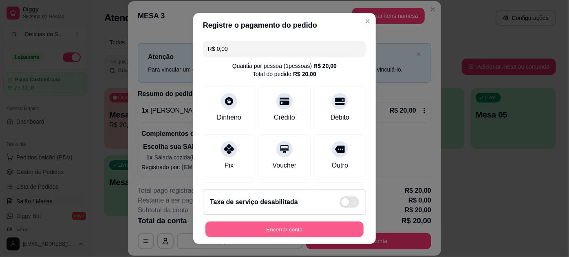
click at [273, 234] on button "Encerrar conta" at bounding box center [284, 230] width 158 height 16
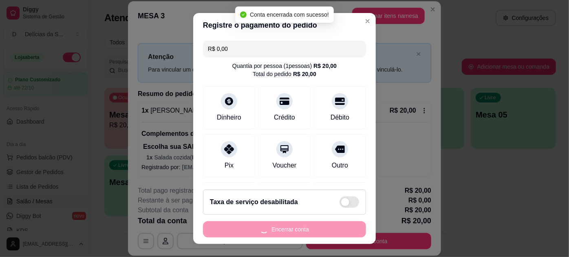
scroll to position [0, 0]
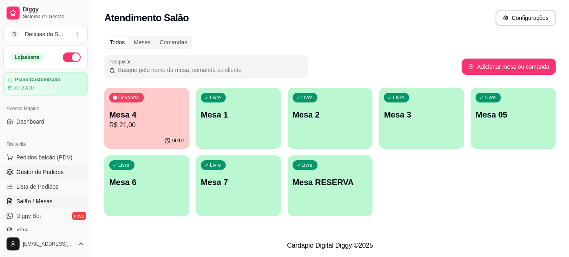
click at [62, 171] on link "Gestor de Pedidos" at bounding box center [45, 172] width 84 height 13
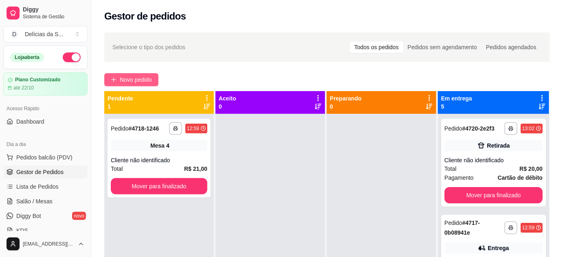
click at [125, 77] on span "Novo pedido" at bounding box center [136, 79] width 32 height 9
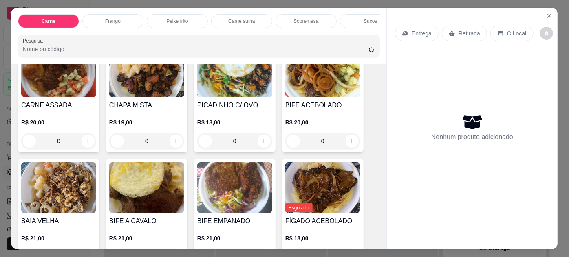
scroll to position [148, 0]
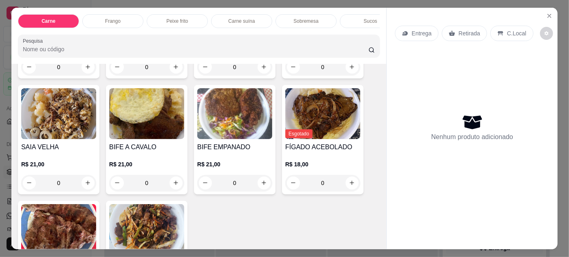
click at [138, 107] on img at bounding box center [146, 113] width 75 height 51
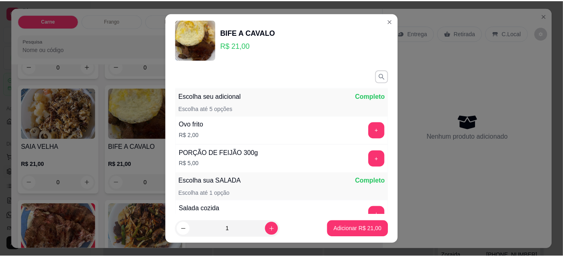
scroll to position [94, 0]
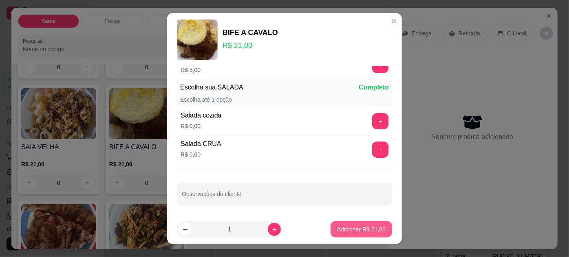
click at [347, 231] on p "Adicionar R$ 21,00" at bounding box center [361, 230] width 48 height 8
type input "1"
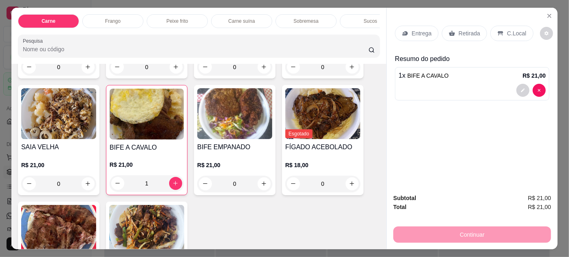
click at [463, 33] on p "Retirada" at bounding box center [469, 33] width 22 height 8
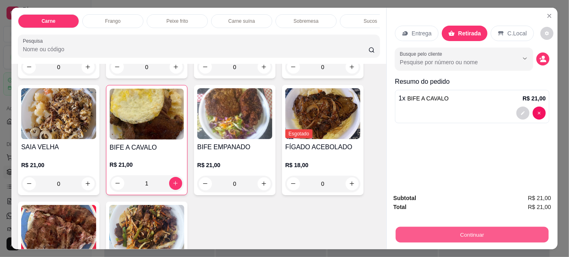
click at [454, 232] on button "Continuar" at bounding box center [471, 235] width 153 height 16
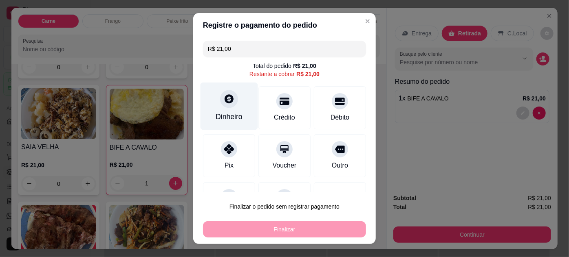
click at [224, 113] on div "Dinheiro" at bounding box center [228, 117] width 27 height 11
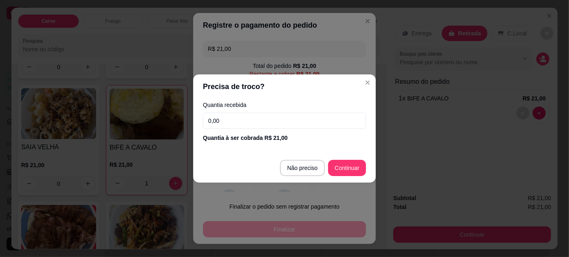
click at [245, 116] on input "0,00" at bounding box center [284, 121] width 163 height 16
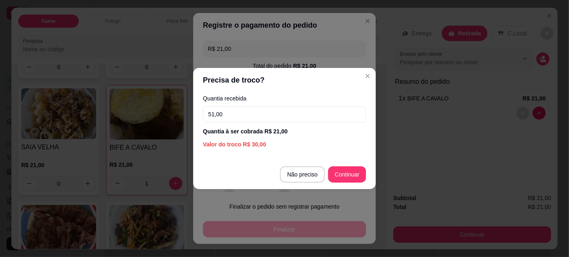
type input "51,00"
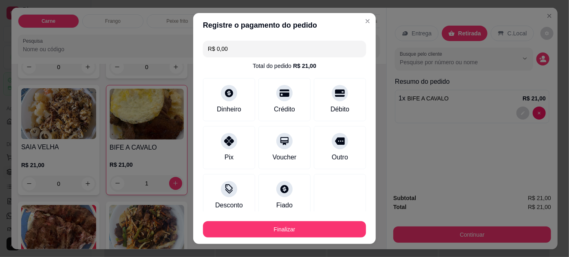
type input "R$ 0,00"
click at [309, 233] on button "Finalizar" at bounding box center [284, 230] width 163 height 16
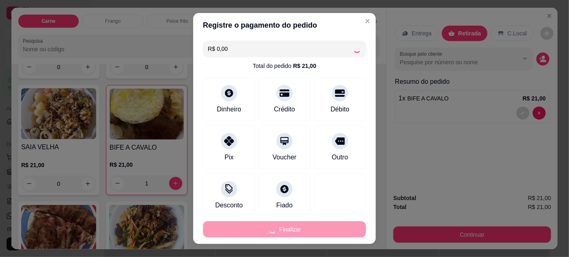
type input "0"
type input "-R$ 21,00"
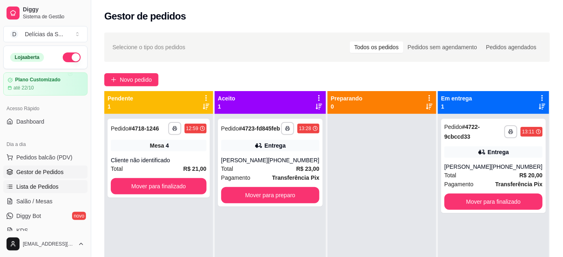
scroll to position [74, 0]
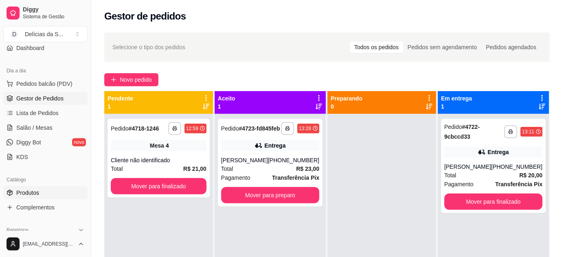
click at [43, 192] on link "Produtos" at bounding box center [45, 193] width 84 height 13
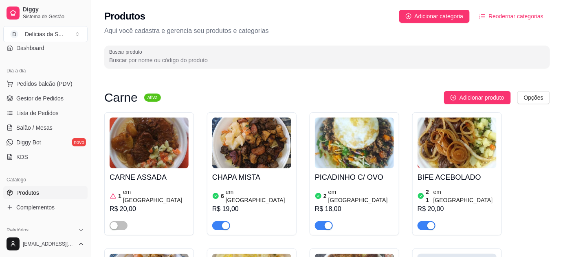
click at [386, 152] on img at bounding box center [354, 143] width 79 height 51
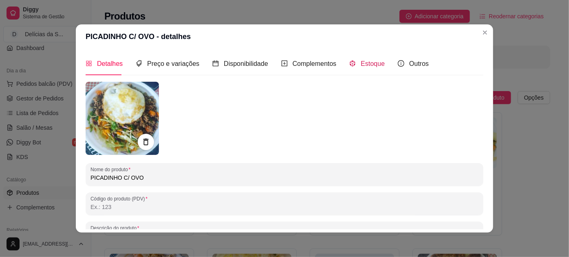
click at [362, 61] on span "Estoque" at bounding box center [372, 63] width 24 height 7
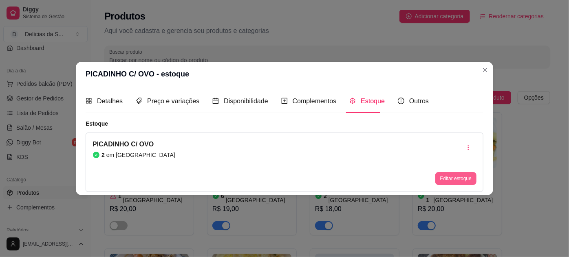
click at [445, 177] on button "Editar estoque" at bounding box center [455, 178] width 41 height 13
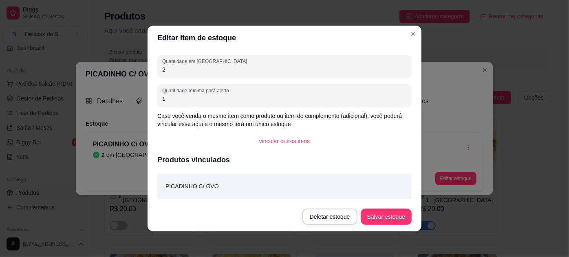
click at [180, 66] on input "2" at bounding box center [284, 70] width 244 height 8
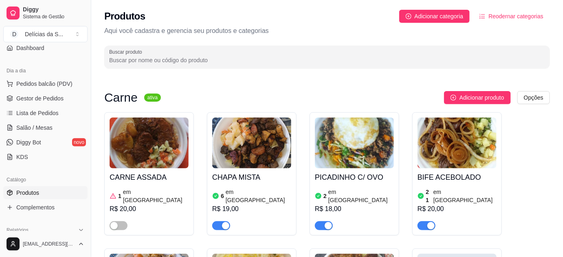
drag, startPoint x: 316, startPoint y: 217, endPoint x: 315, endPoint y: 213, distance: 5.0
click at [315, 222] on span "button" at bounding box center [324, 226] width 18 height 9
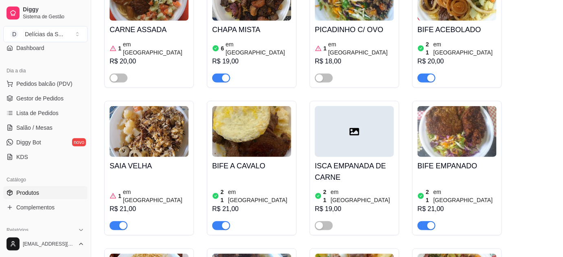
scroll to position [74, 0]
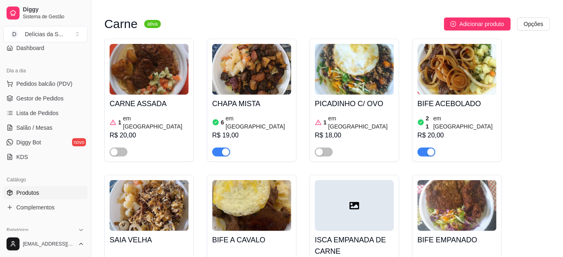
click at [339, 94] on img at bounding box center [354, 69] width 79 height 51
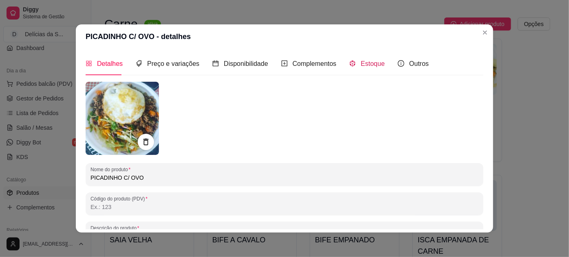
click at [362, 62] on span "Estoque" at bounding box center [372, 63] width 24 height 7
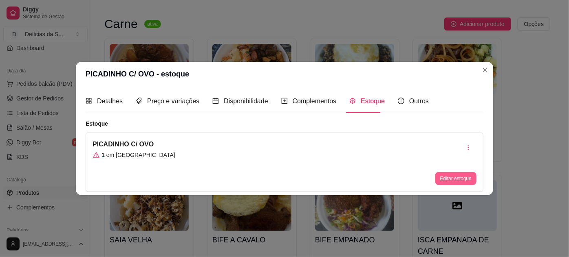
click at [462, 176] on button "Editar estoque" at bounding box center [455, 178] width 41 height 13
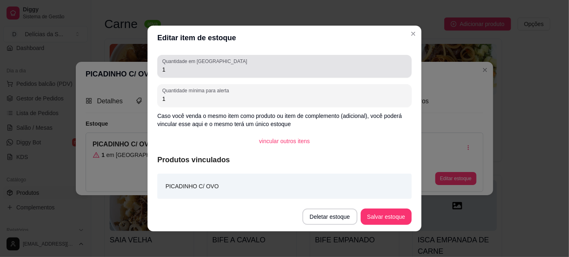
click at [234, 75] on div "Quantidade em estoque 1" at bounding box center [284, 66] width 254 height 23
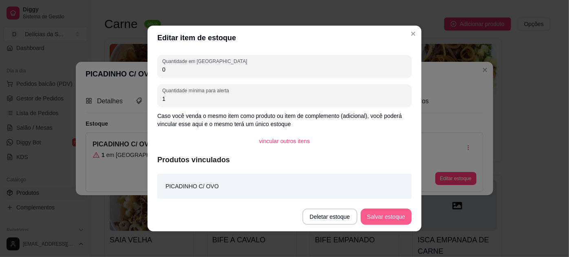
type input "0"
click at [384, 210] on button "Salvar estoque" at bounding box center [385, 217] width 51 height 16
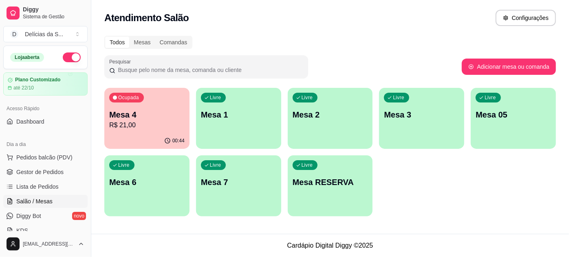
click at [497, 119] on p "Mesa 05" at bounding box center [512, 114] width 75 height 11
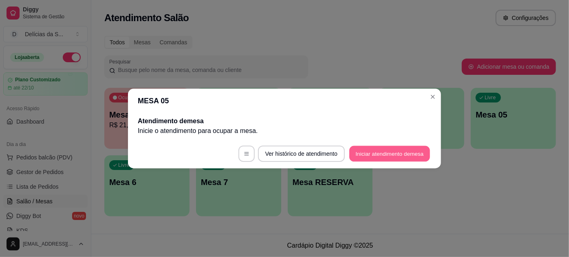
click at [419, 153] on button "Iniciar atendimento de mesa" at bounding box center [389, 154] width 81 height 16
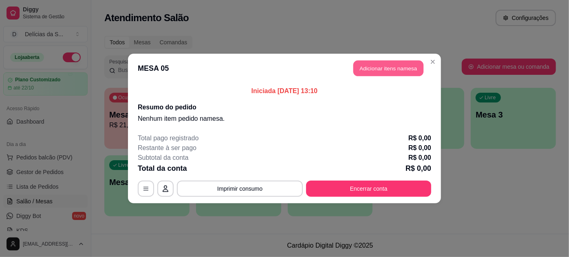
click at [408, 70] on button "Adicionar itens na mesa" at bounding box center [388, 69] width 70 height 16
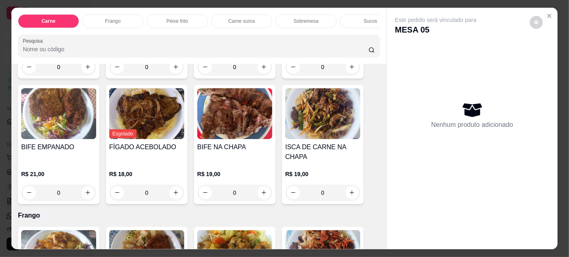
scroll to position [222, 0]
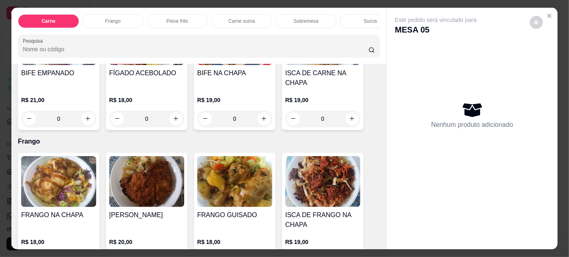
click at [163, 192] on img at bounding box center [146, 181] width 75 height 51
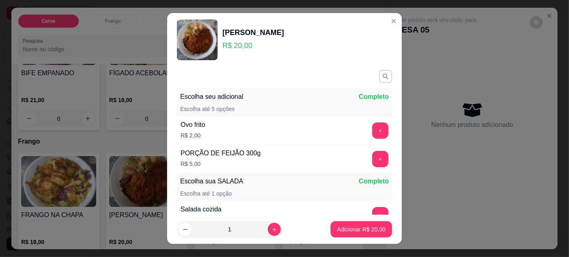
scroll to position [94, 0]
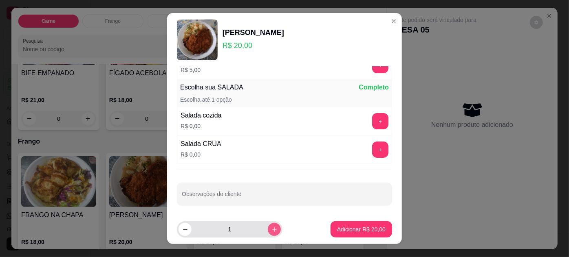
click at [271, 229] on icon "increase-product-quantity" at bounding box center [274, 230] width 6 height 6
type input "2"
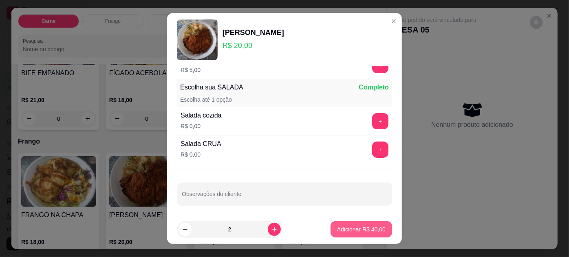
click at [345, 230] on p "Adicionar R$ 40,00" at bounding box center [361, 230] width 48 height 8
type input "2"
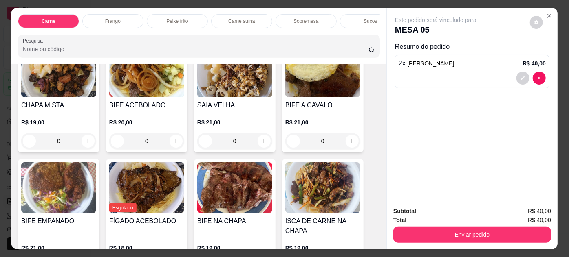
scroll to position [0, 0]
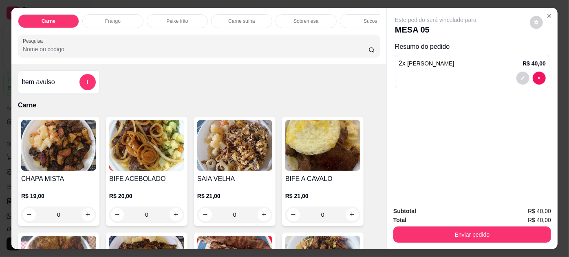
click at [318, 147] on img at bounding box center [322, 145] width 75 height 51
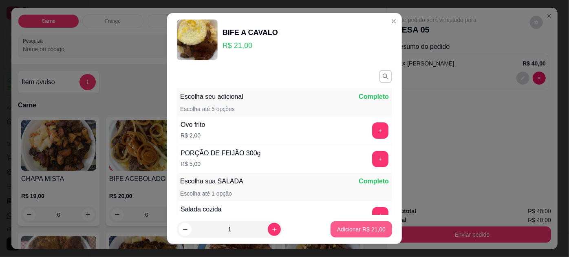
click at [348, 230] on p "Adicionar R$ 21,00" at bounding box center [361, 230] width 48 height 8
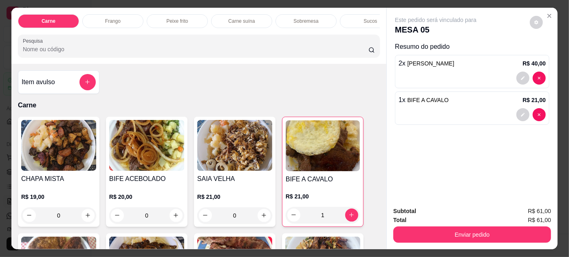
type input "1"
click at [140, 156] on img at bounding box center [146, 145] width 75 height 51
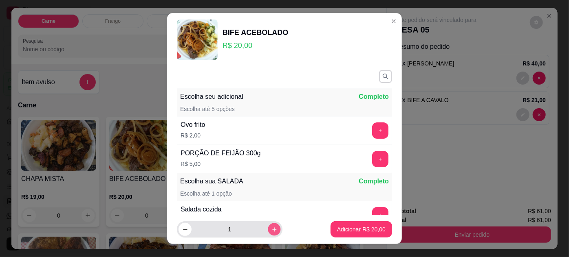
click at [271, 228] on icon "increase-product-quantity" at bounding box center [274, 230] width 6 height 6
type input "2"
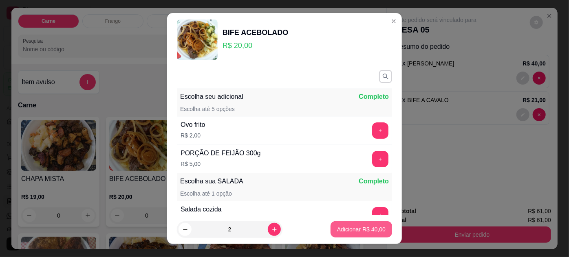
click at [365, 230] on p "Adicionar R$ 40,00" at bounding box center [361, 230] width 48 height 8
type input "2"
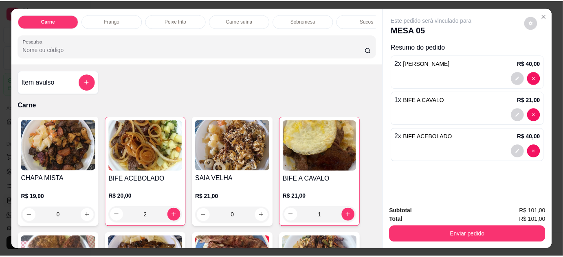
scroll to position [21, 0]
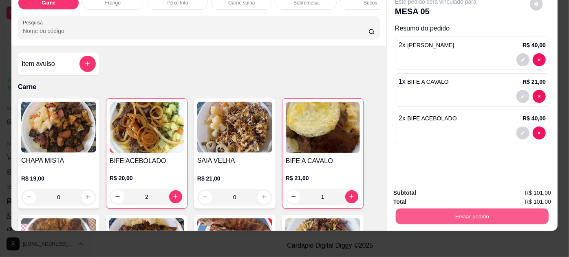
click at [477, 212] on button "Enviar pedido" at bounding box center [471, 217] width 153 height 16
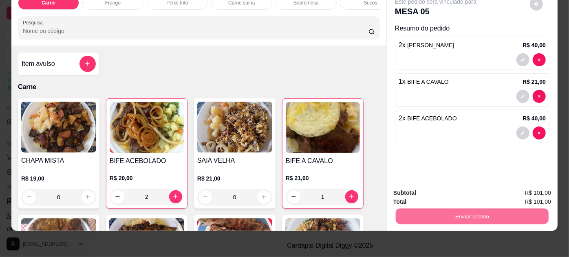
click at [537, 189] on button "Enviar pedido" at bounding box center [529, 191] width 45 height 15
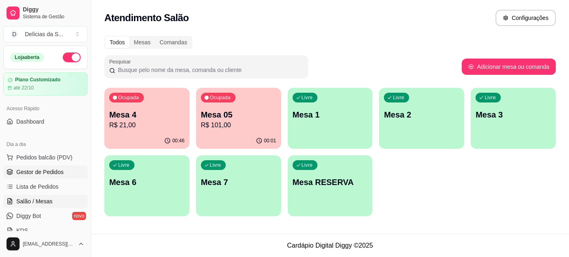
click at [53, 174] on span "Gestor de Pedidos" at bounding box center [39, 172] width 47 height 8
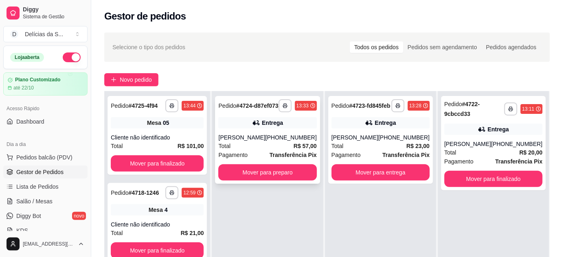
click at [265, 142] on div "Jesse" at bounding box center [241, 138] width 47 height 8
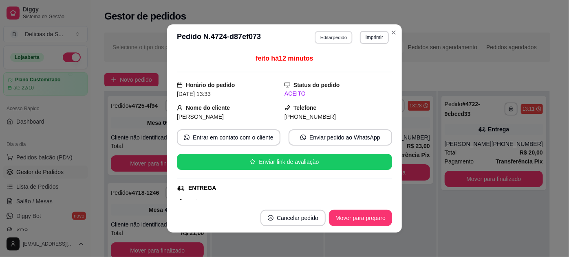
click at [323, 39] on button "Editar pedido" at bounding box center [334, 37] width 38 height 13
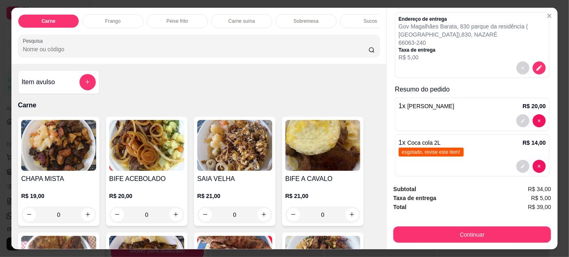
scroll to position [74, 0]
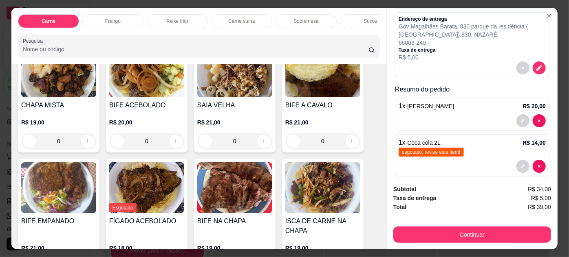
click at [313, 92] on img at bounding box center [322, 71] width 75 height 51
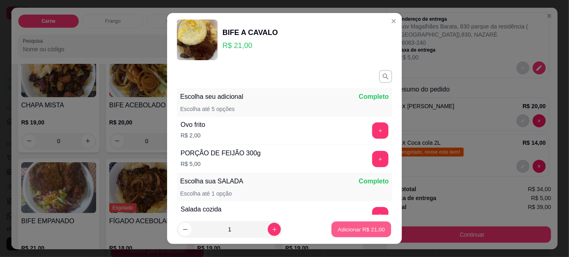
click at [358, 231] on p "Adicionar R$ 21,00" at bounding box center [361, 230] width 47 height 8
type input "1"
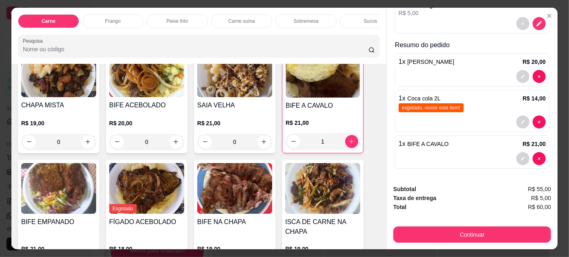
scroll to position [21, 0]
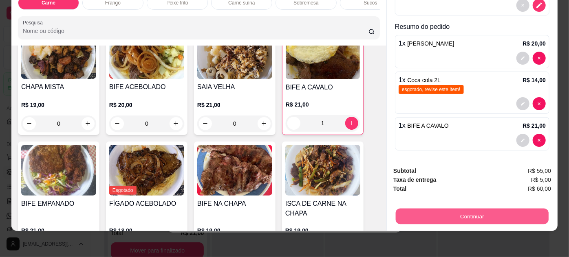
click at [463, 213] on button "Continuar" at bounding box center [471, 217] width 153 height 16
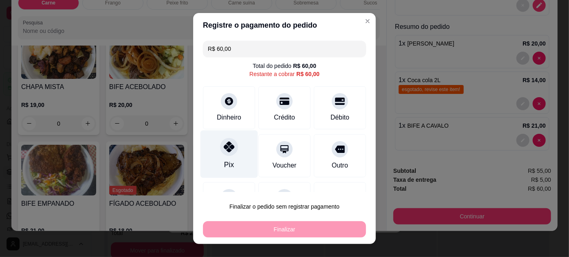
click at [236, 150] on div "Pix" at bounding box center [228, 154] width 57 height 48
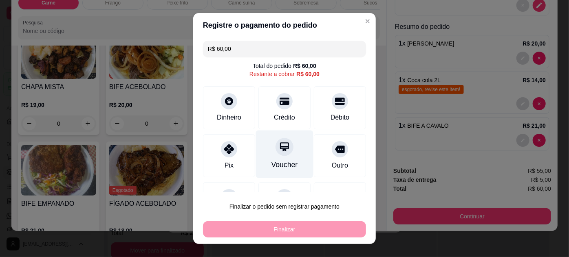
type input "R$ 0,00"
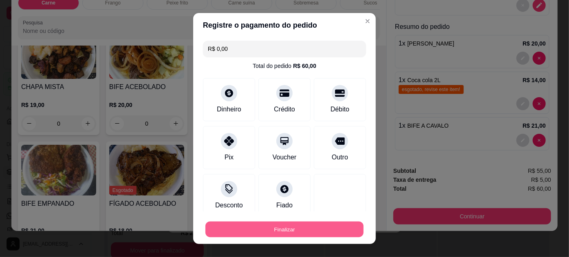
click at [294, 230] on button "Finalizar" at bounding box center [284, 230] width 158 height 16
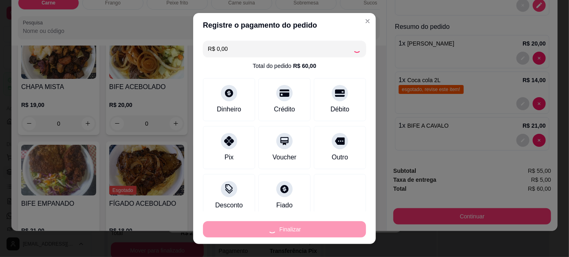
type input "0"
type input "-R$ 60,00"
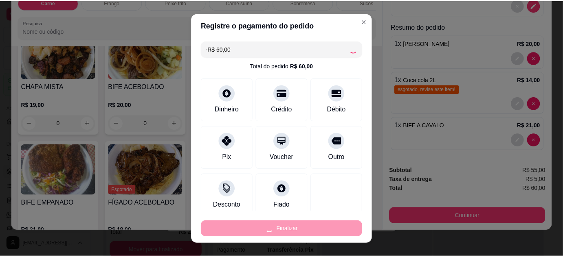
scroll to position [0, 0]
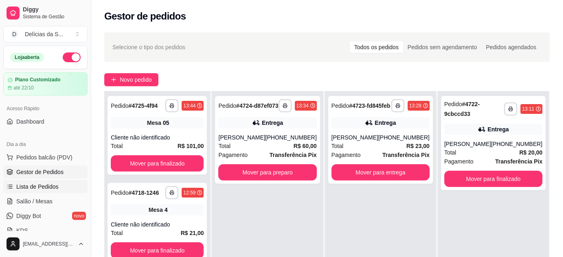
click at [63, 187] on link "Lista de Pedidos" at bounding box center [45, 186] width 84 height 13
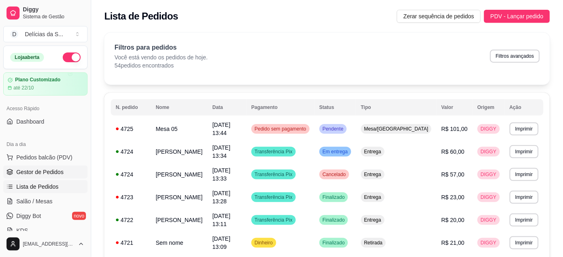
click at [30, 174] on span "Gestor de Pedidos" at bounding box center [39, 172] width 47 height 8
